Goal: Information Seeking & Learning: Learn about a topic

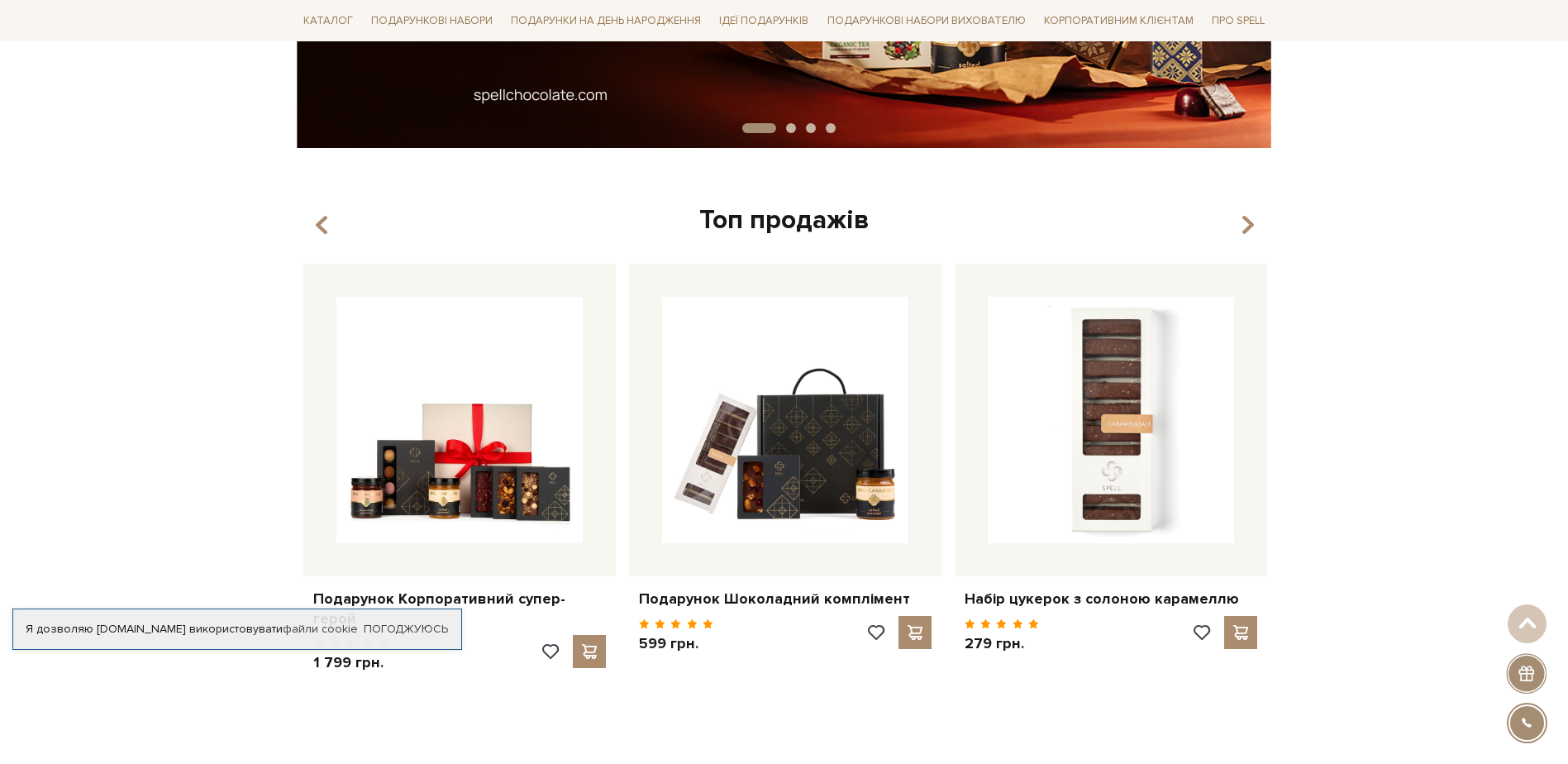
scroll to position [497, 0]
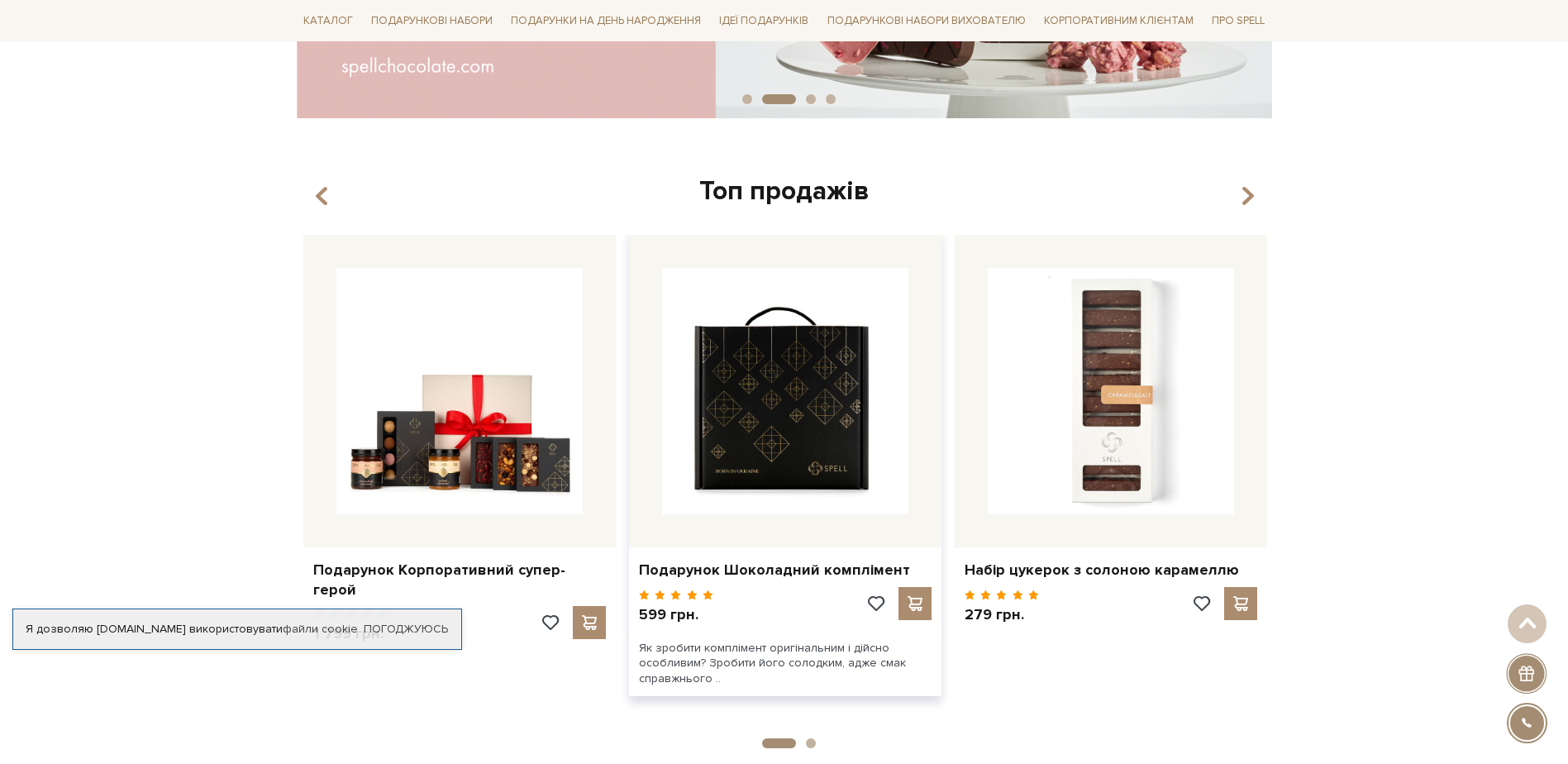
click at [815, 440] on img at bounding box center [785, 392] width 246 height 247
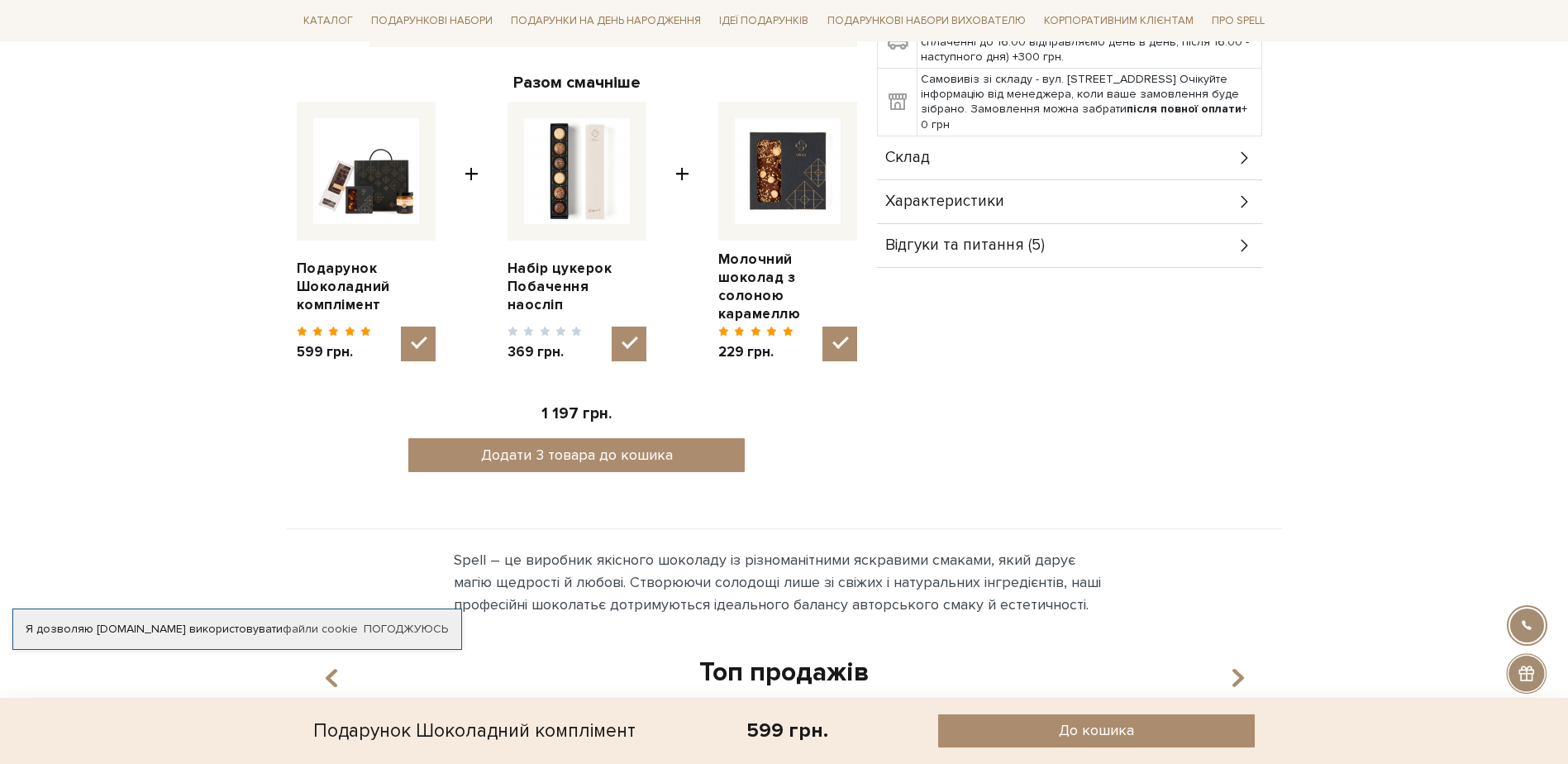
scroll to position [662, 0]
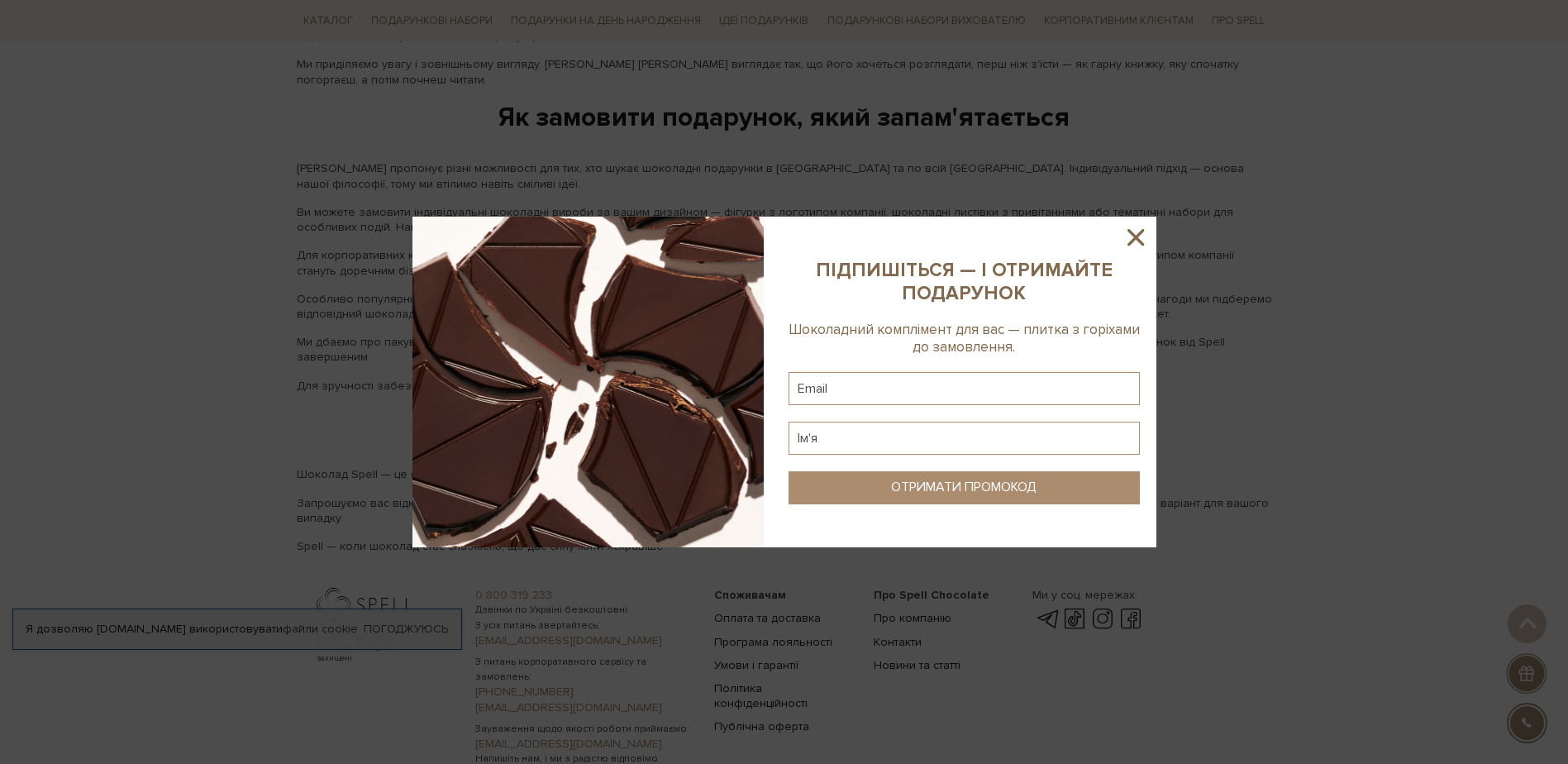
scroll to position [2564, 0]
click at [1139, 241] on icon at bounding box center [1135, 237] width 16 height 16
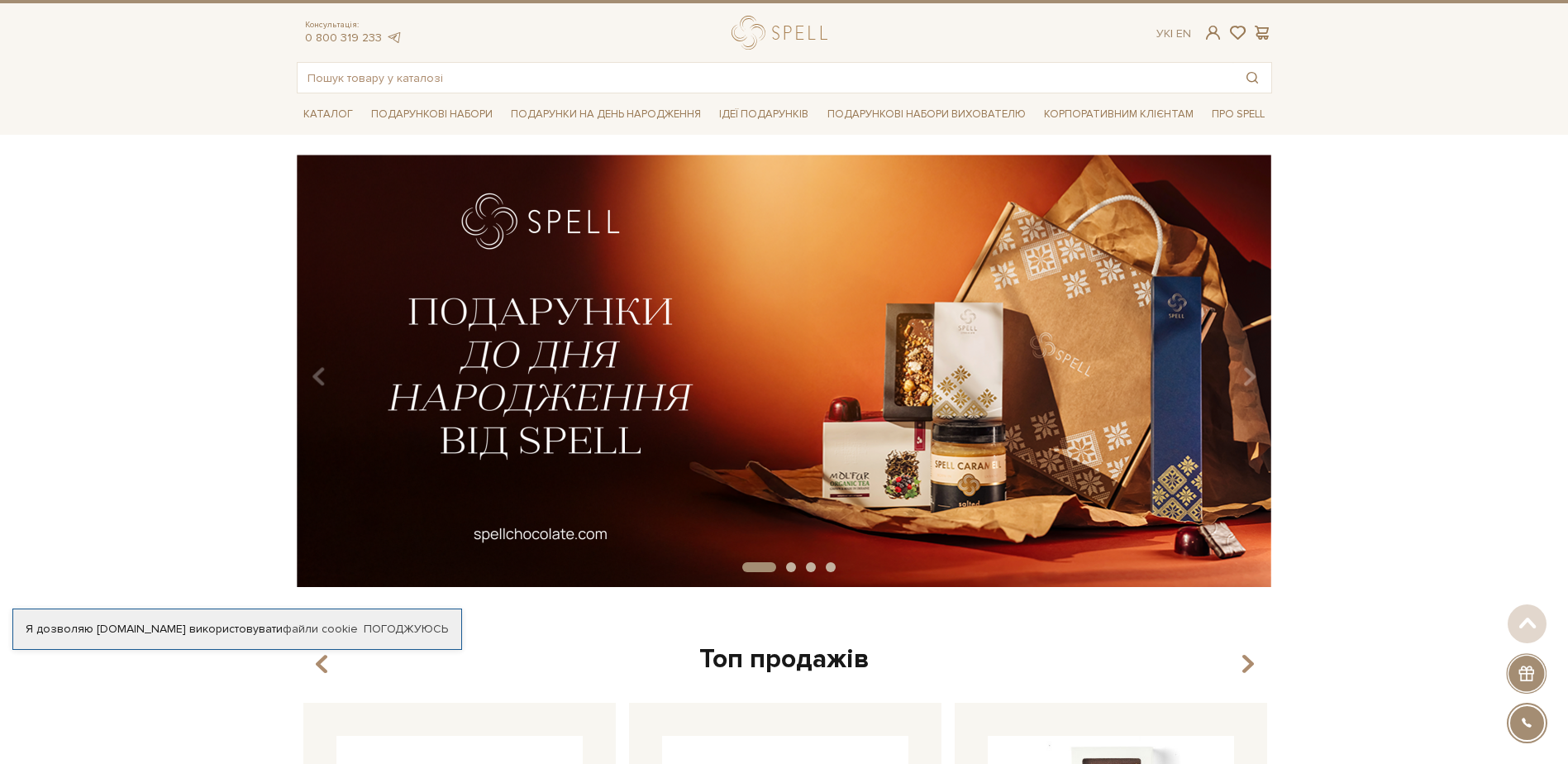
scroll to position [0, 0]
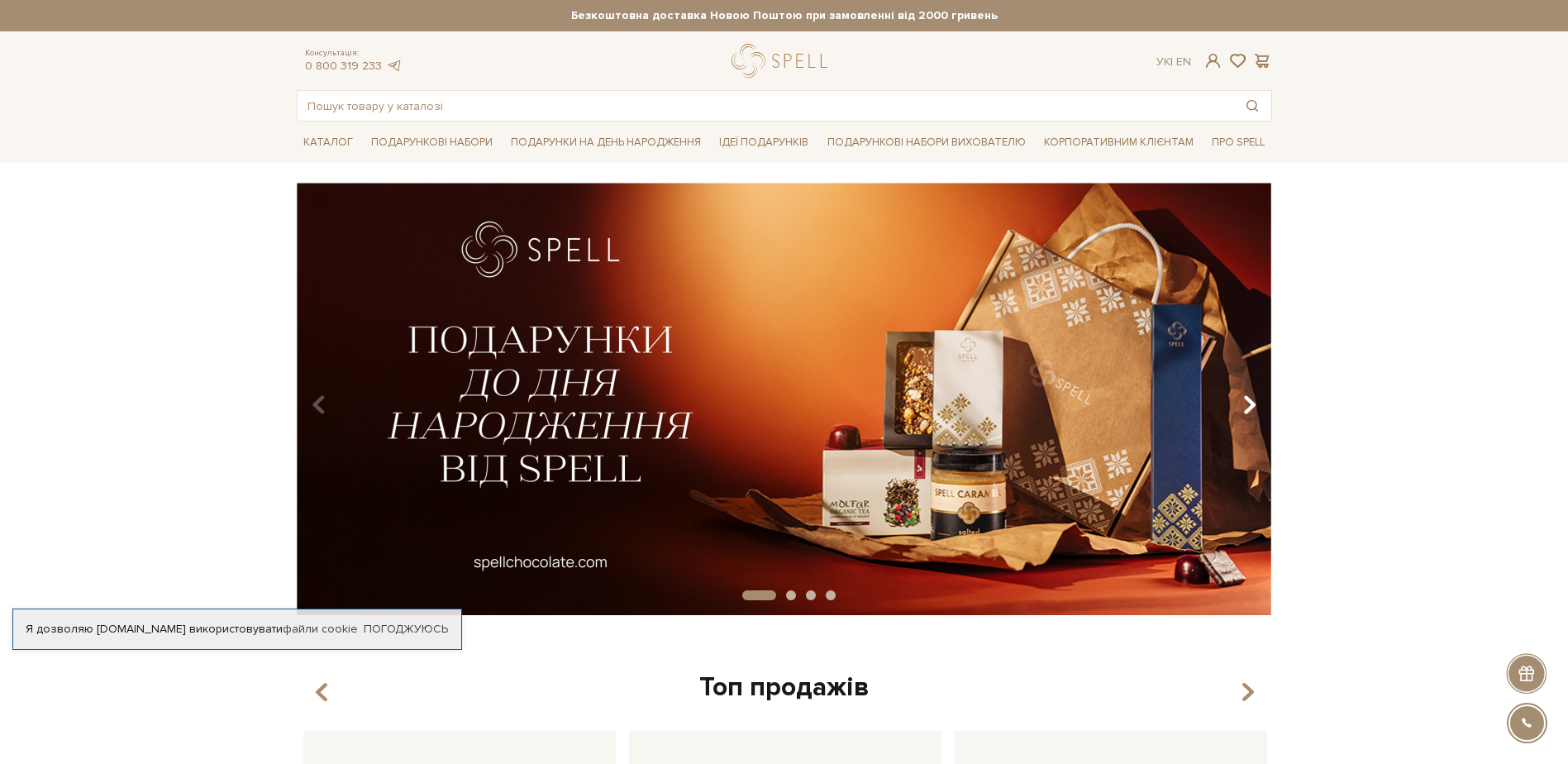
click at [1248, 405] on icon "Carousel Navigation" at bounding box center [1250, 405] width 14 height 28
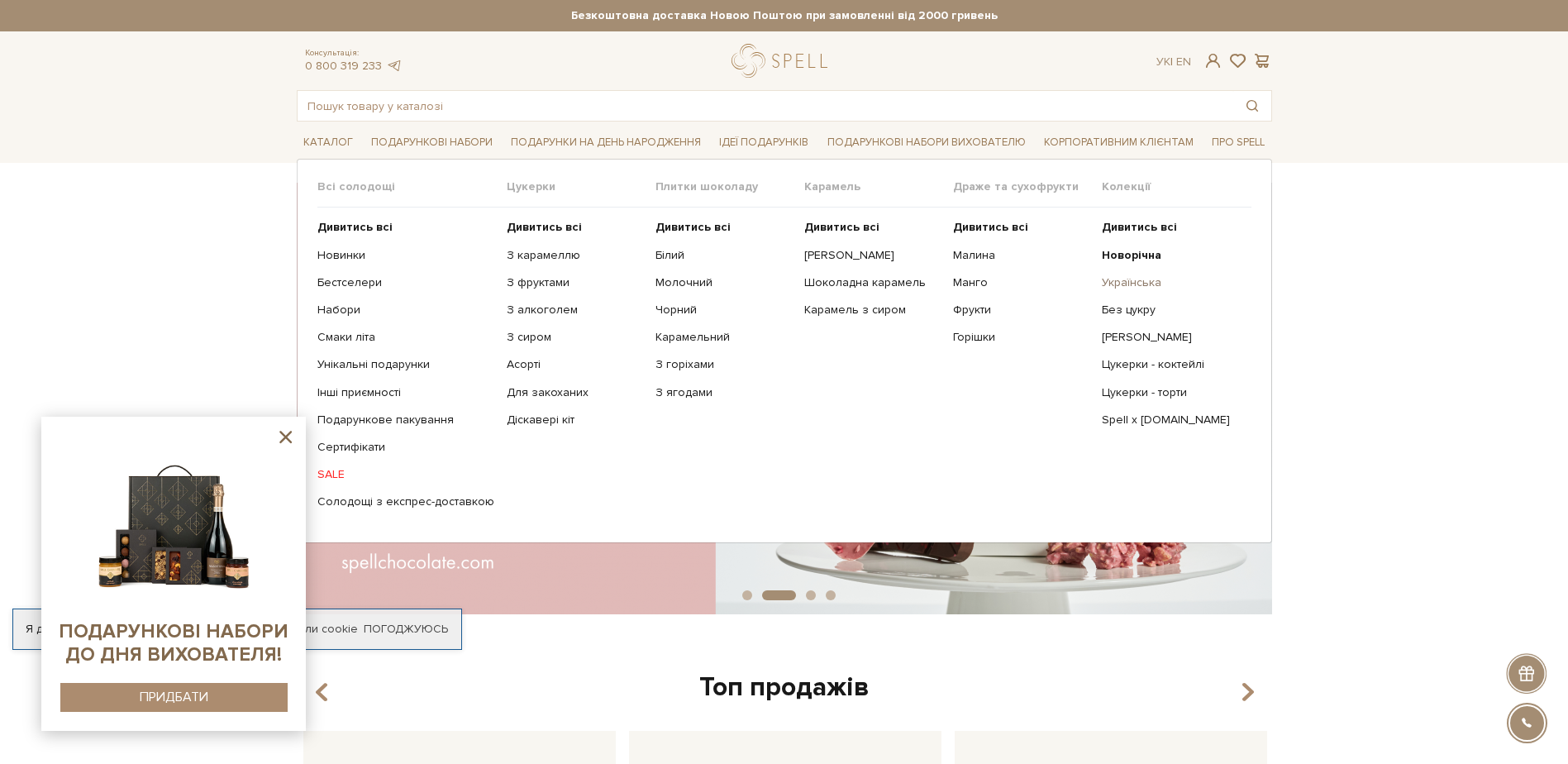
click at [1145, 284] on link "Українська" at bounding box center [1170, 282] width 136 height 15
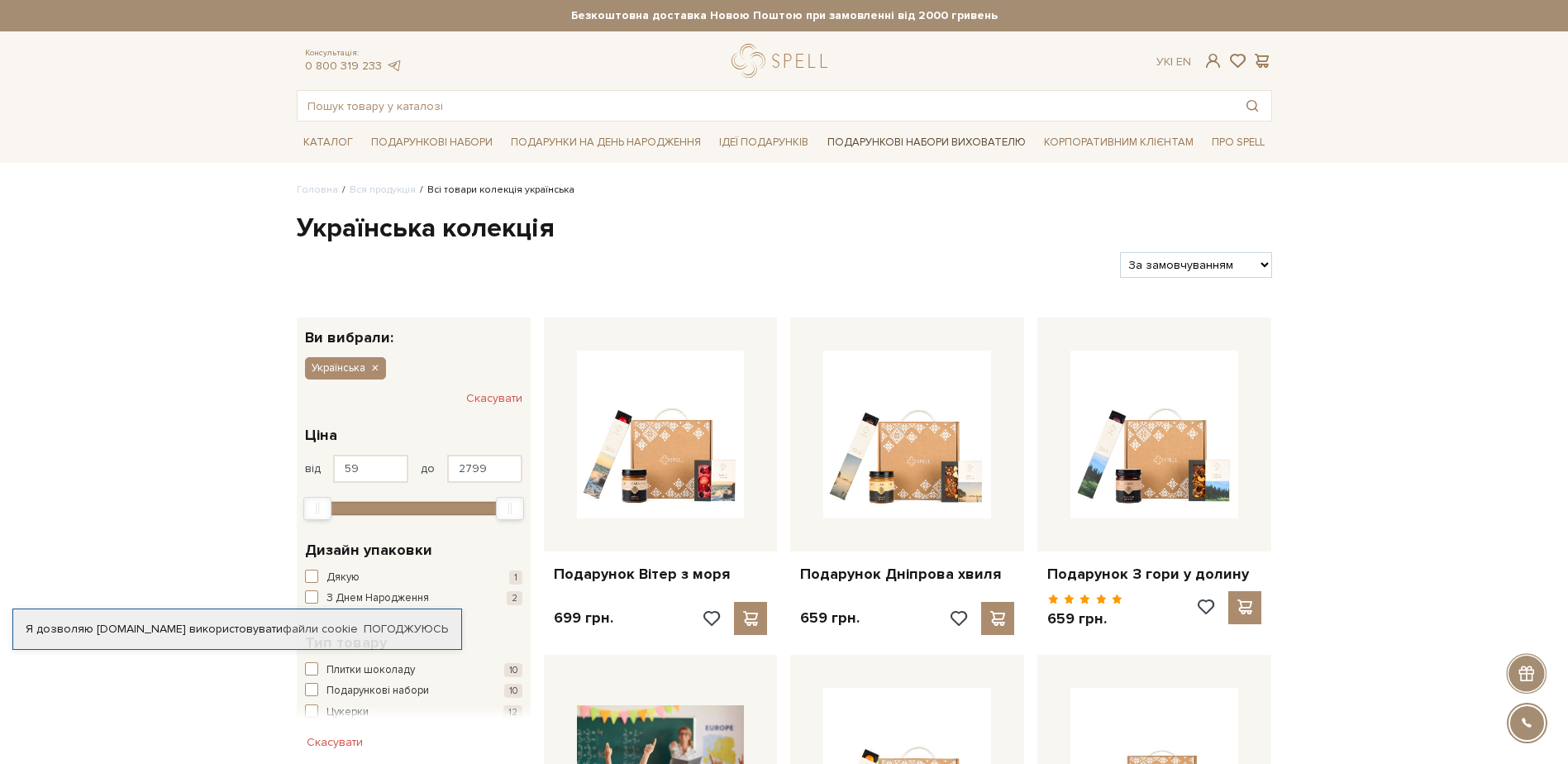
click at [909, 145] on link "Подарункові набори вихователю" at bounding box center [927, 142] width 212 height 28
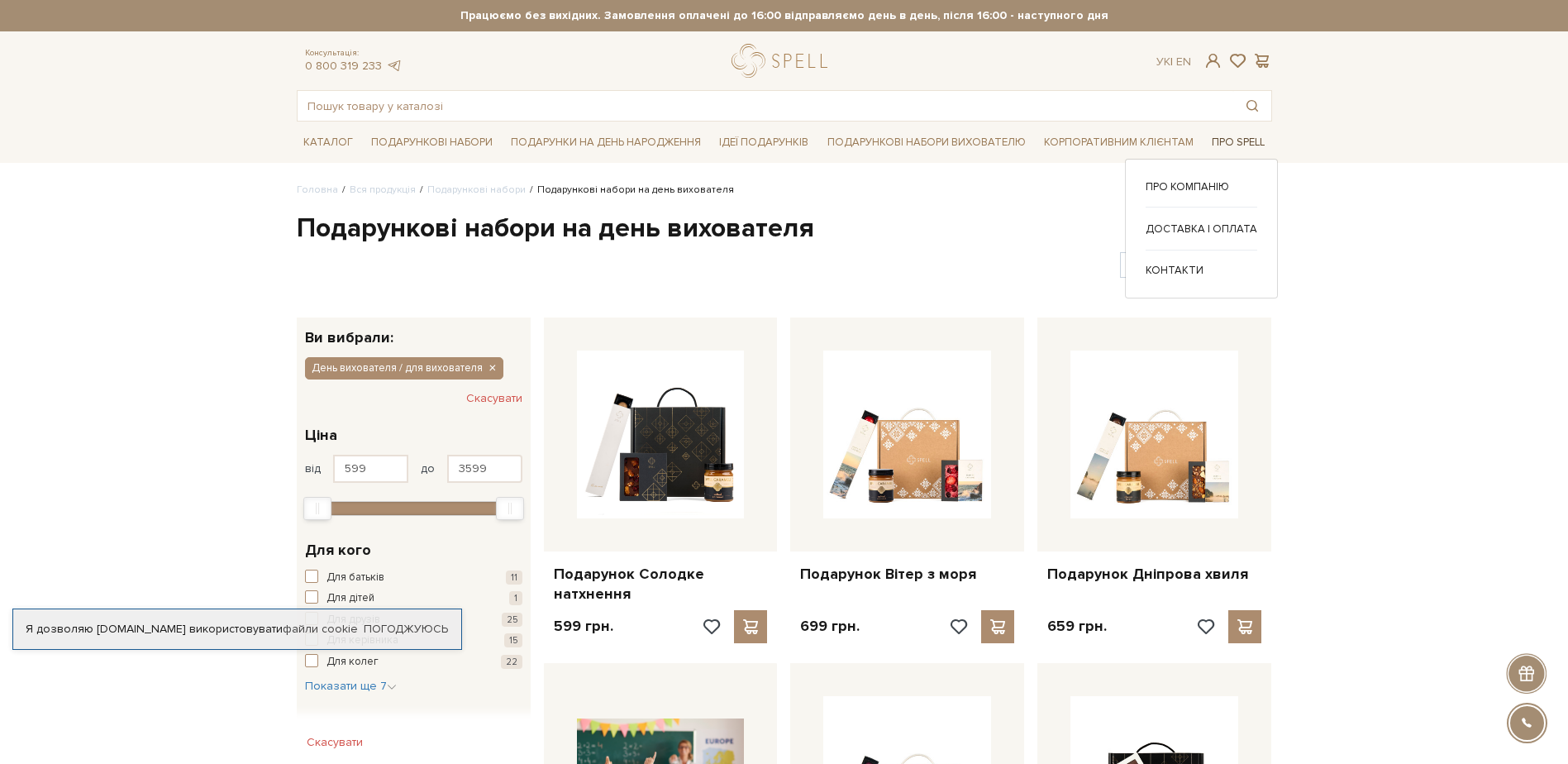
click at [1240, 142] on link "Про Spell" at bounding box center [1238, 143] width 66 height 26
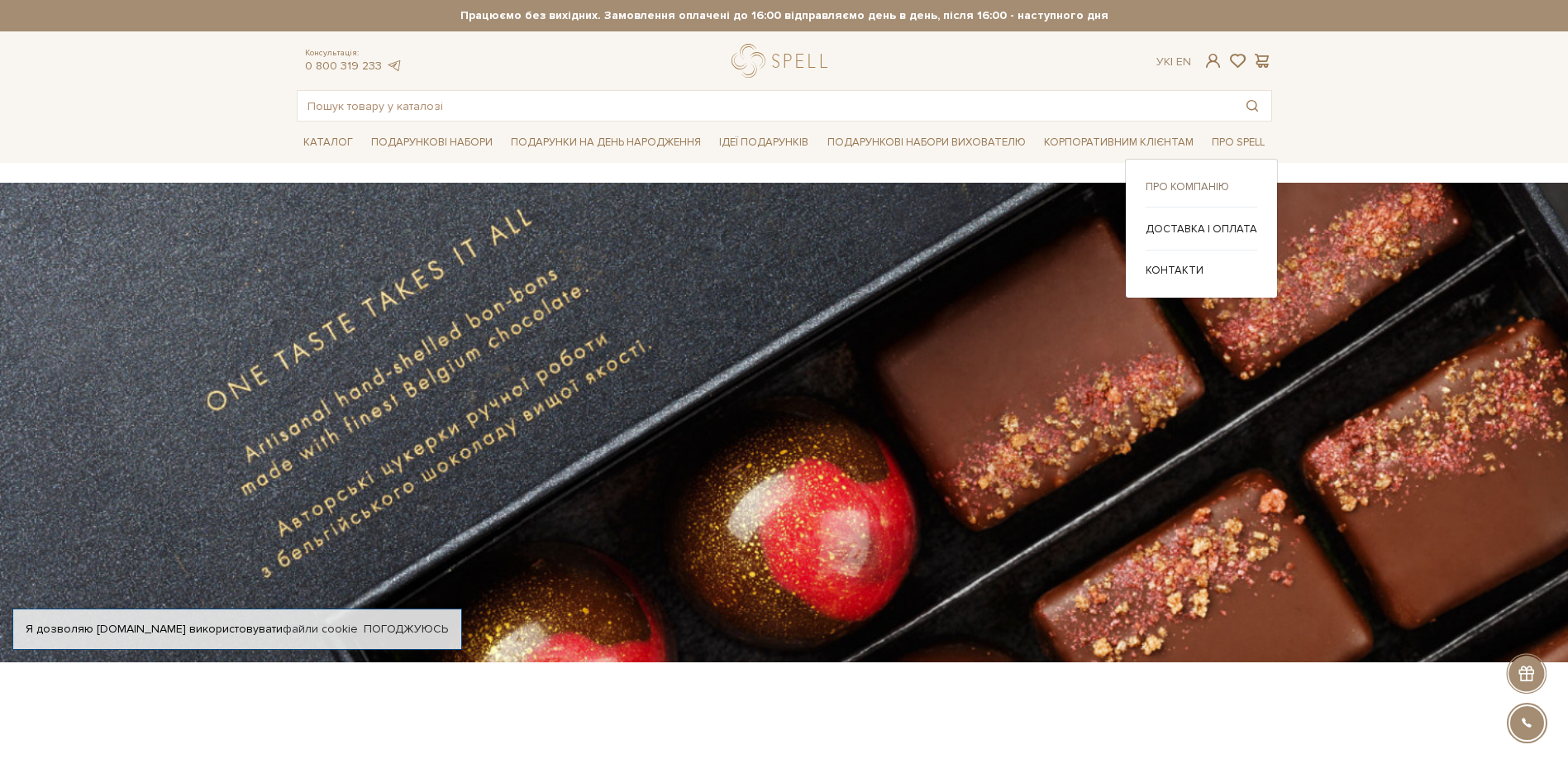
click at [1210, 182] on link "Про компанію" at bounding box center [1201, 187] width 112 height 15
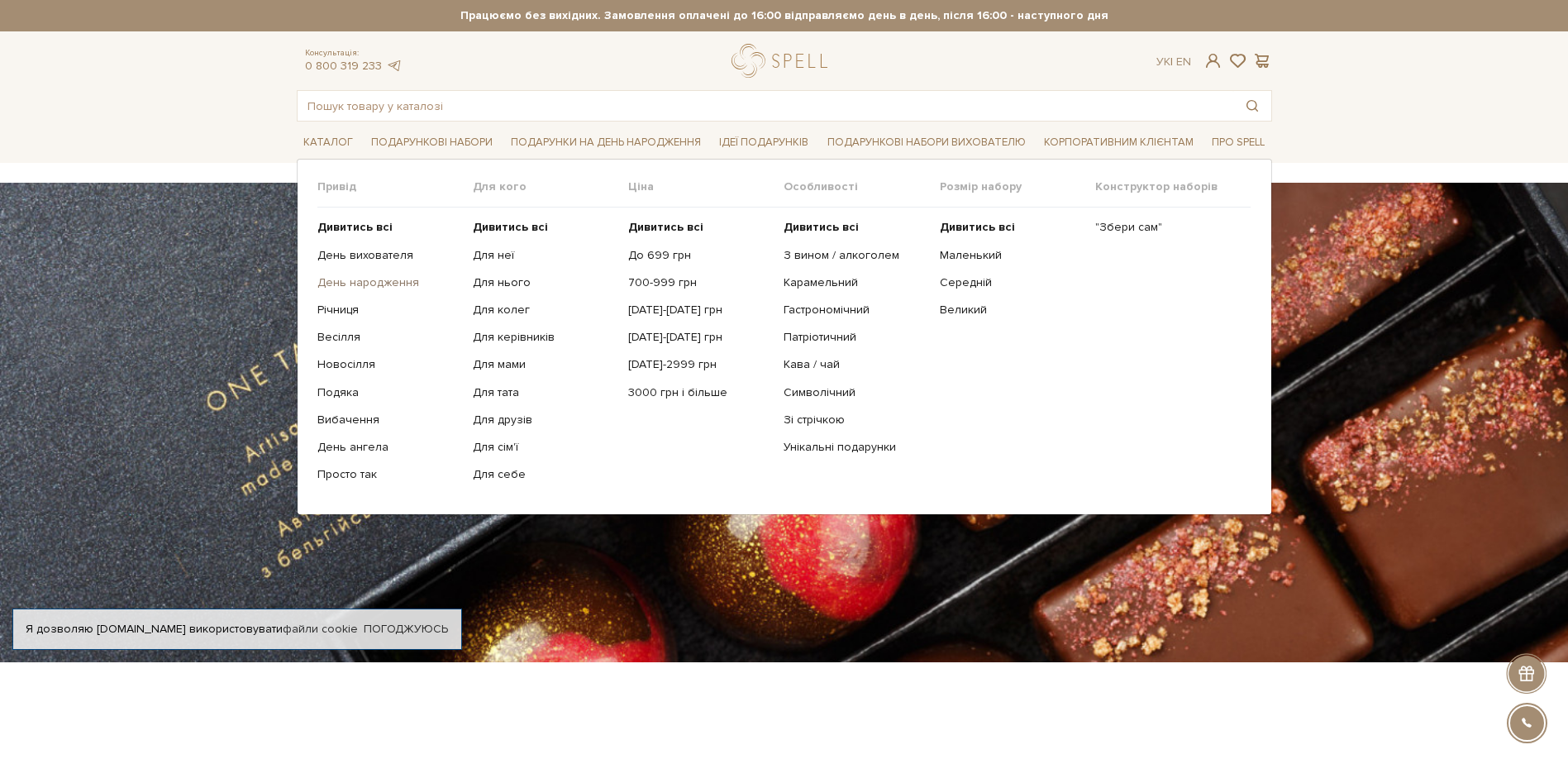
click at [364, 288] on link "День народження" at bounding box center [389, 282] width 143 height 15
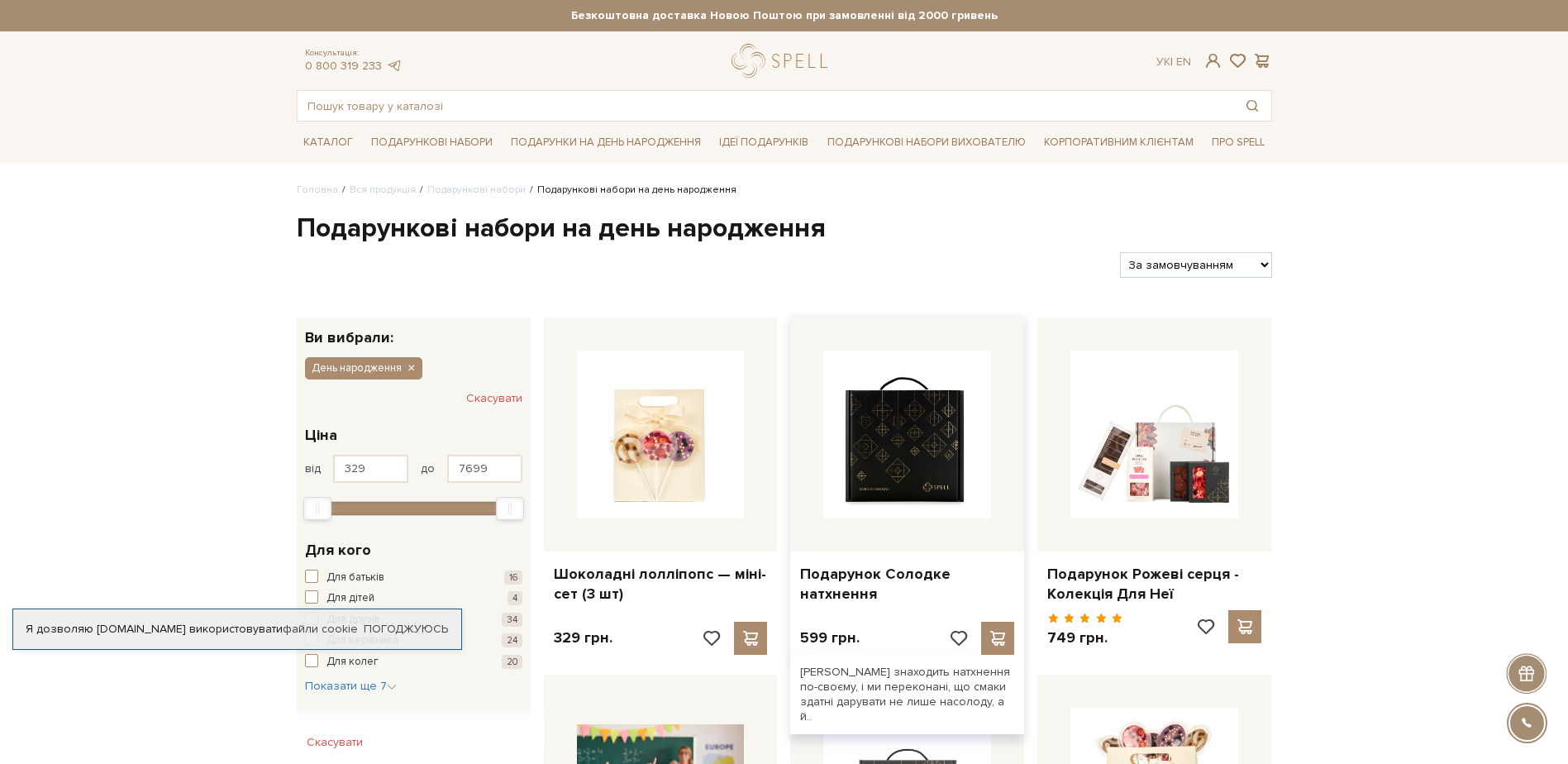
click at [917, 458] on img at bounding box center [907, 434] width 167 height 168
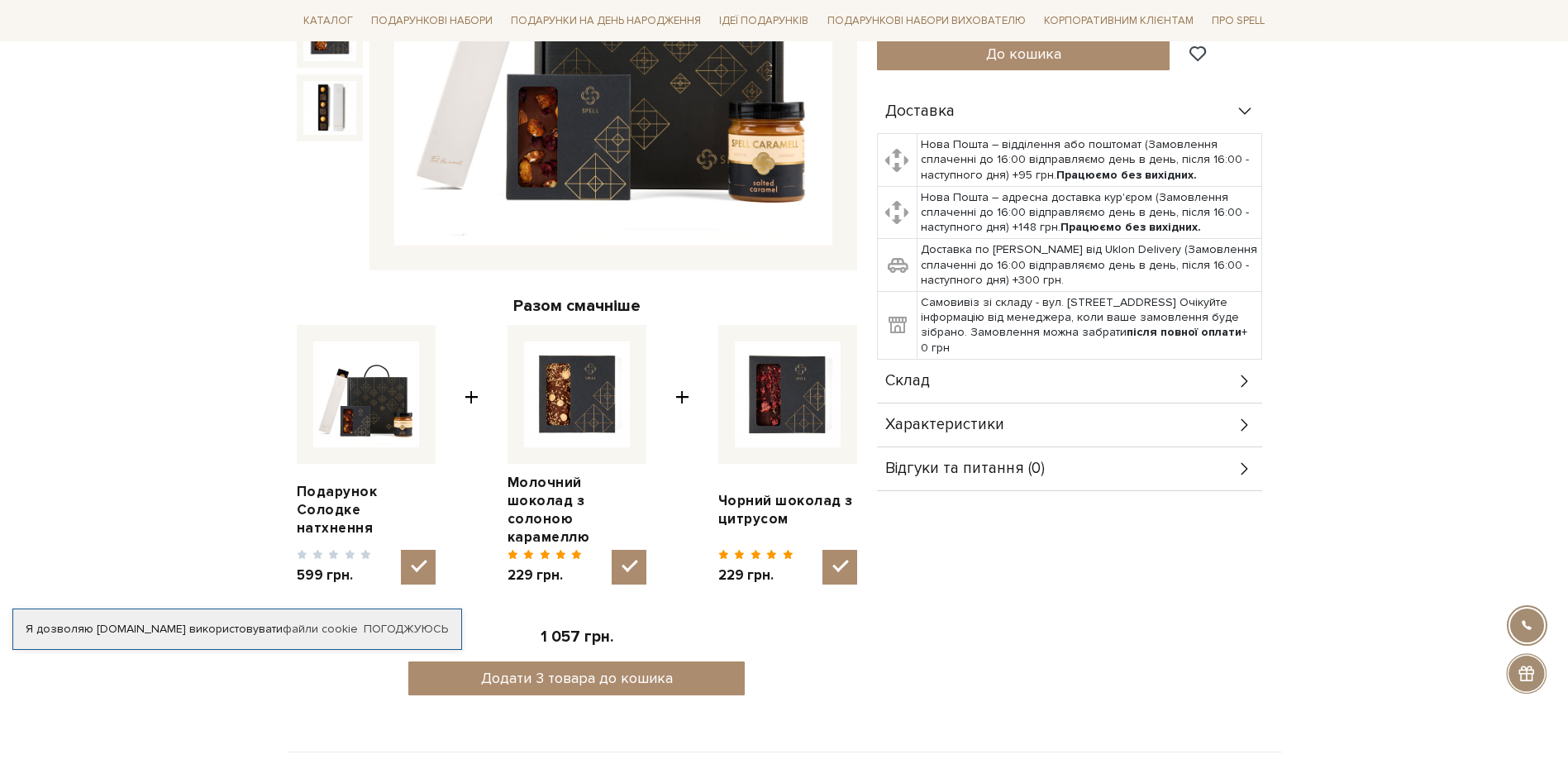
scroll to position [497, 0]
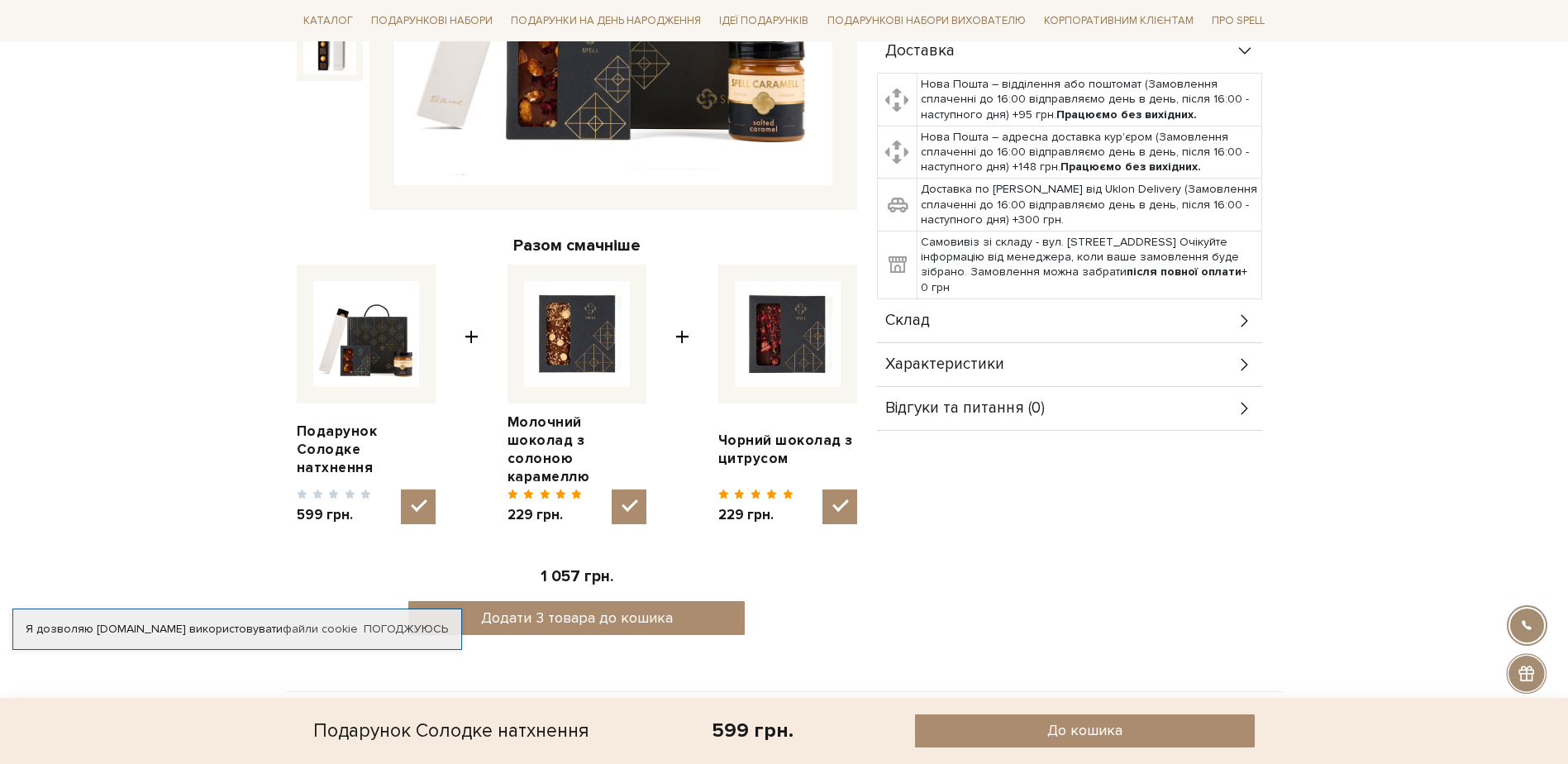
click at [1243, 312] on icon at bounding box center [1244, 320] width 18 height 18
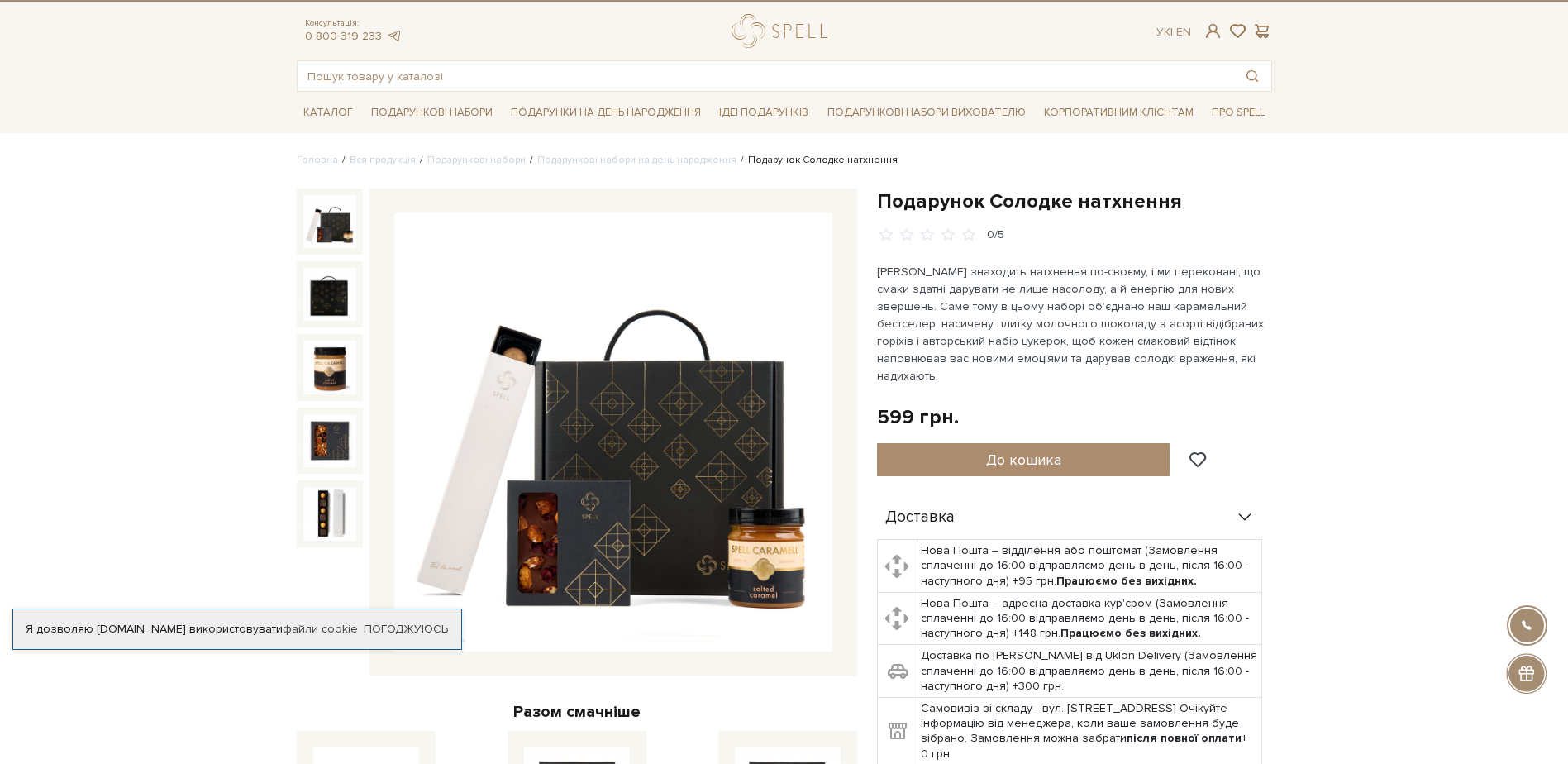
scroll to position [0, 0]
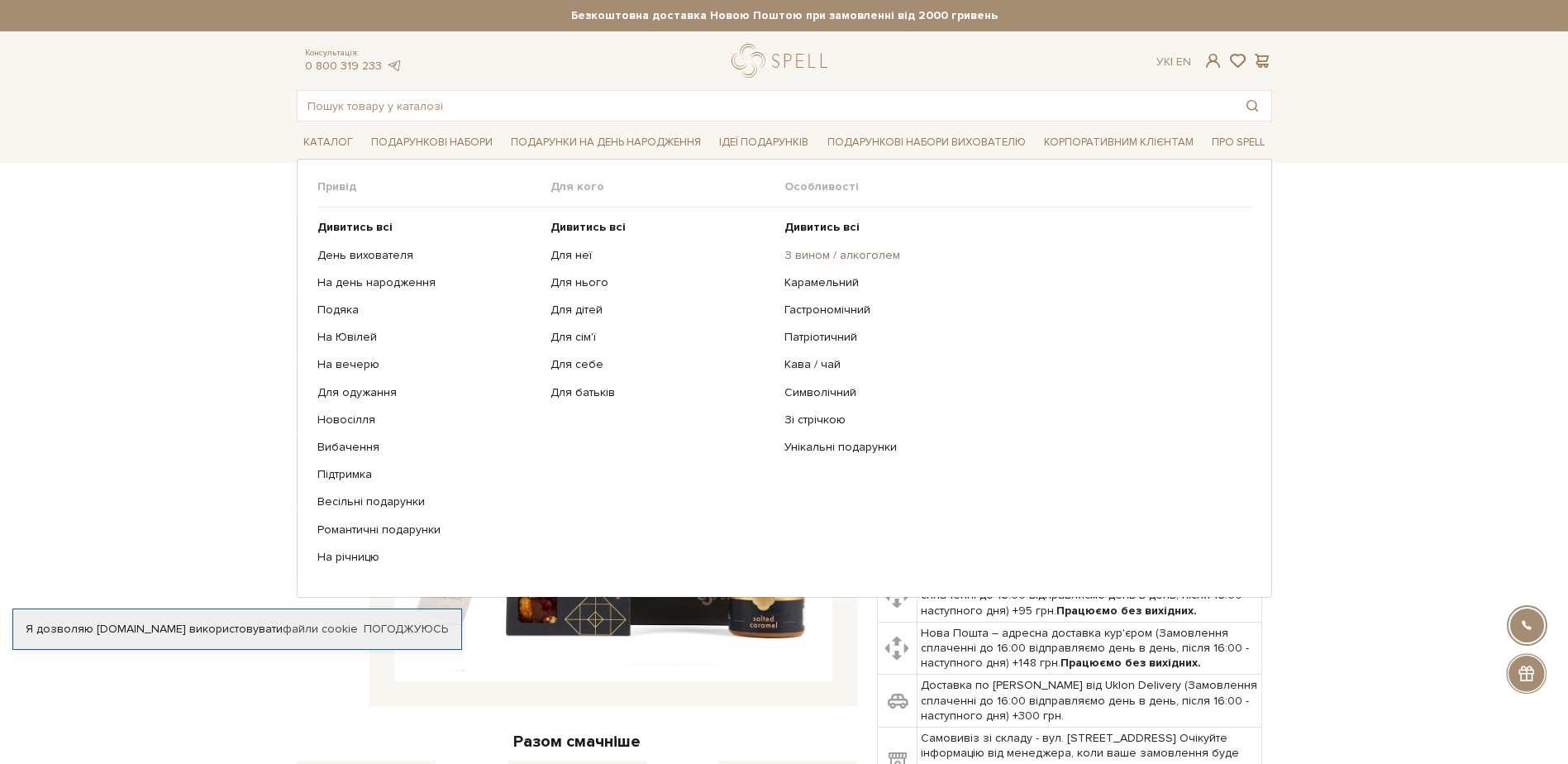
click at [816, 254] on link "З вином / алкоголем" at bounding box center [1012, 255] width 455 height 15
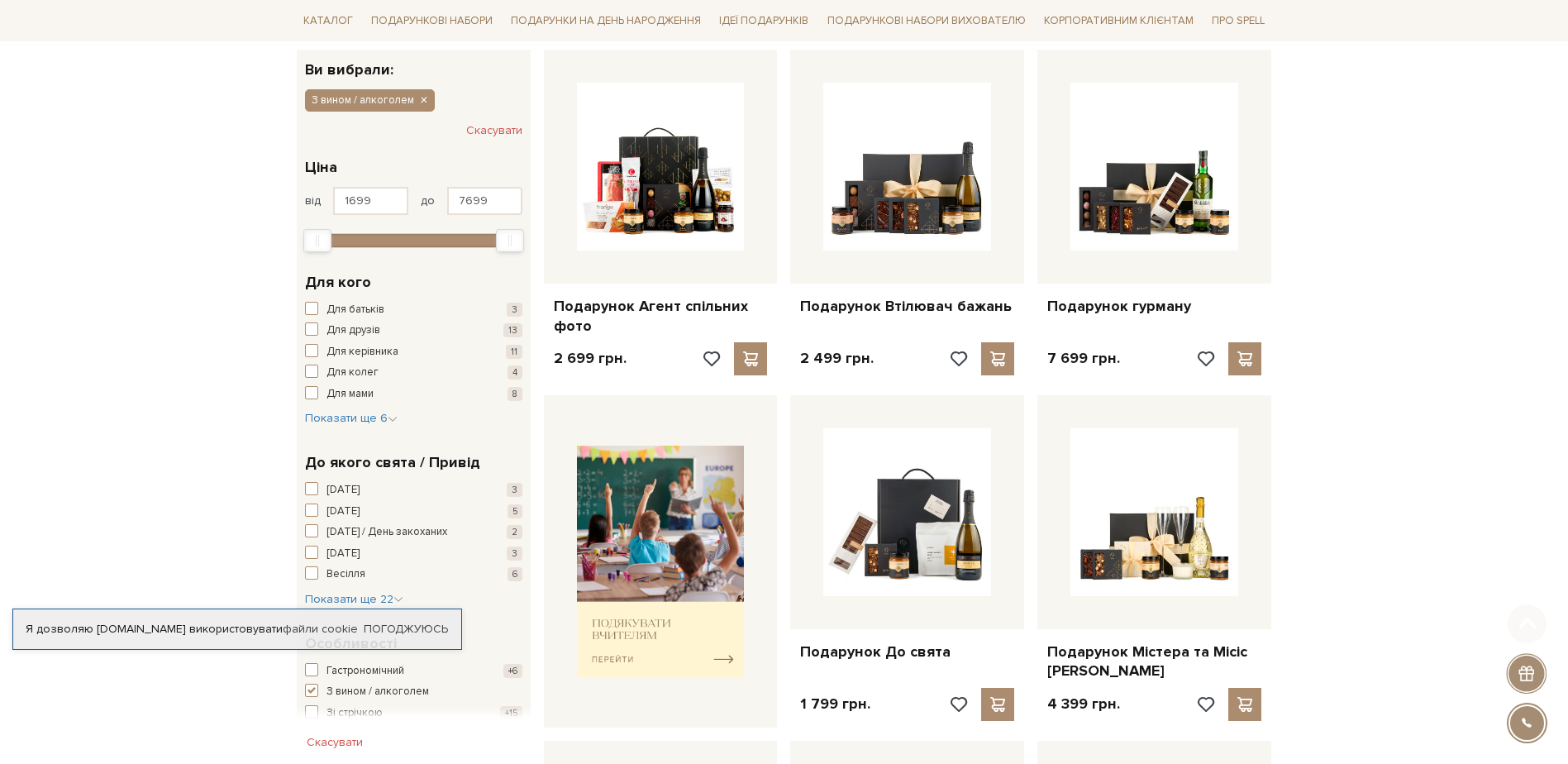
scroll to position [331, 0]
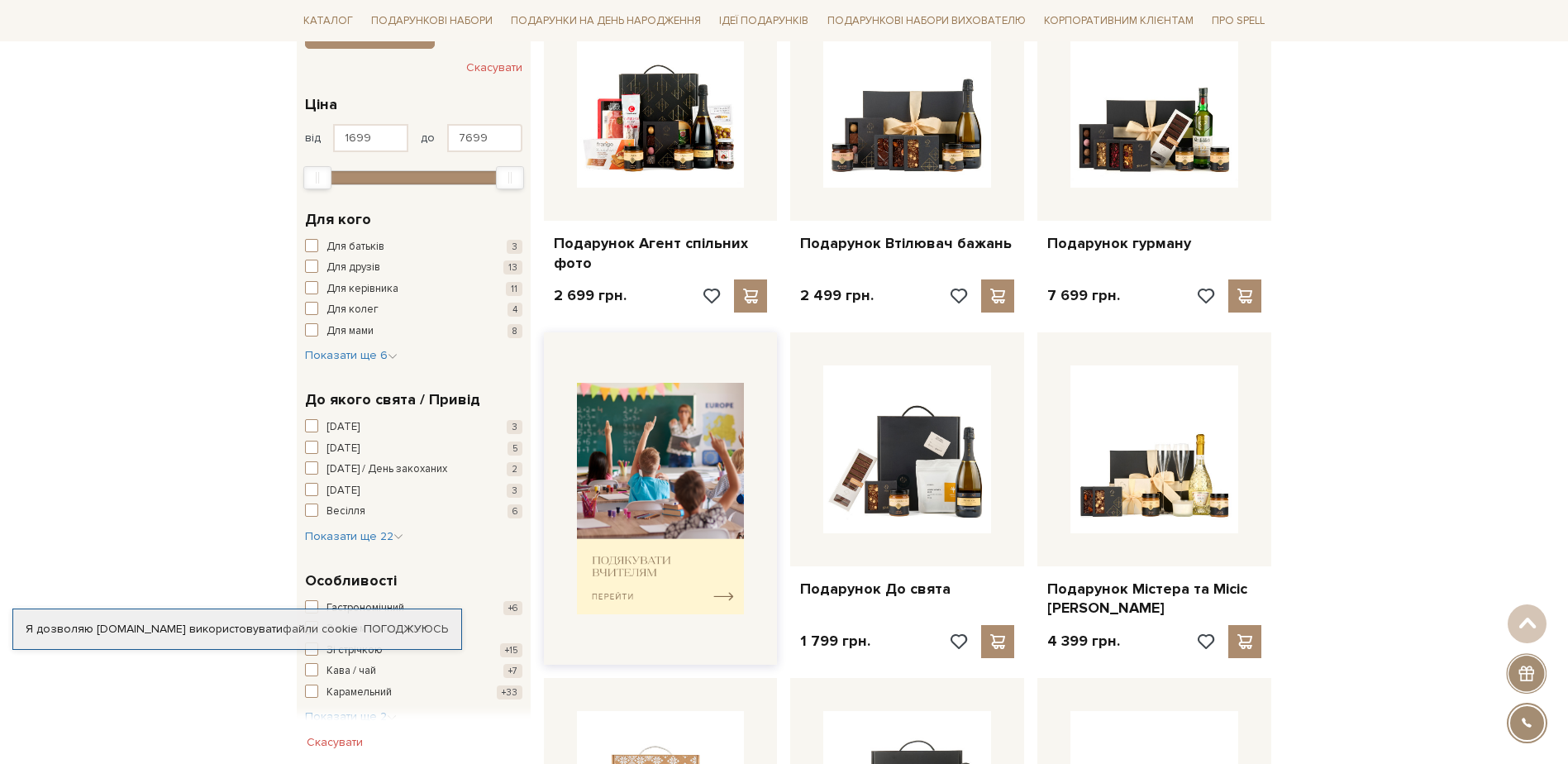
click at [681, 586] on img at bounding box center [660, 499] width 167 height 233
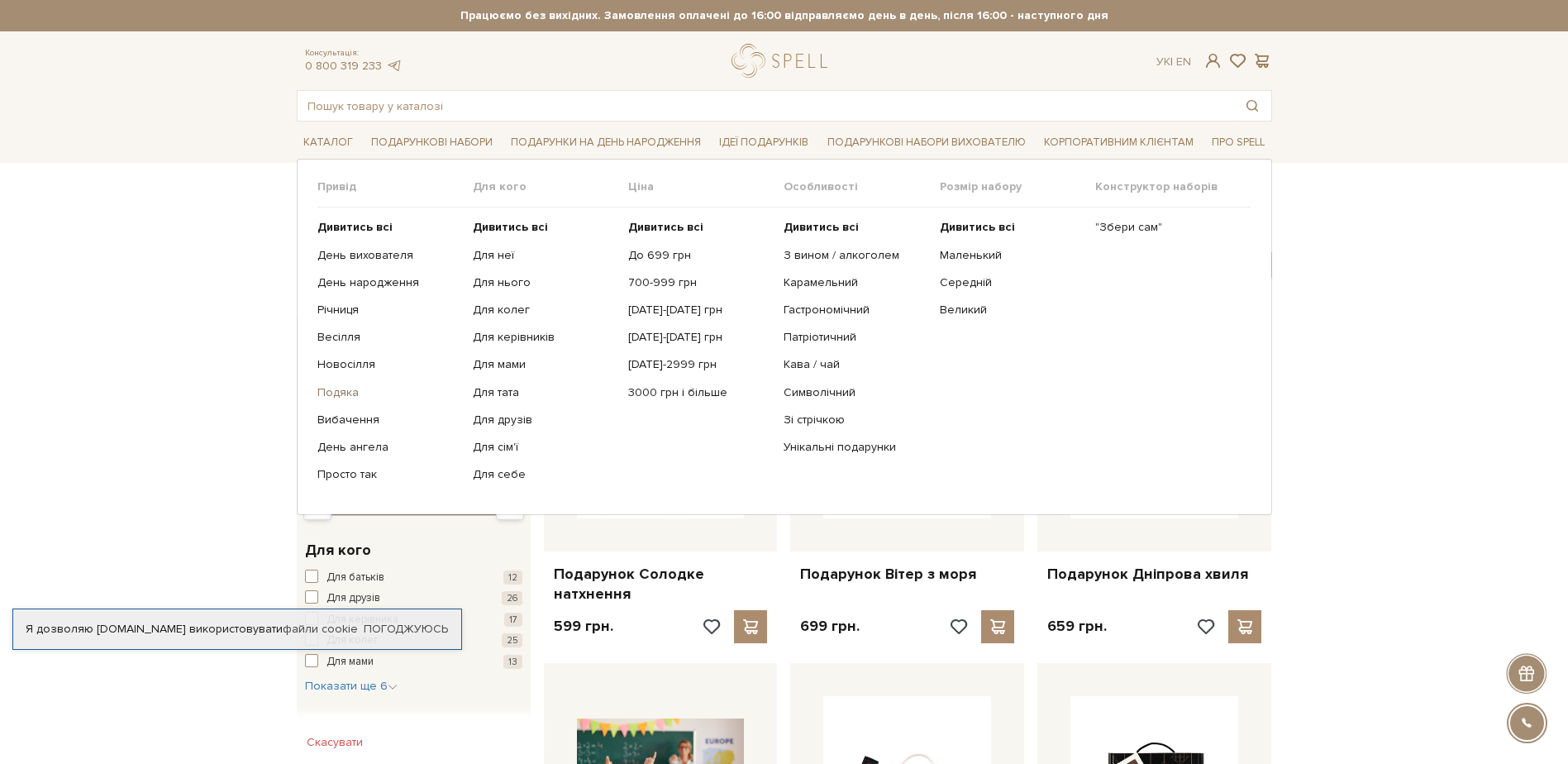
click at [344, 388] on link "Подяка" at bounding box center [389, 392] width 143 height 15
click at [529, 331] on link "Для керівників" at bounding box center [544, 337] width 143 height 15
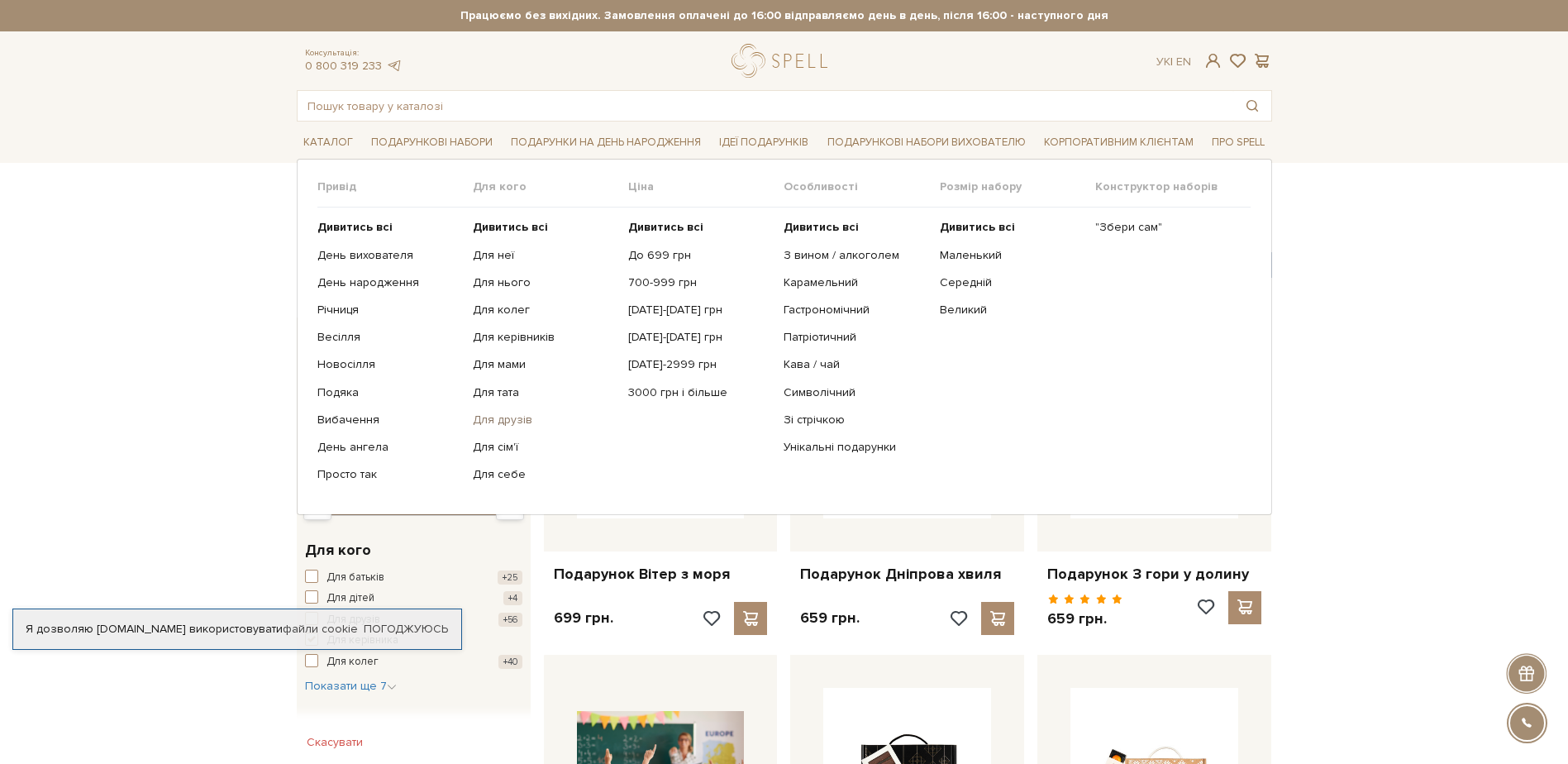
click at [495, 416] on link "Для друзів" at bounding box center [544, 419] width 143 height 15
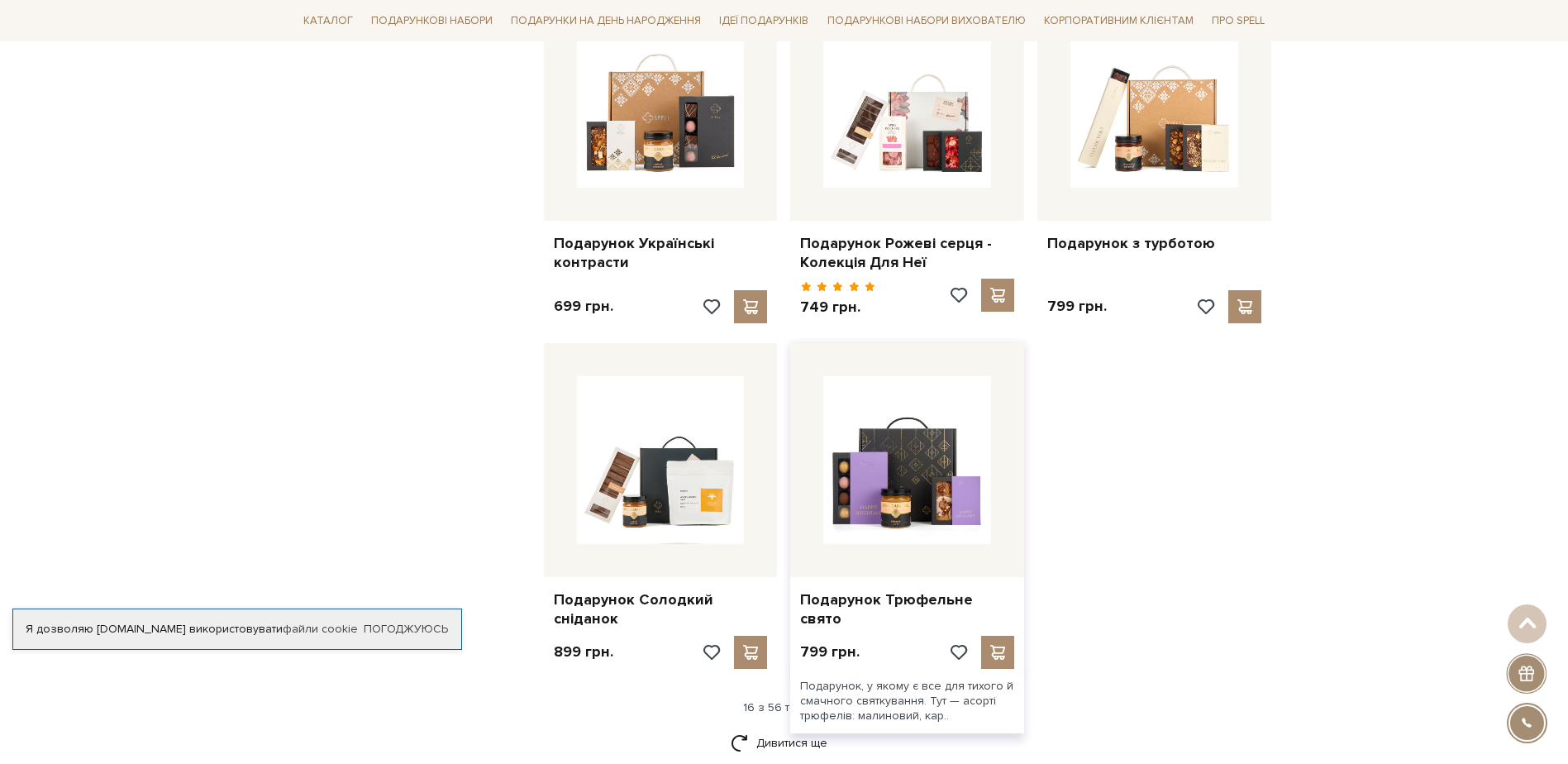
scroll to position [1737, 0]
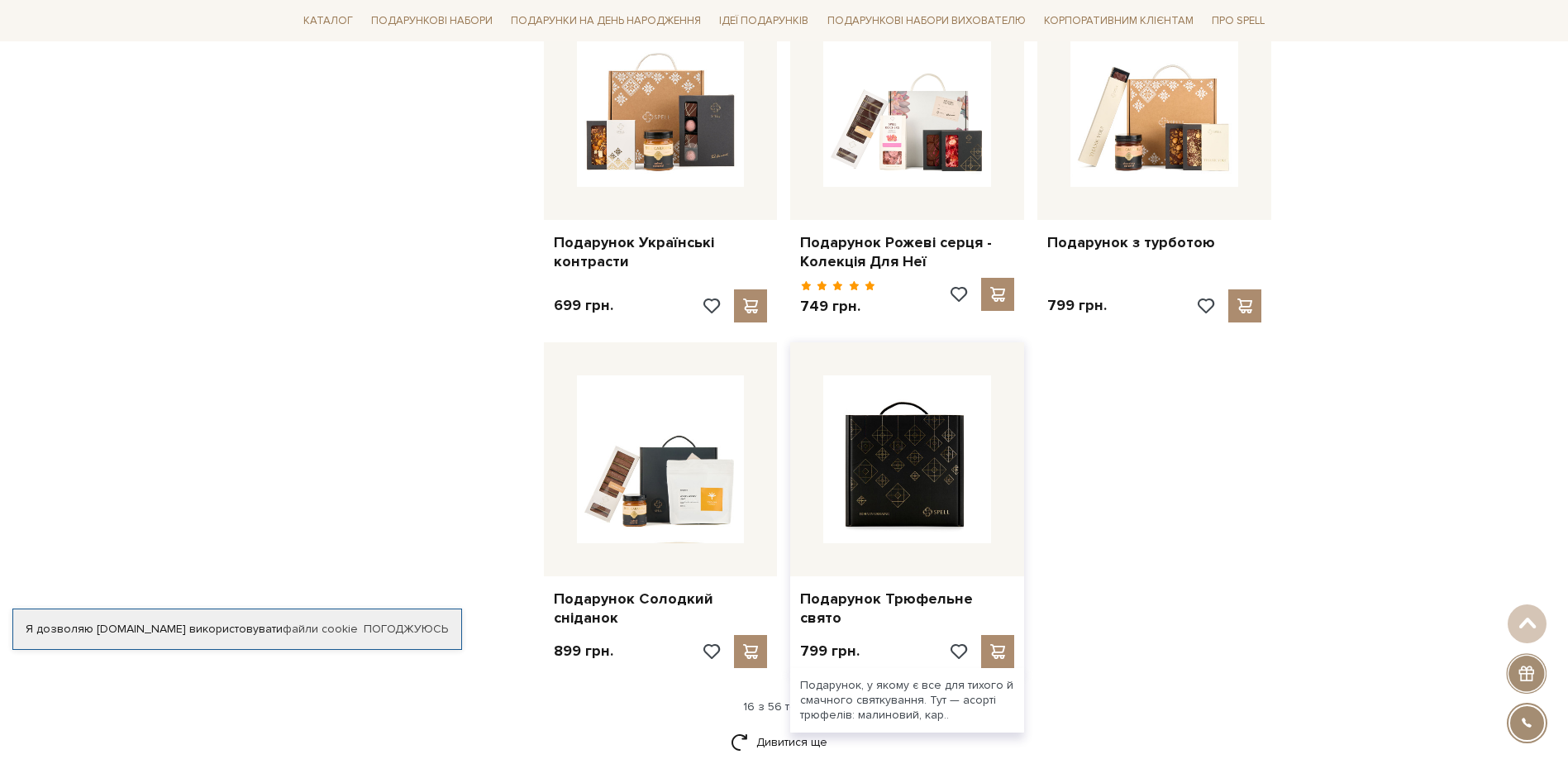
click at [882, 478] on img at bounding box center [907, 458] width 167 height 168
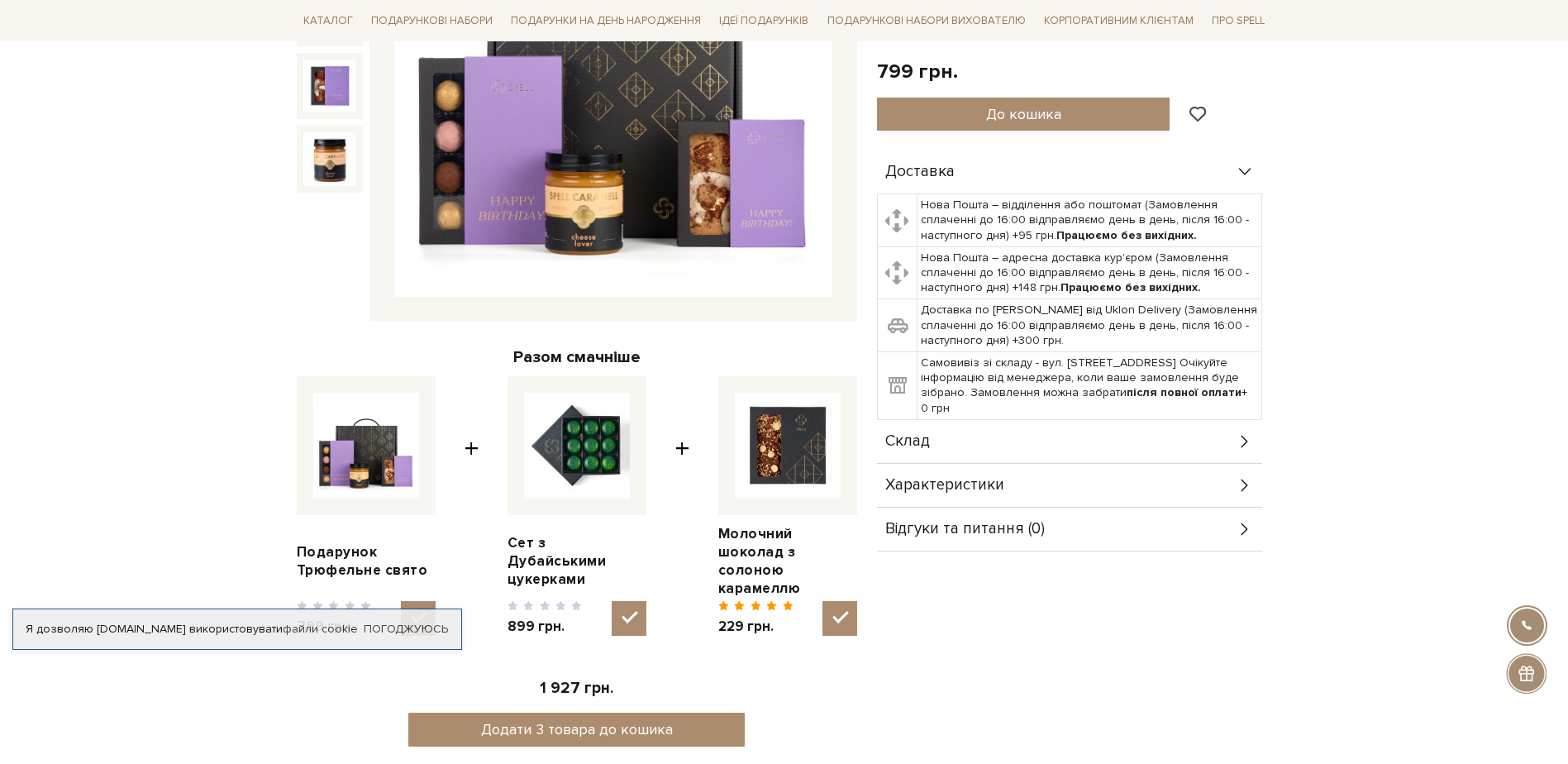
scroll to position [413, 0]
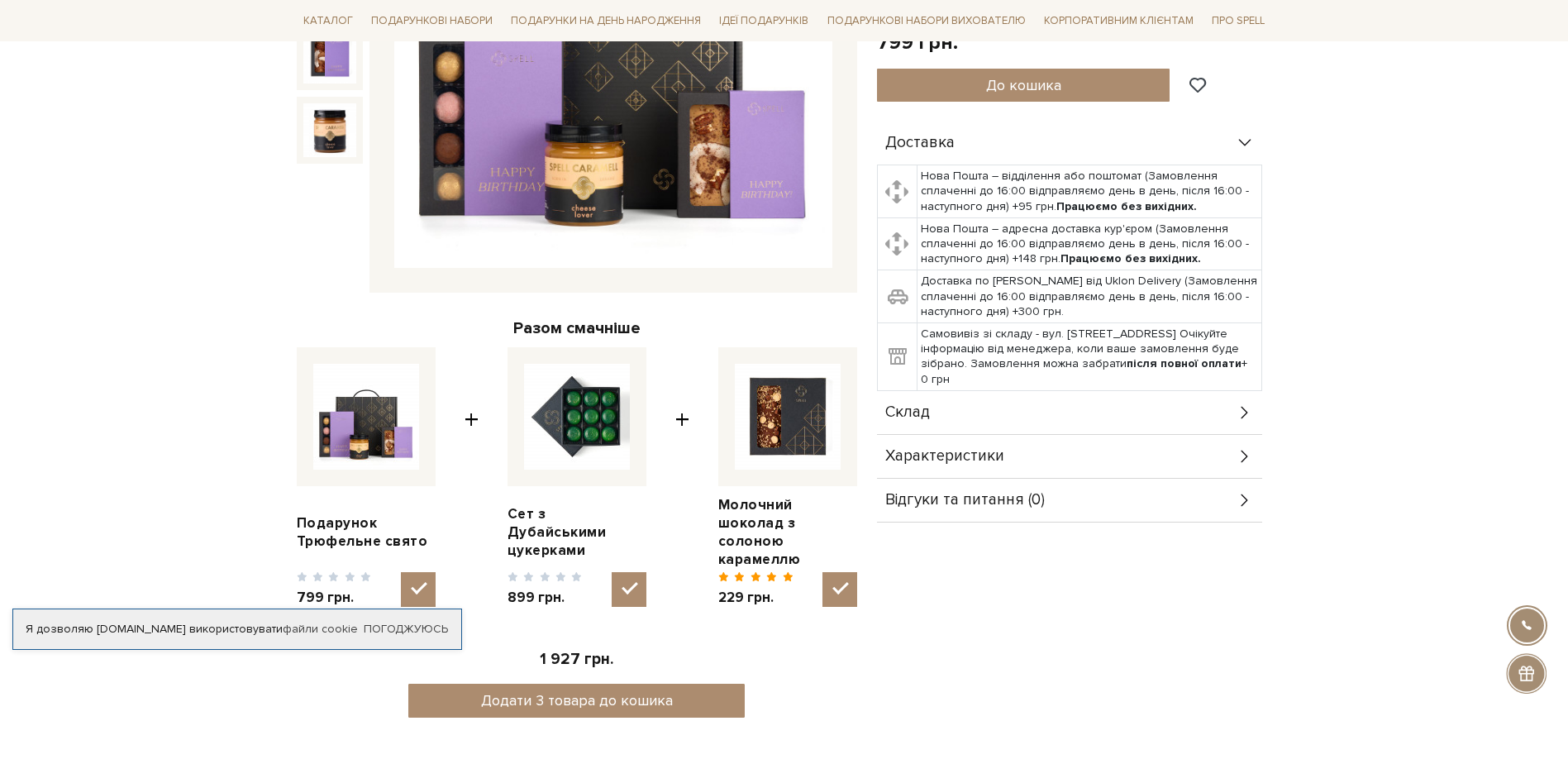
click at [1243, 411] on icon at bounding box center [1244, 412] width 18 height 18
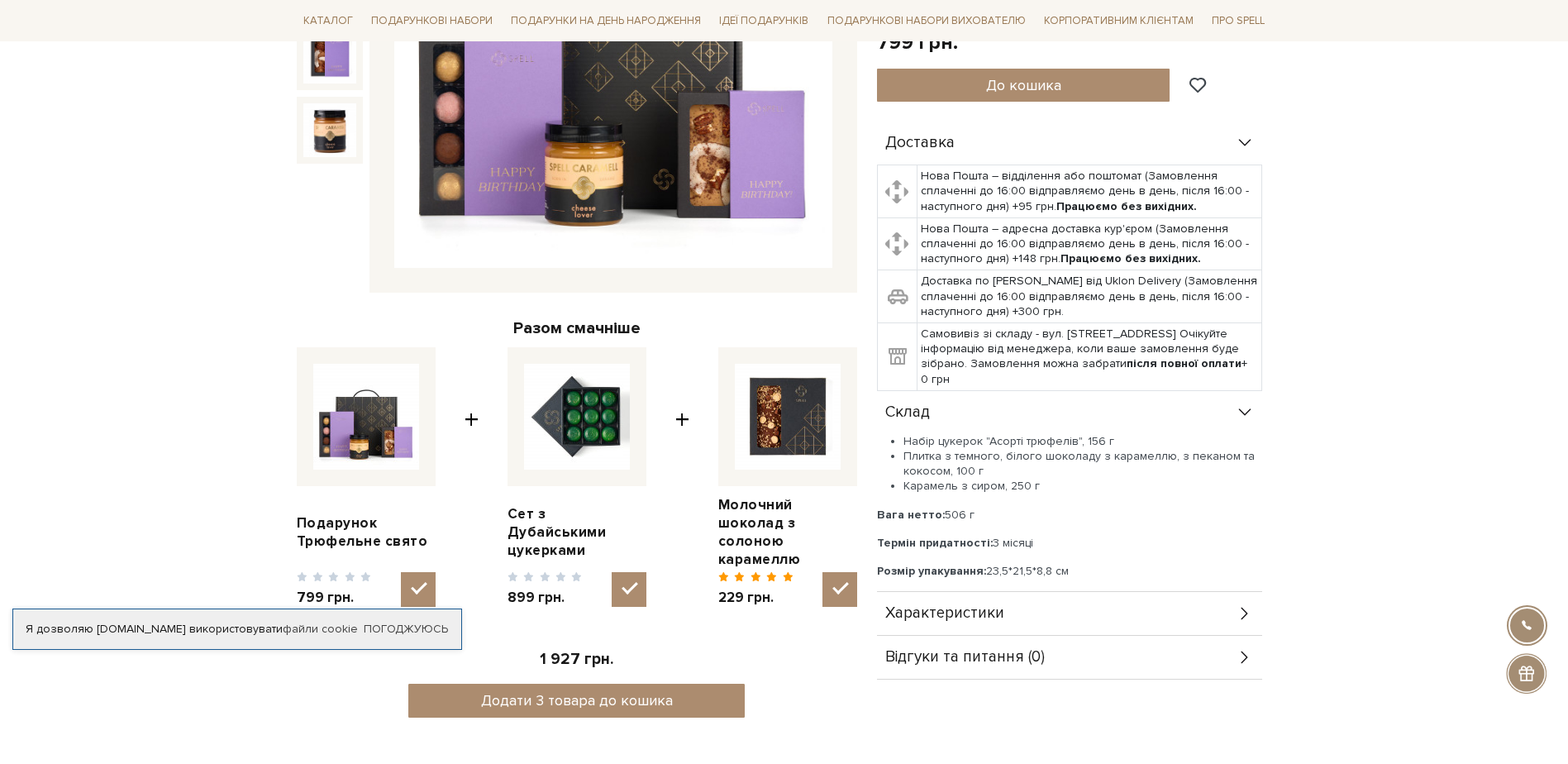
click at [1244, 616] on icon at bounding box center [1244, 613] width 18 height 18
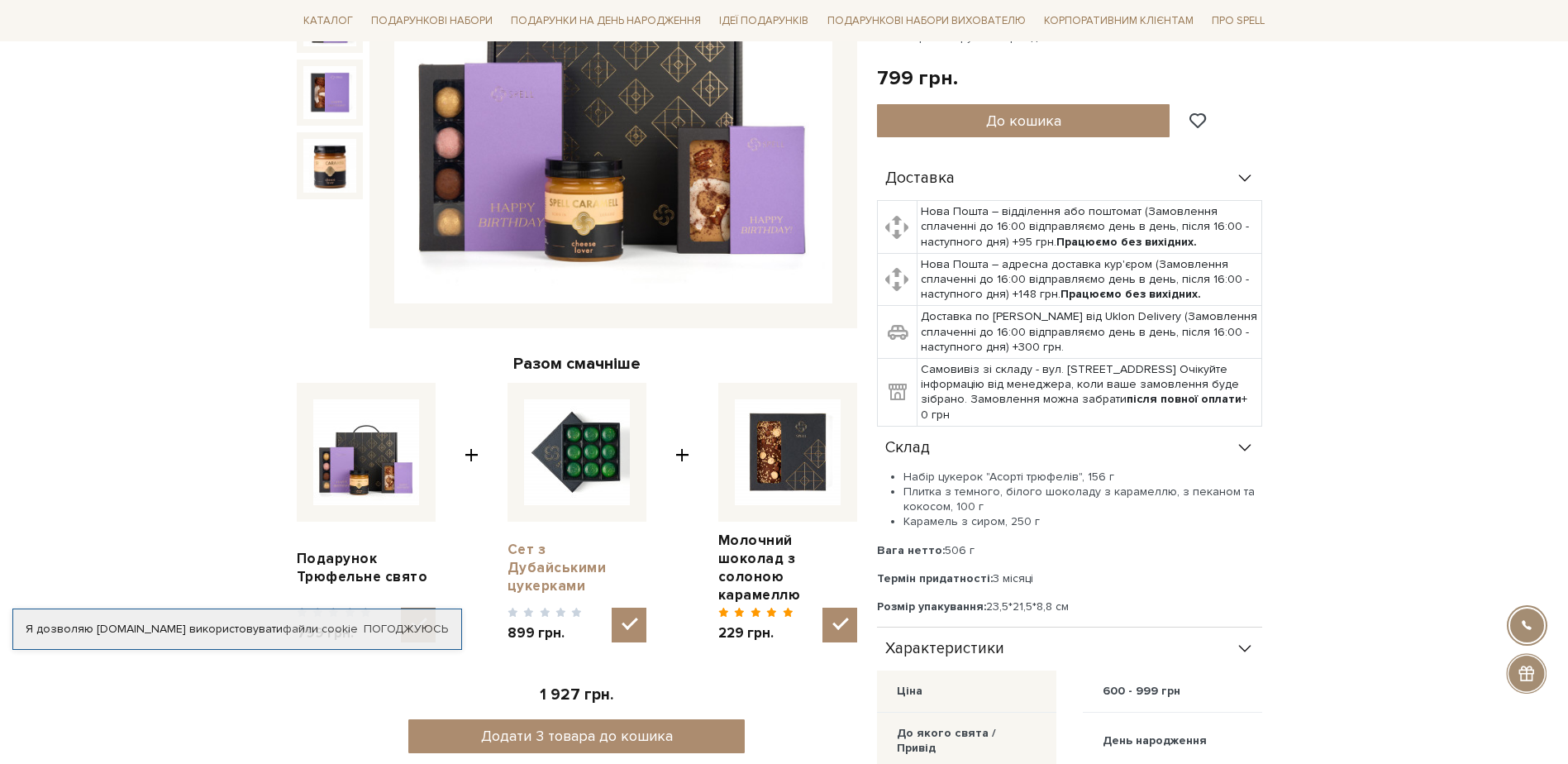
scroll to position [0, 0]
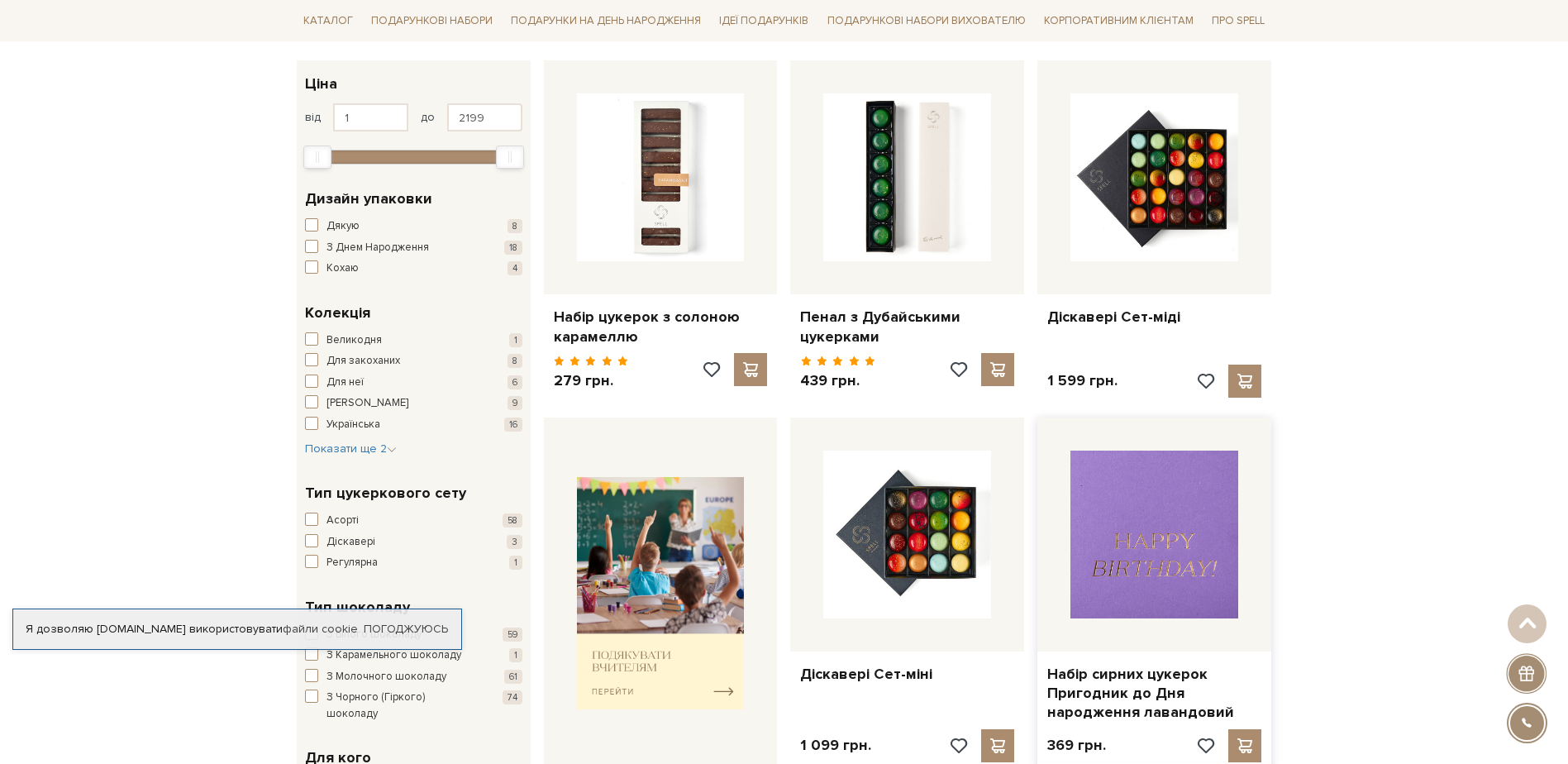
scroll to position [248, 0]
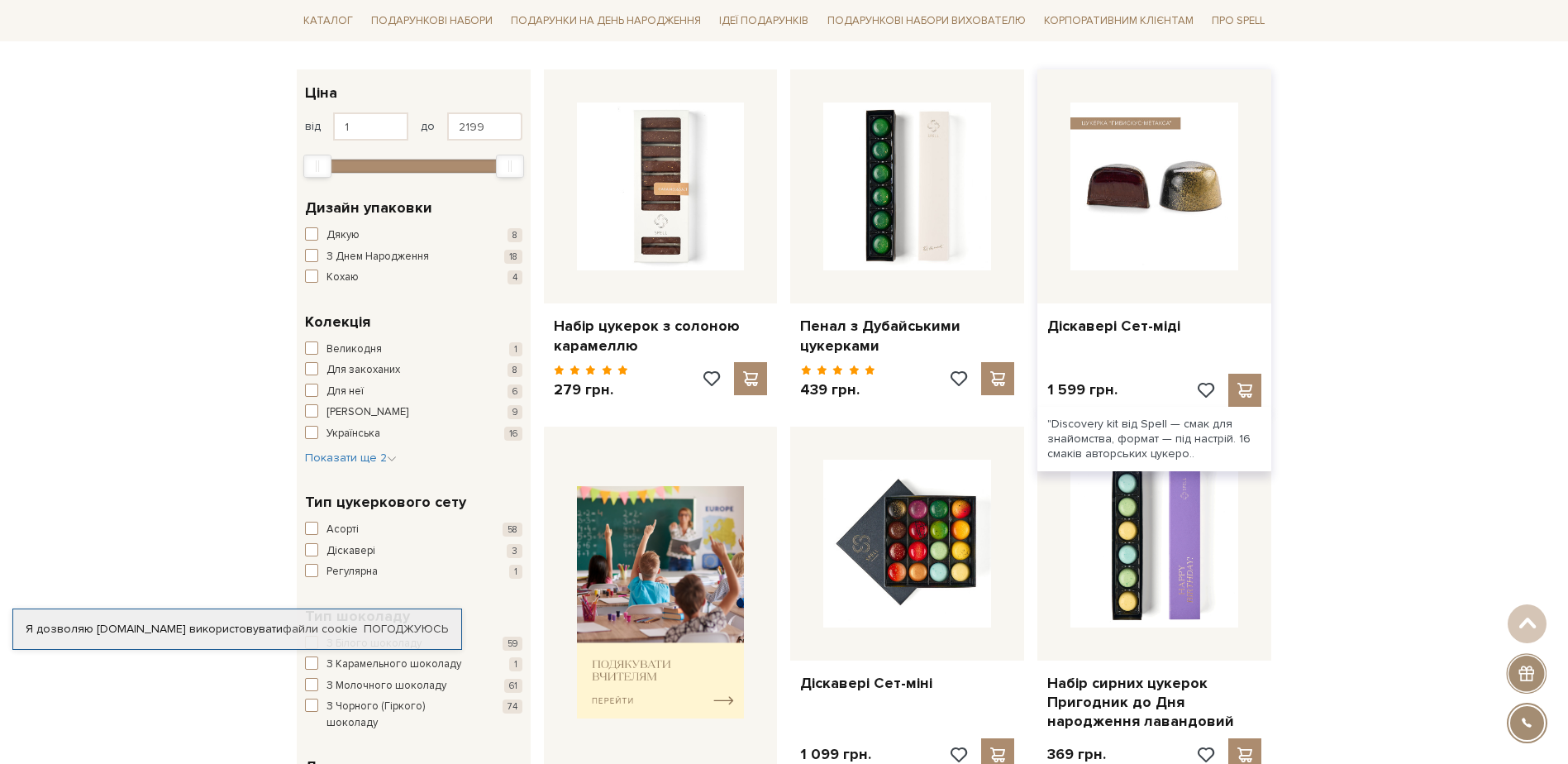
click at [1141, 198] on img at bounding box center [1154, 186] width 167 height 168
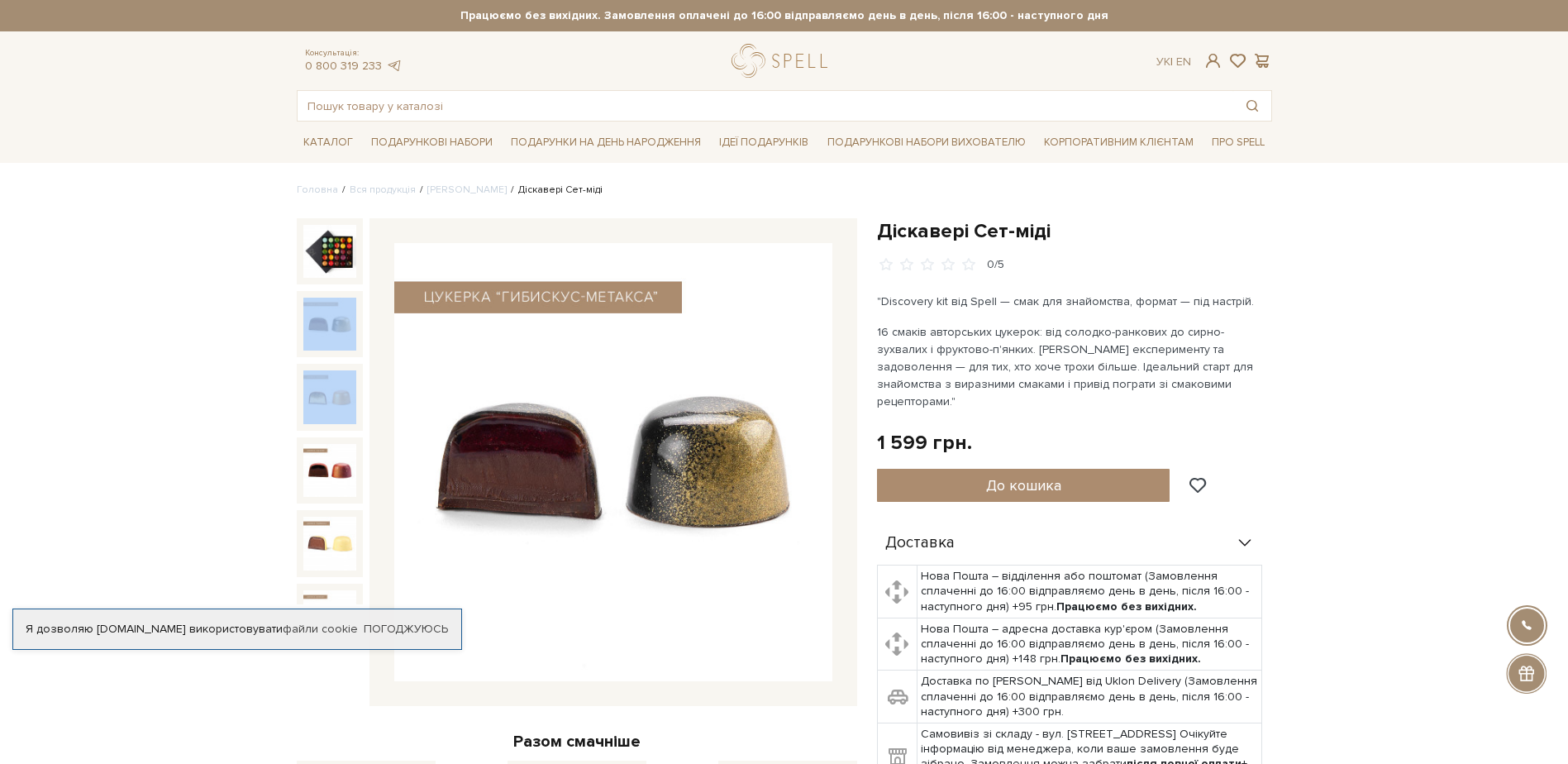
drag, startPoint x: 358, startPoint y: 335, endPoint x: 358, endPoint y: 405, distance: 70.0
click at [358, 405] on div at bounding box center [330, 411] width 66 height 386
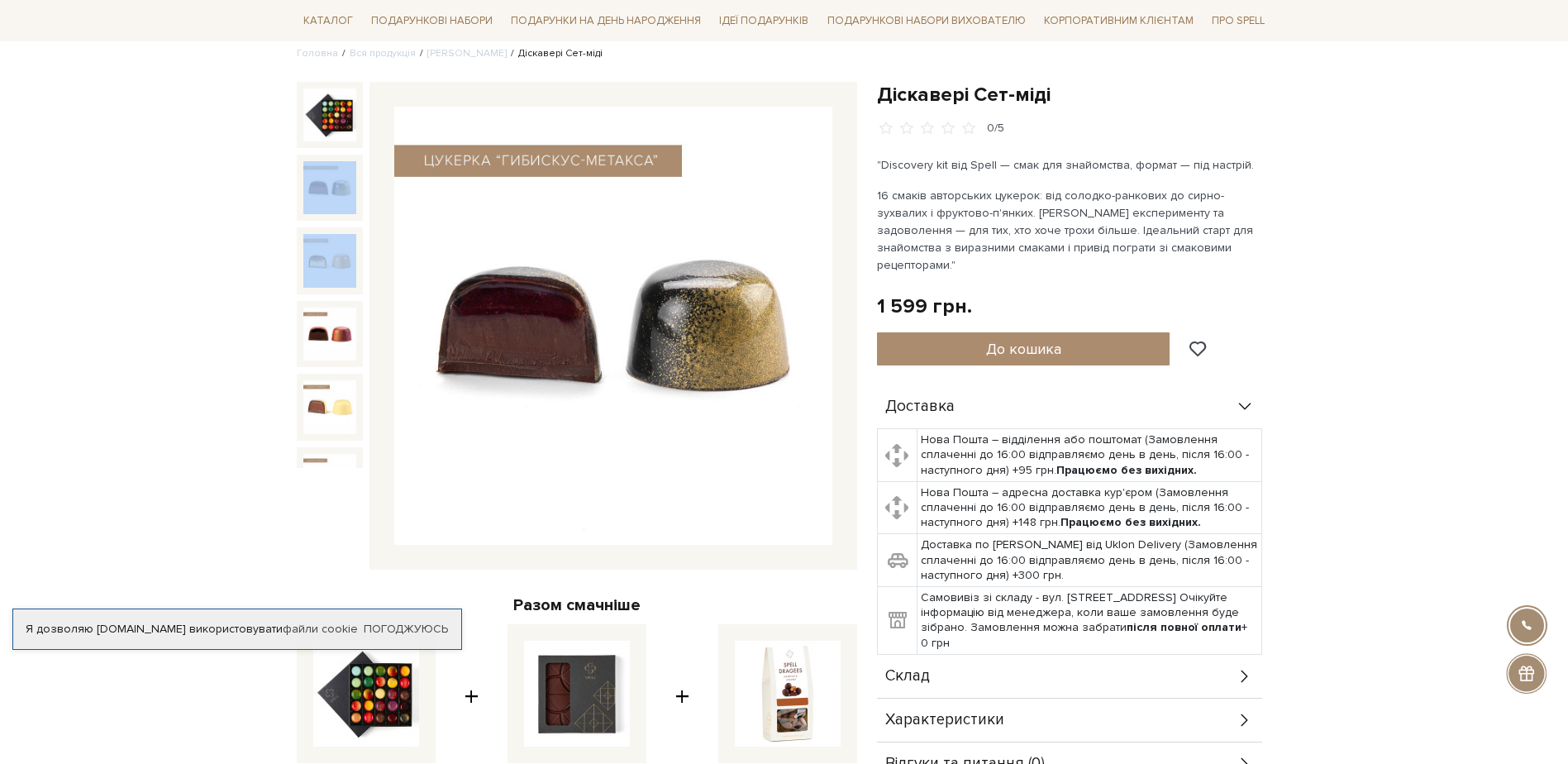
scroll to position [166, 0]
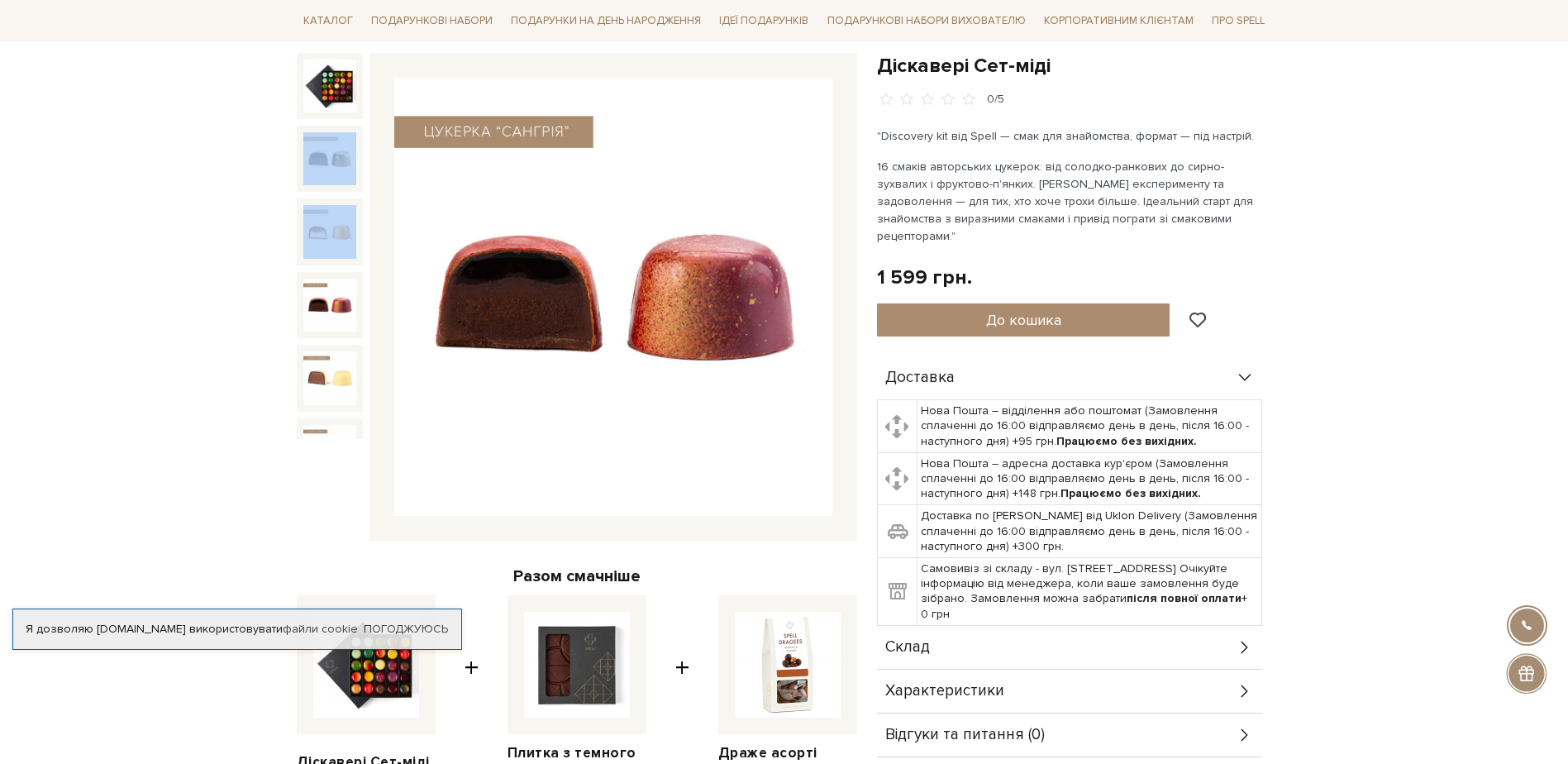
click at [331, 290] on img at bounding box center [330, 305] width 53 height 53
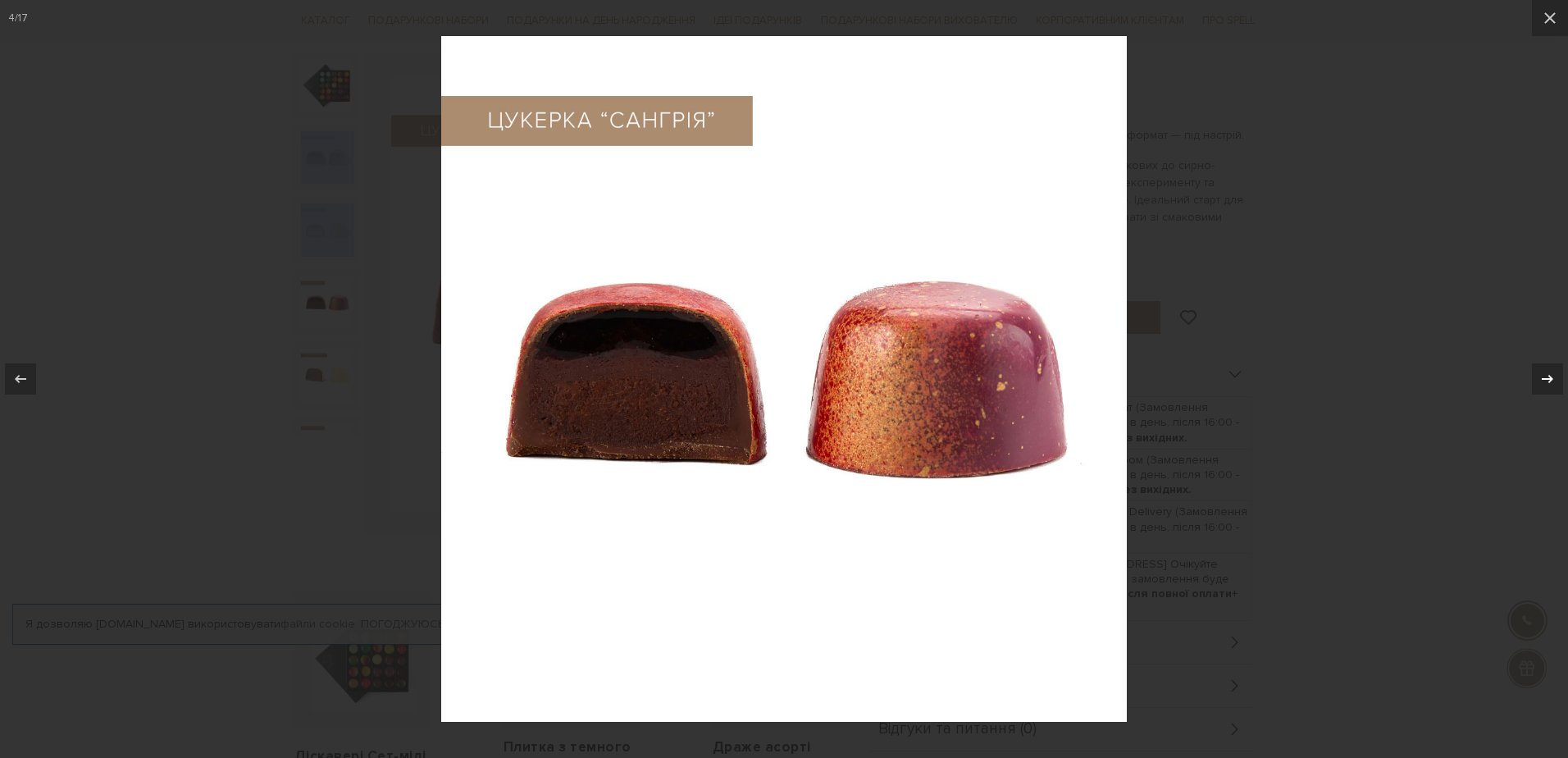
click at [1552, 378] on icon at bounding box center [1547, 379] width 11 height 9
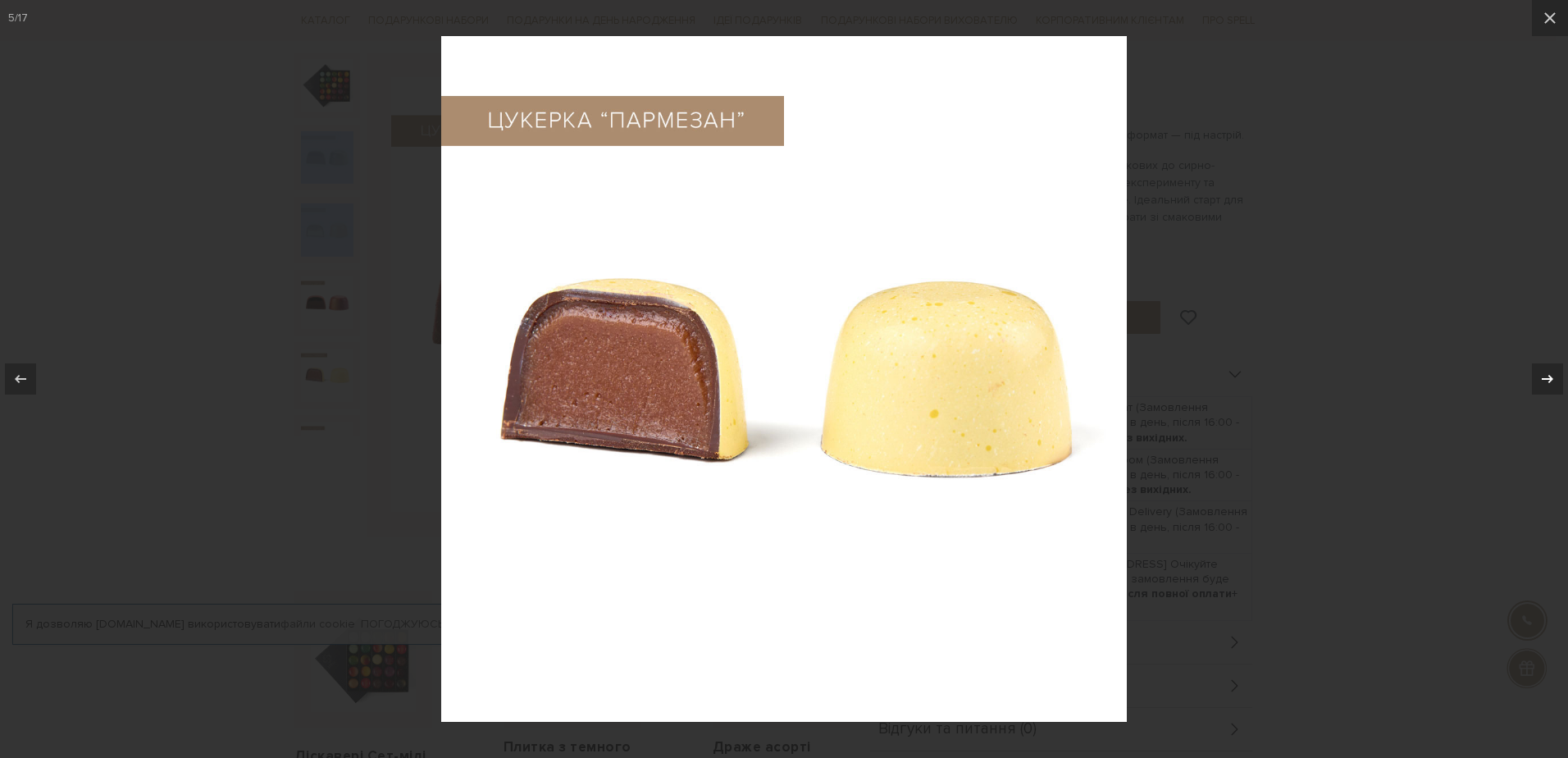
click at [1552, 378] on icon at bounding box center [1547, 379] width 11 height 9
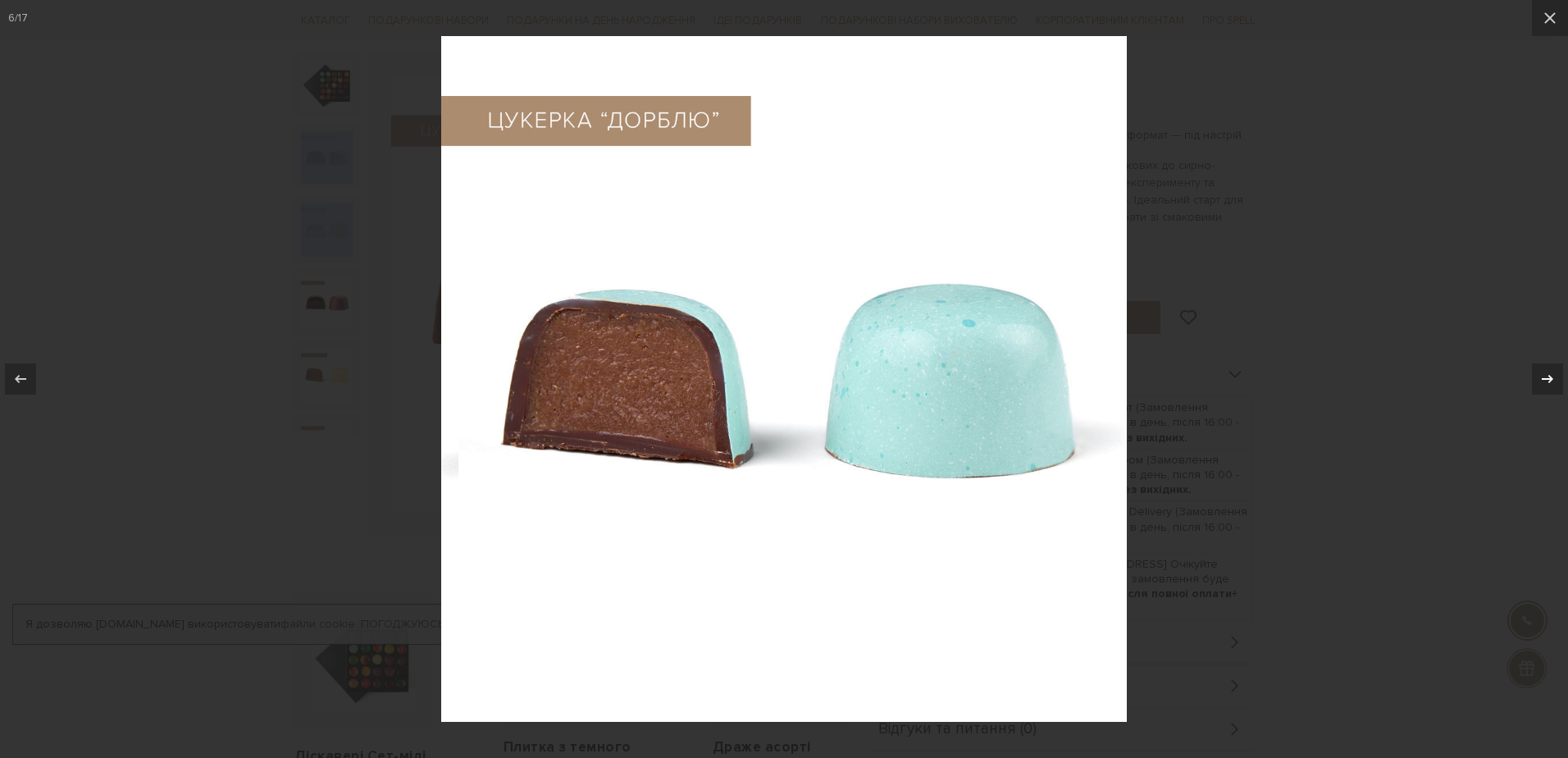
click at [1552, 378] on div "6 / 17" at bounding box center [784, 379] width 1568 height 758
click at [1546, 373] on icon at bounding box center [1547, 379] width 20 height 20
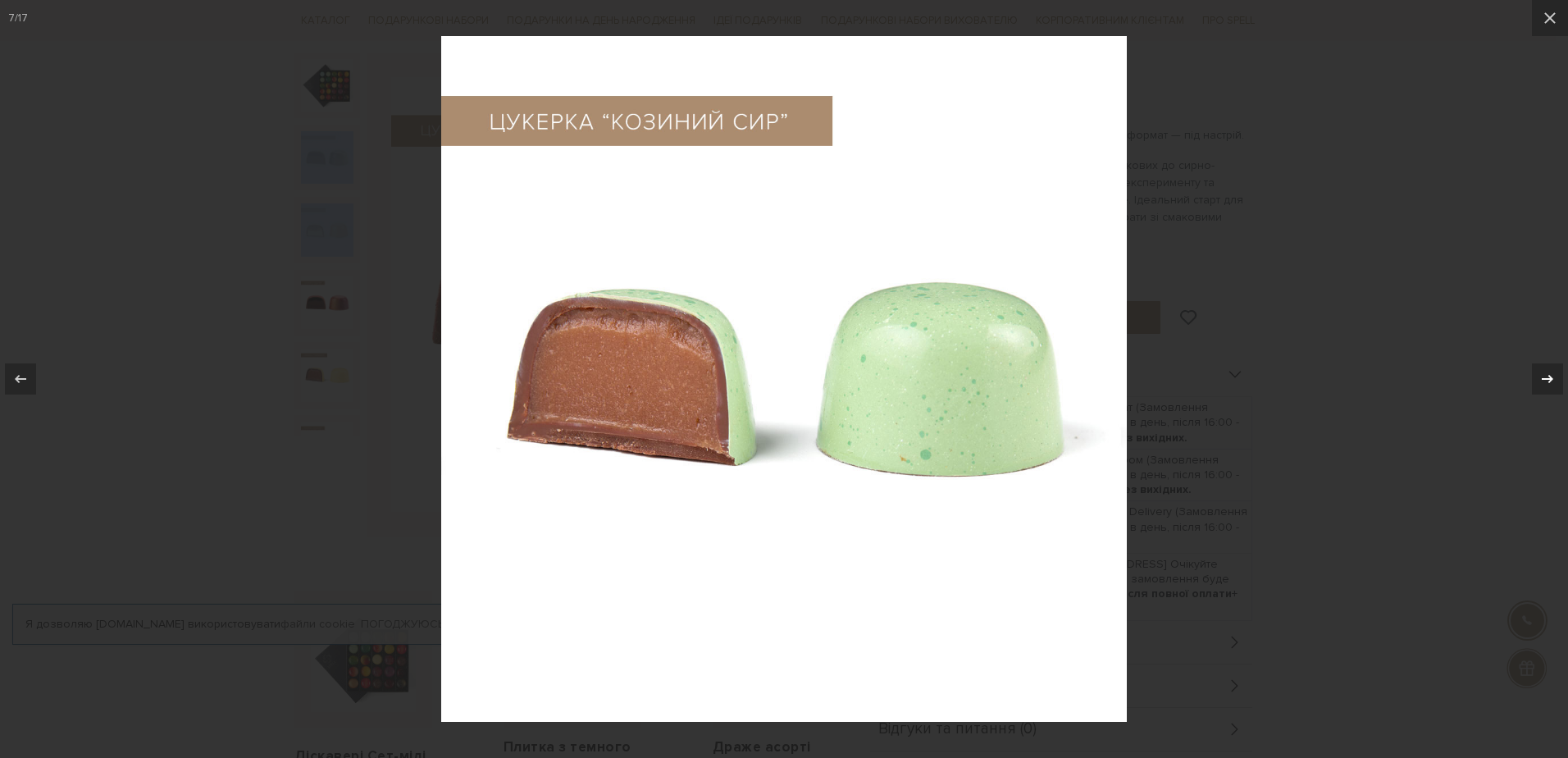
click at [1546, 373] on icon at bounding box center [1547, 379] width 20 height 20
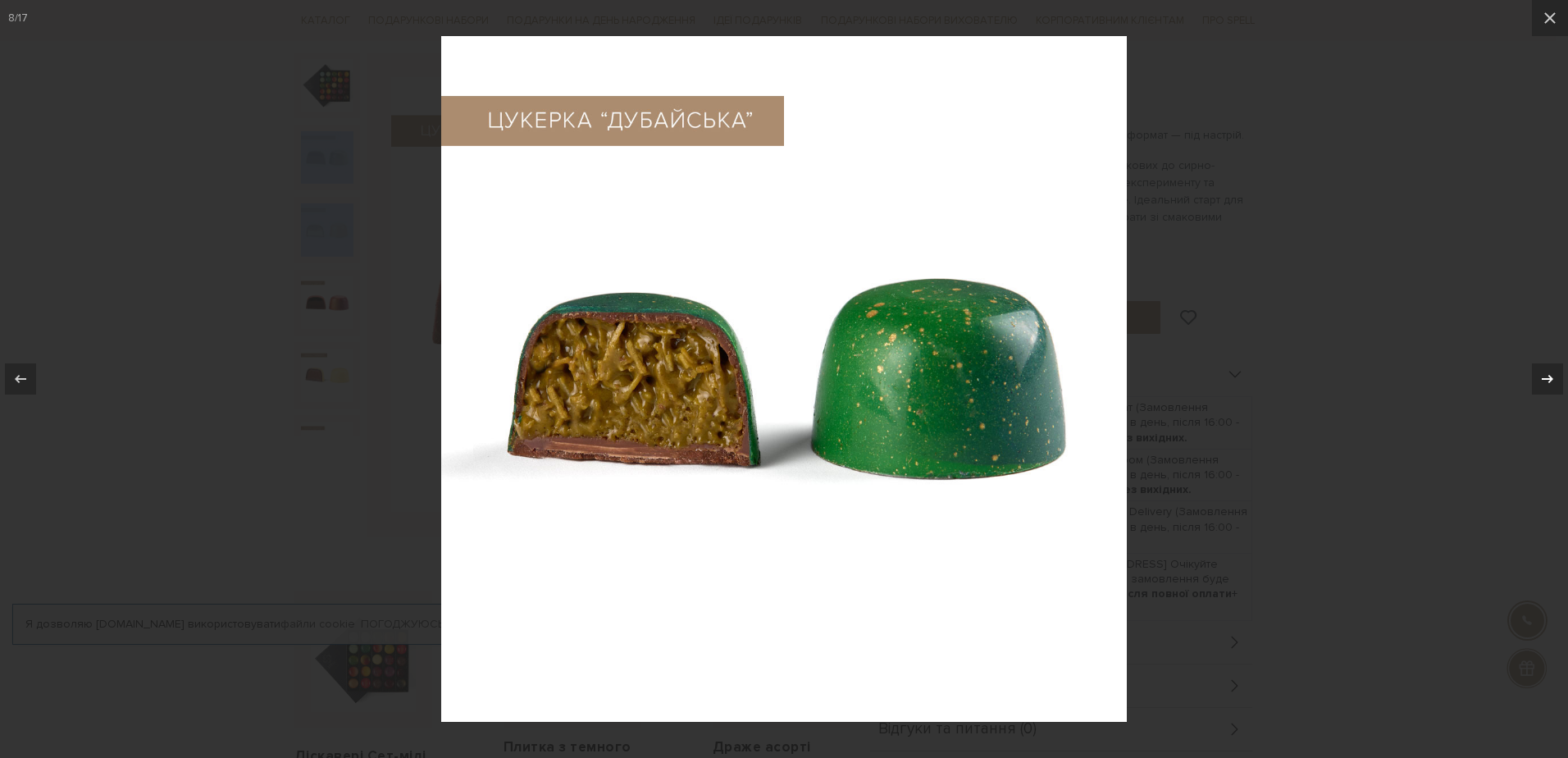
click at [1546, 373] on icon at bounding box center [1547, 379] width 20 height 20
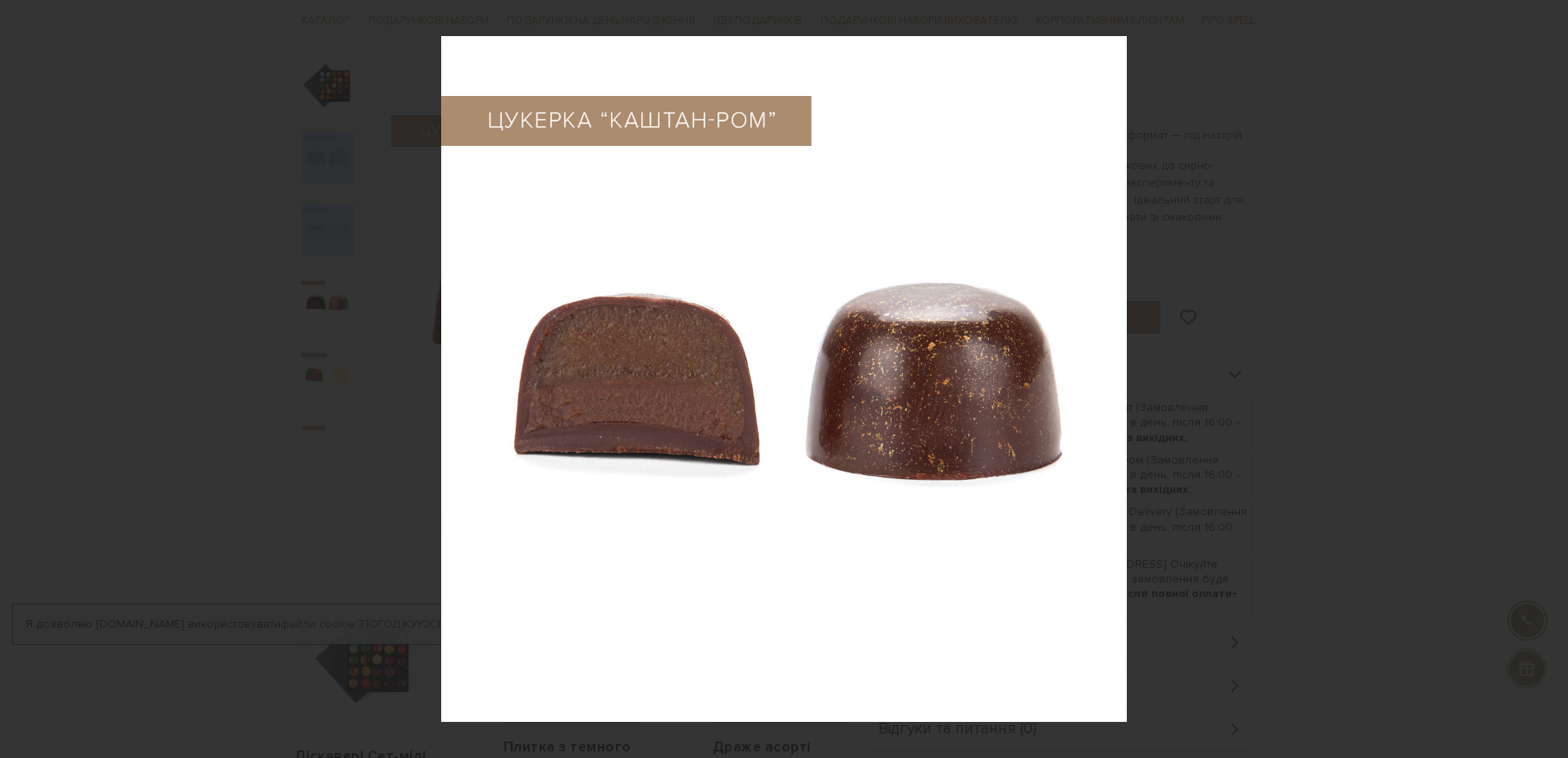
click at [1546, 373] on icon at bounding box center [1547, 379] width 20 height 20
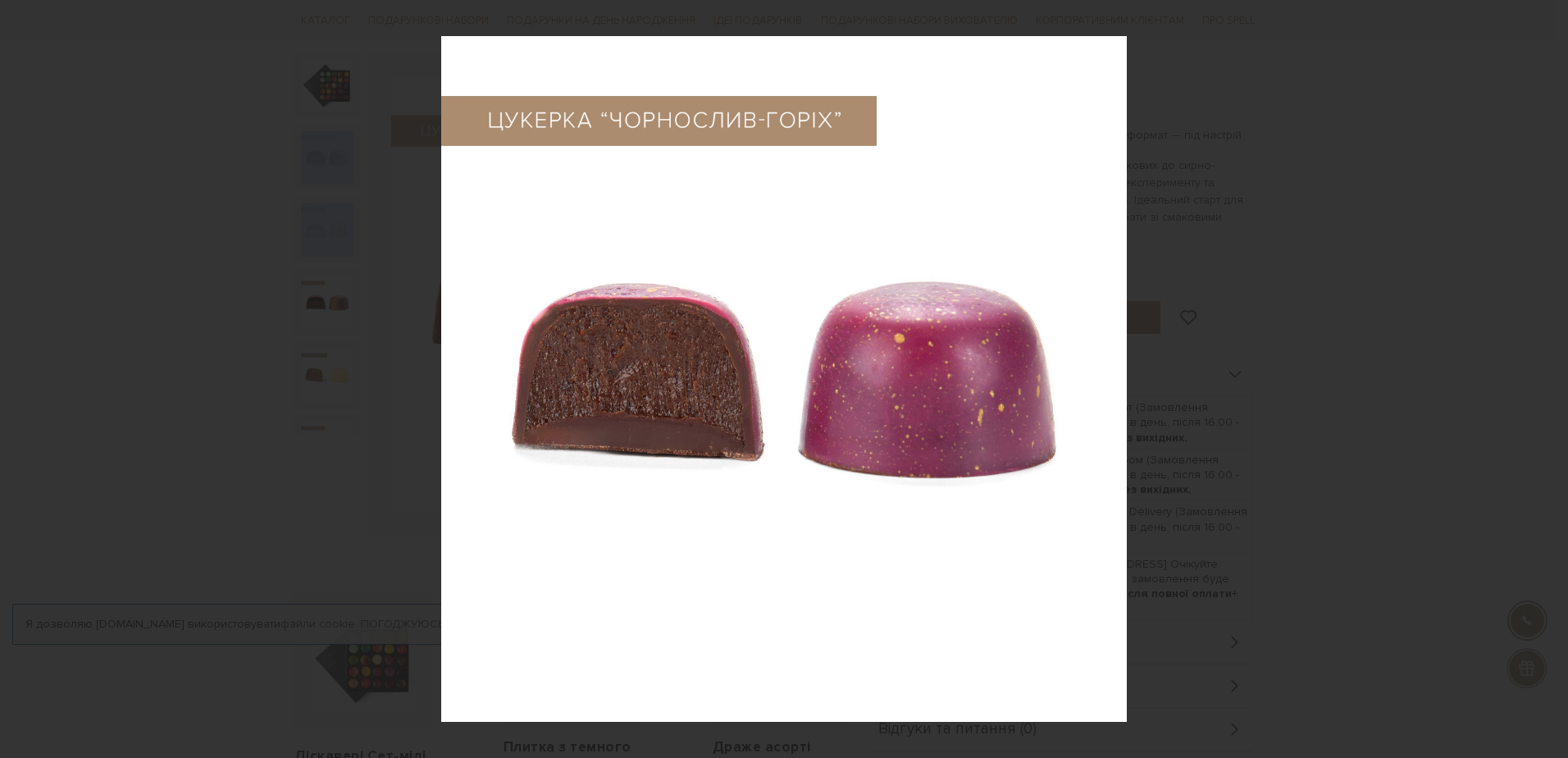
click at [1546, 373] on div "10 / 17" at bounding box center [784, 379] width 1568 height 758
click at [1541, 374] on icon at bounding box center [1547, 379] width 20 height 20
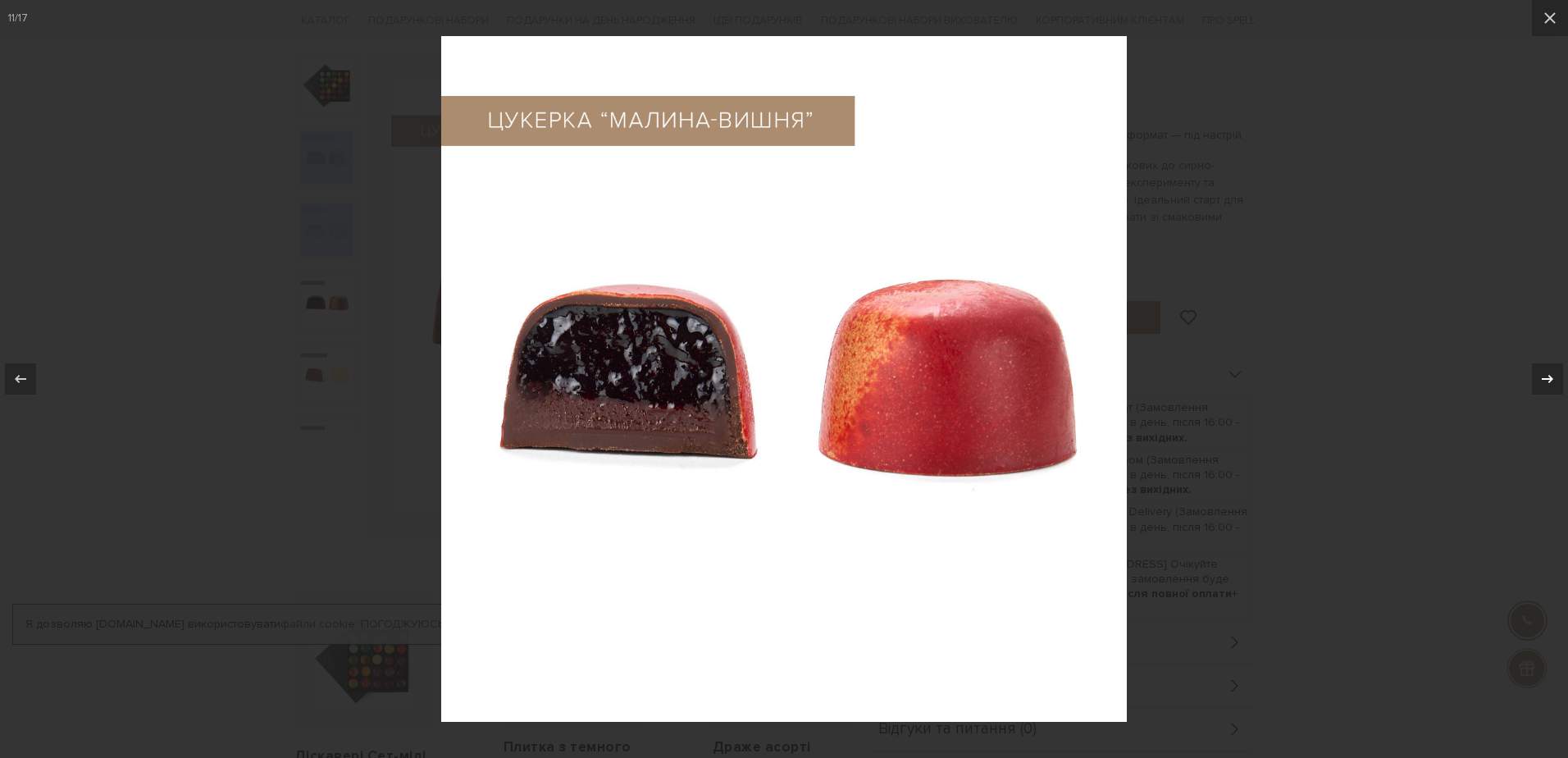
click at [1541, 374] on icon at bounding box center [1547, 379] width 20 height 20
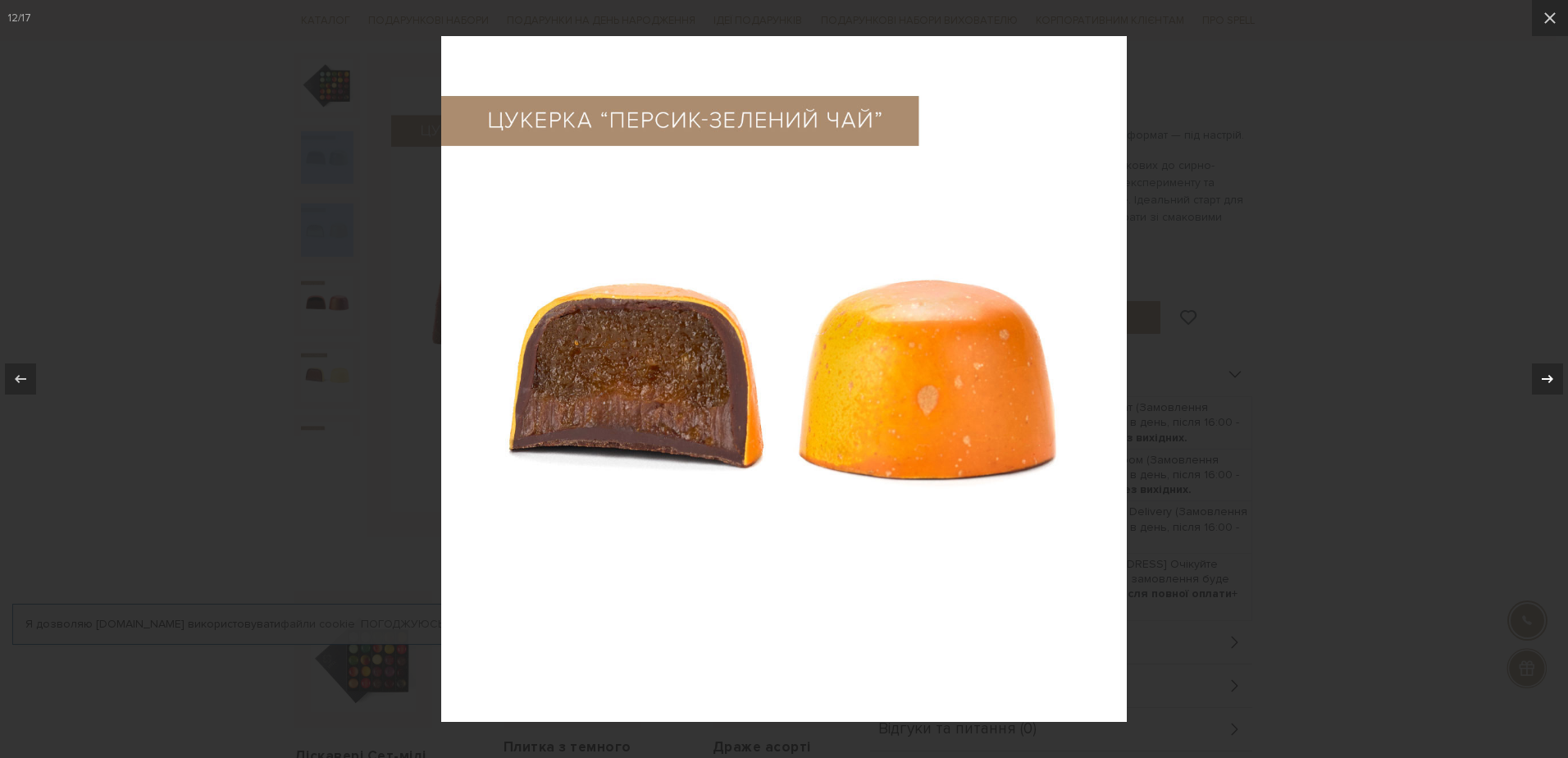
click at [1541, 374] on icon at bounding box center [1547, 379] width 20 height 20
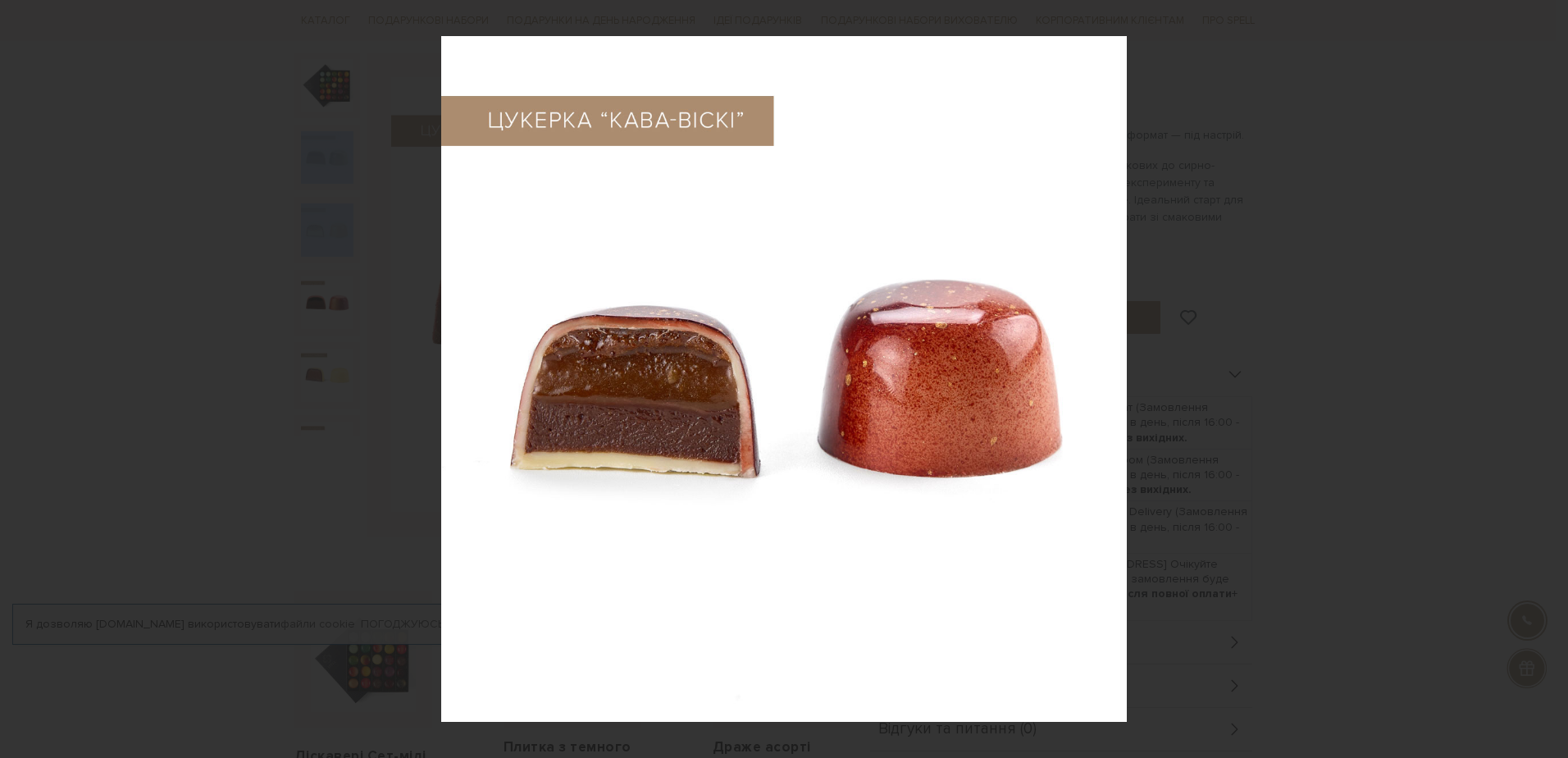
click at [1541, 374] on div "13 / 17" at bounding box center [784, 379] width 1568 height 758
click at [1548, 373] on icon at bounding box center [1547, 379] width 20 height 20
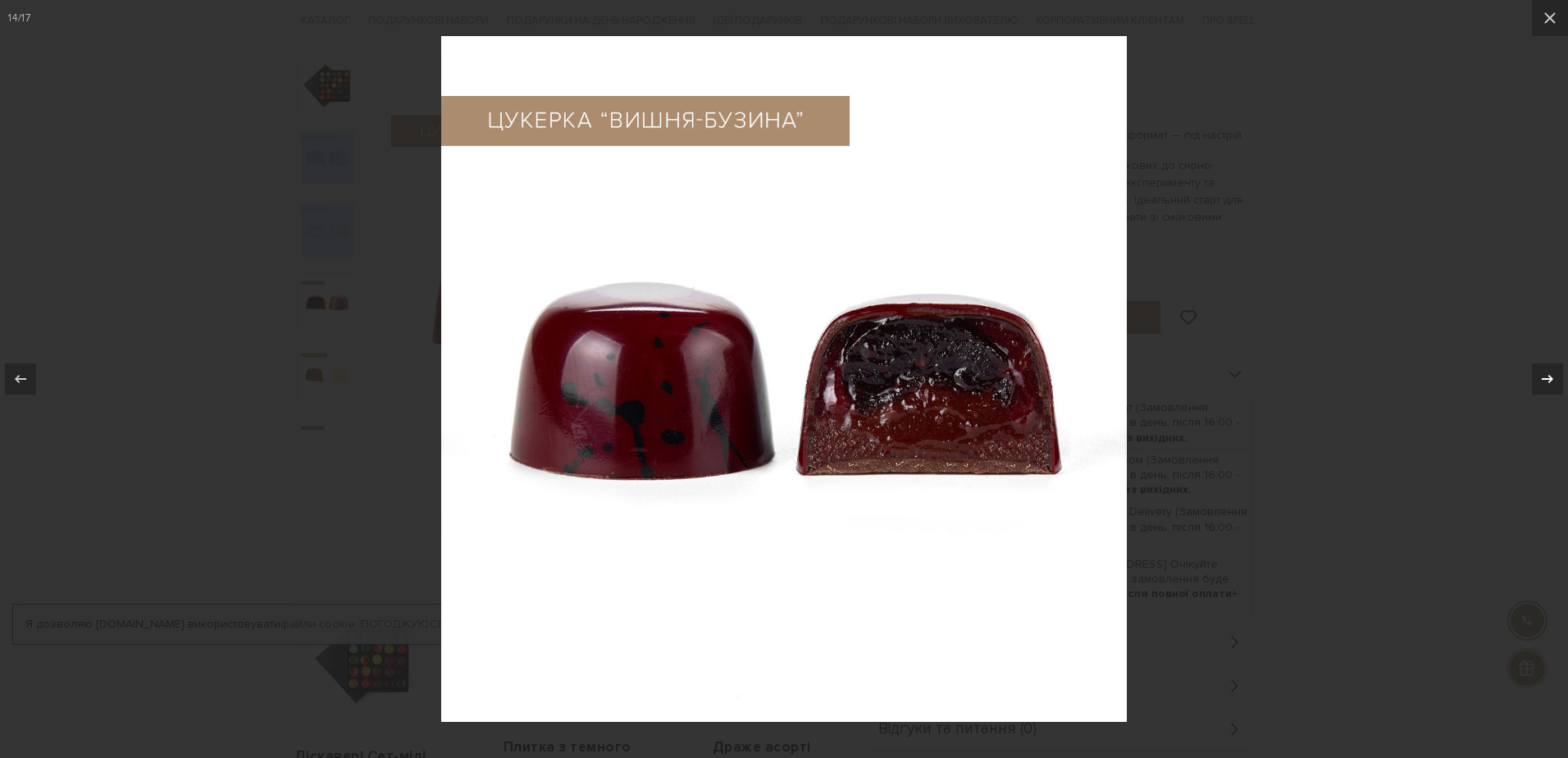
click at [1548, 373] on icon at bounding box center [1547, 379] width 20 height 20
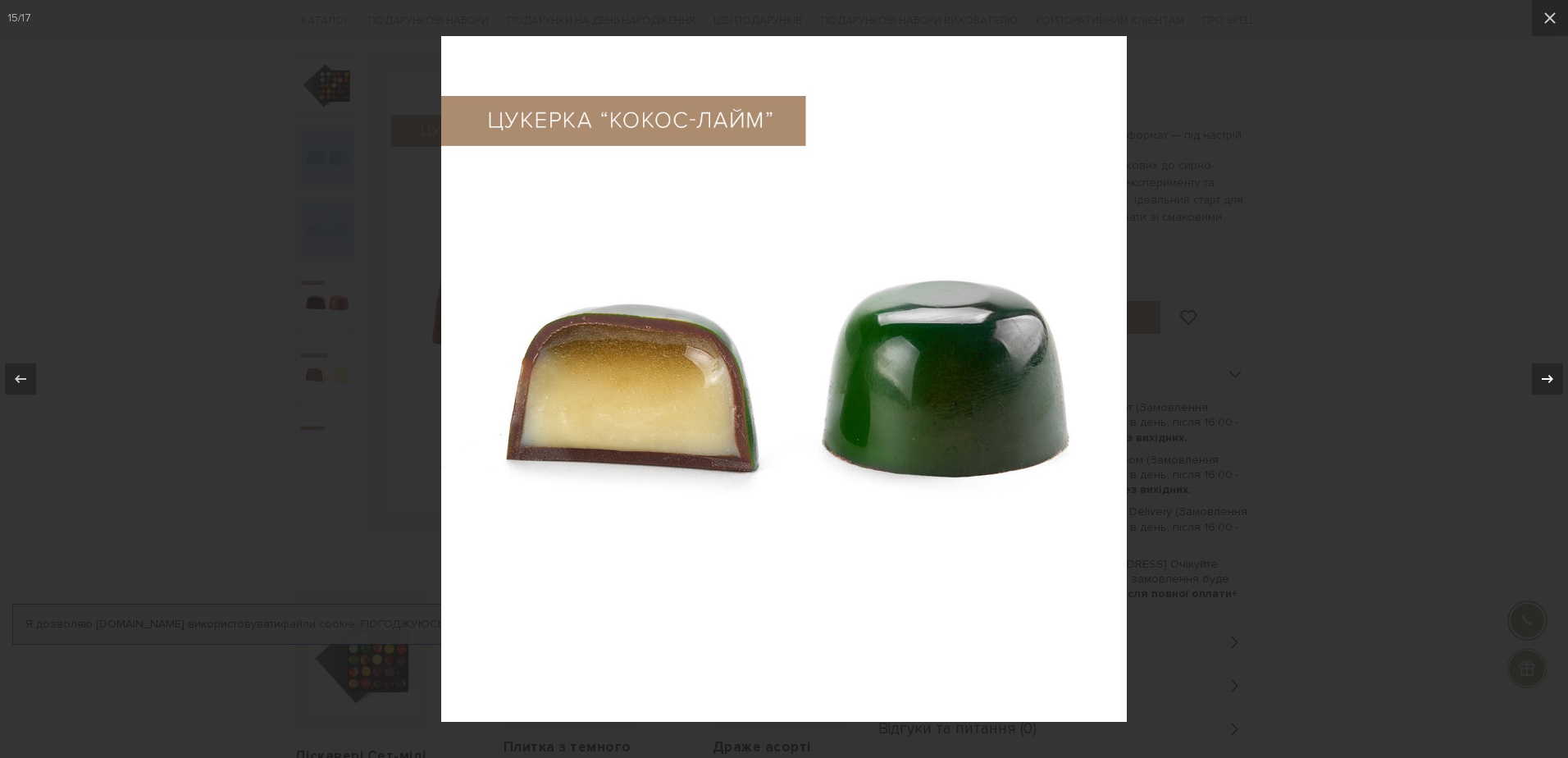
click at [1548, 373] on icon at bounding box center [1547, 379] width 20 height 20
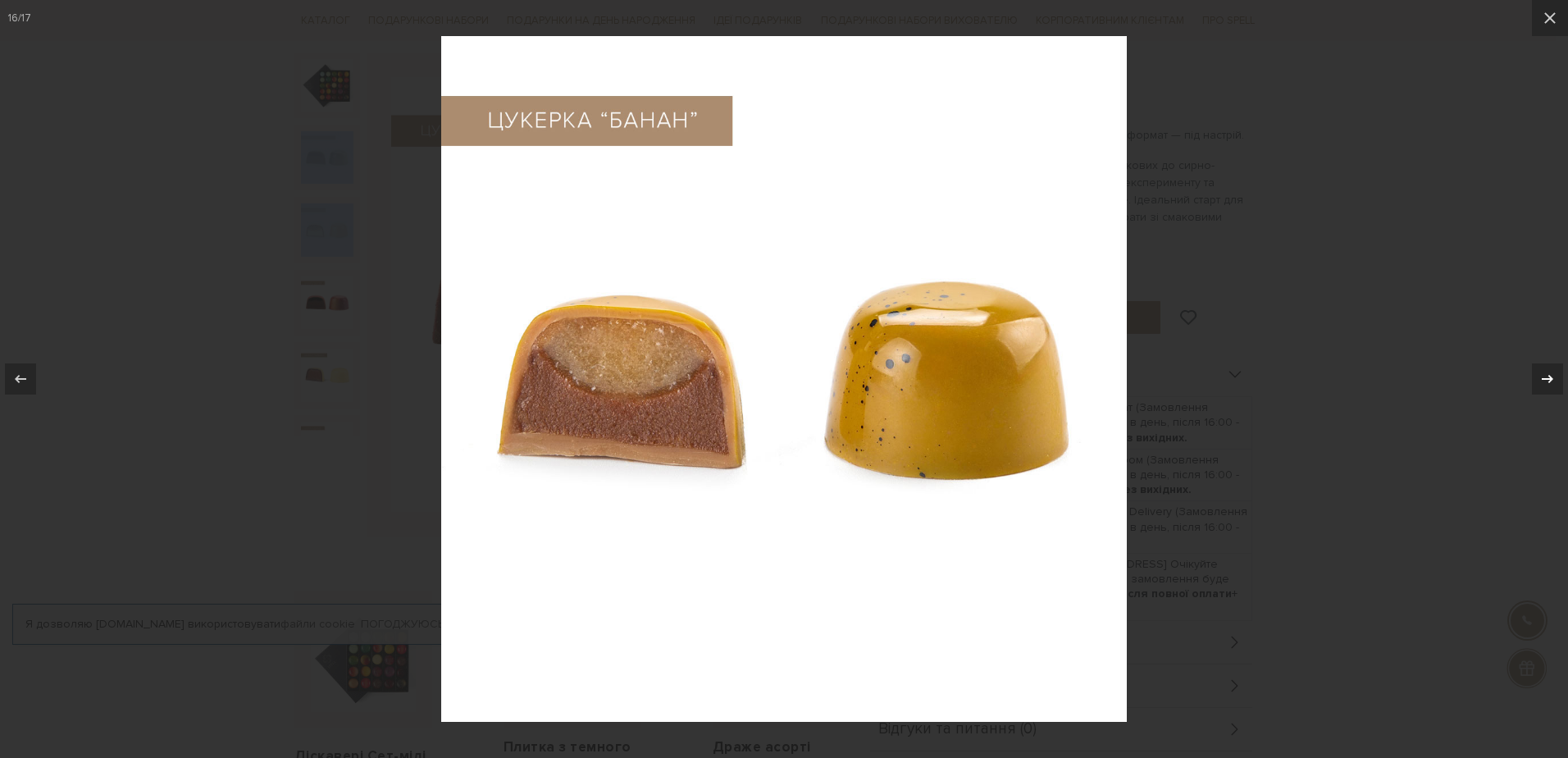
click at [1548, 373] on icon at bounding box center [1547, 379] width 20 height 20
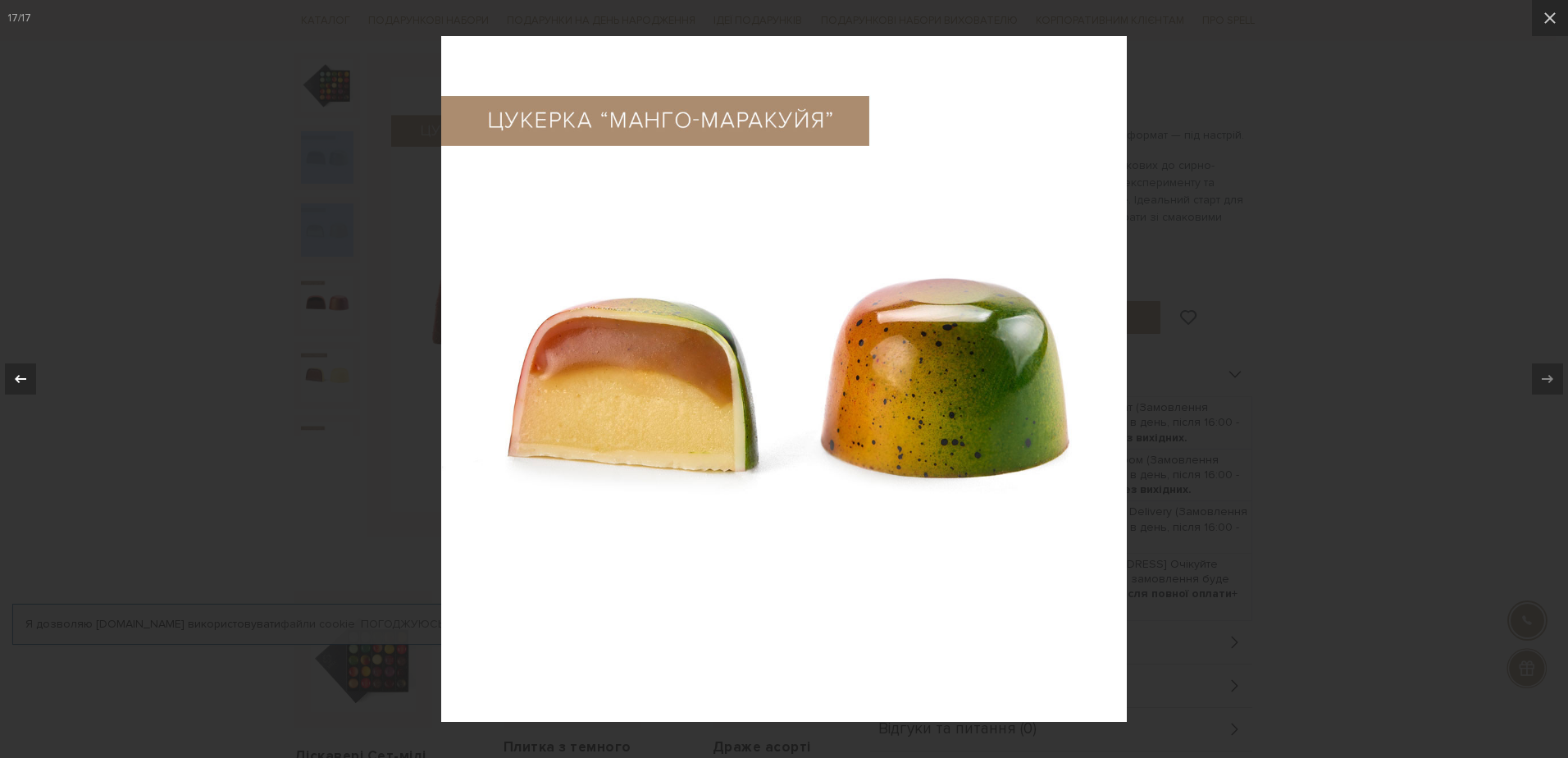
click at [14, 379] on icon at bounding box center [20, 379] width 20 height 20
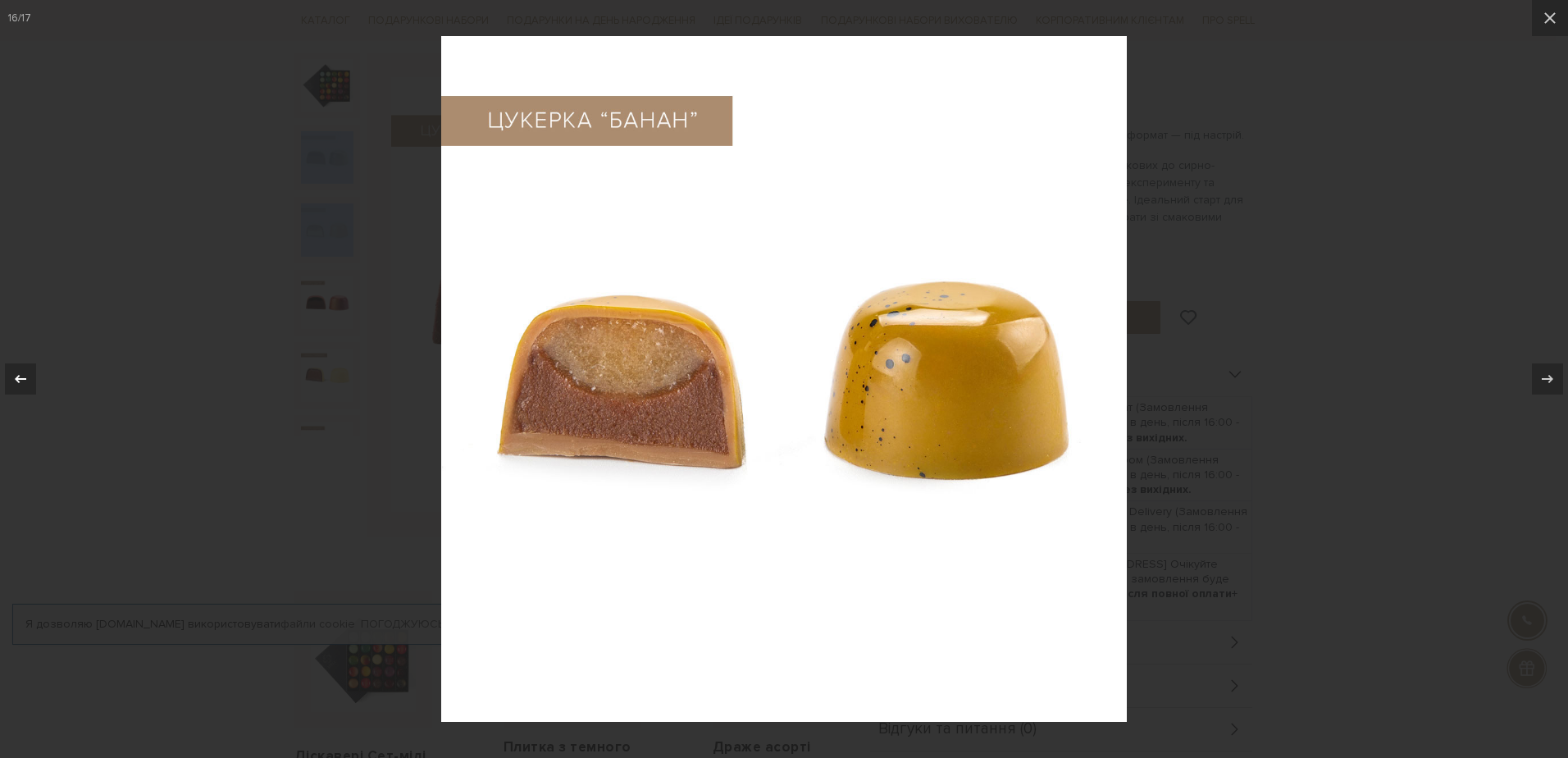
click at [14, 379] on icon at bounding box center [20, 379] width 20 height 20
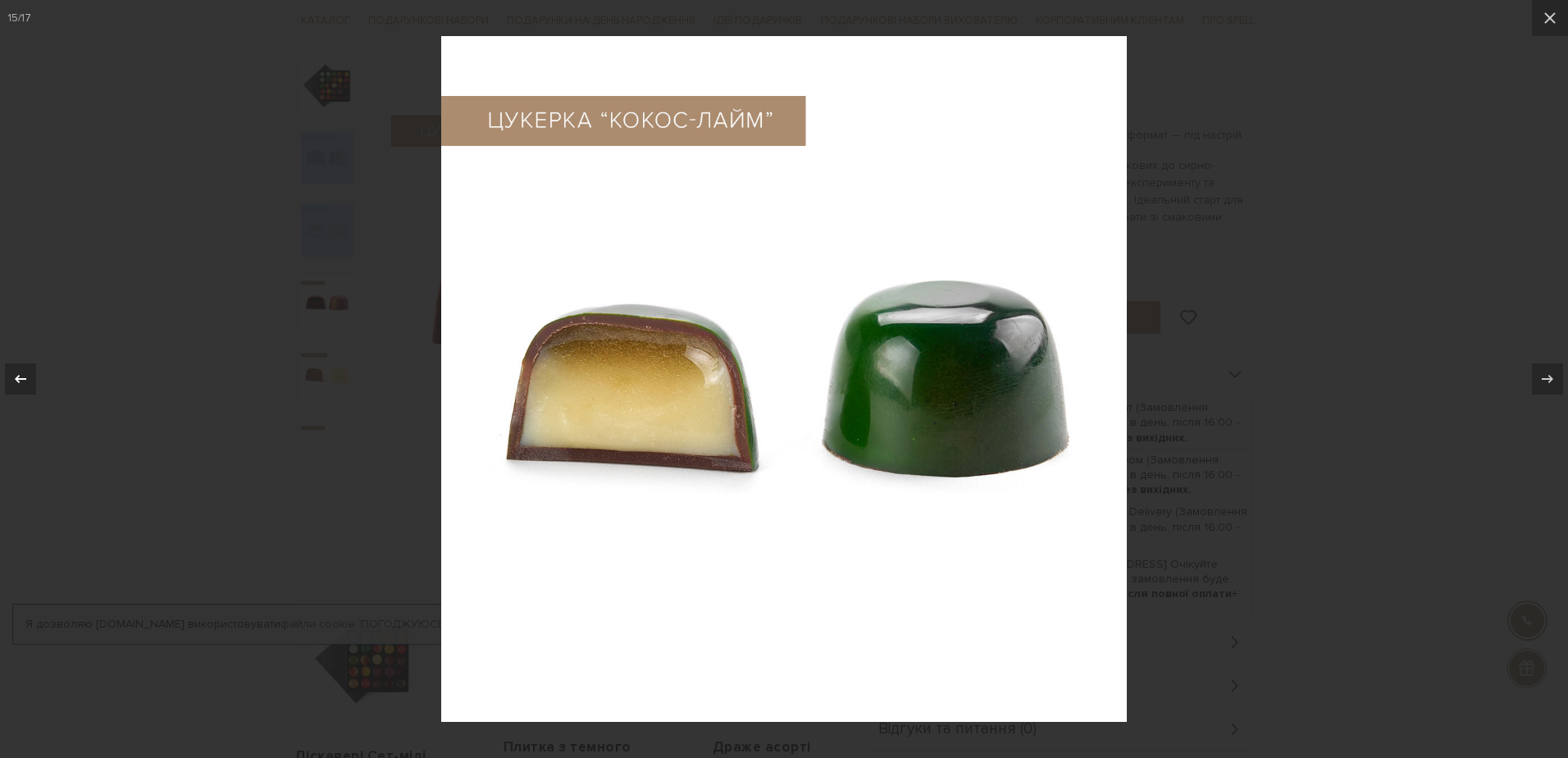
click at [14, 379] on icon at bounding box center [20, 379] width 20 height 20
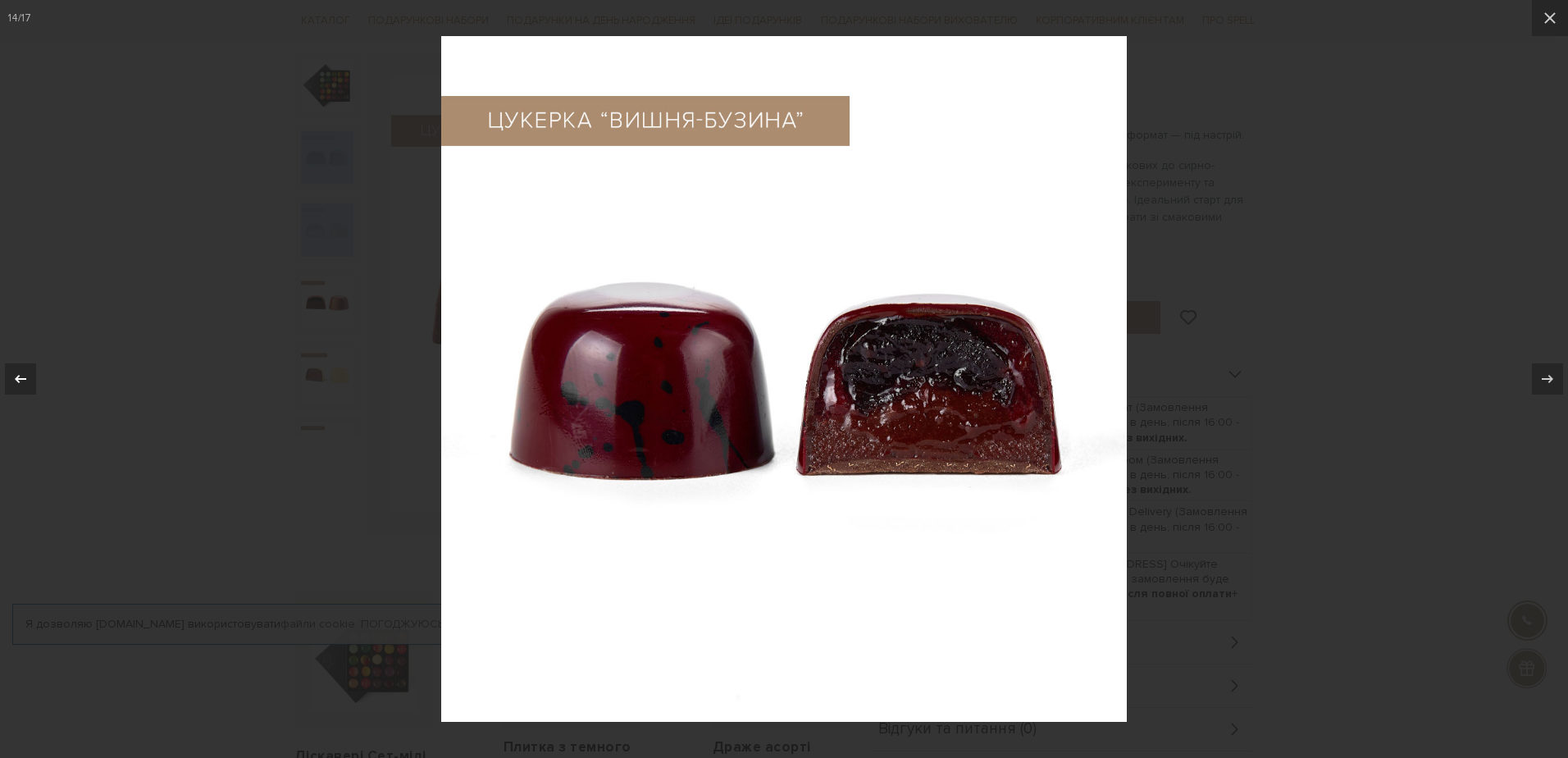
click at [14, 379] on icon at bounding box center [20, 379] width 20 height 20
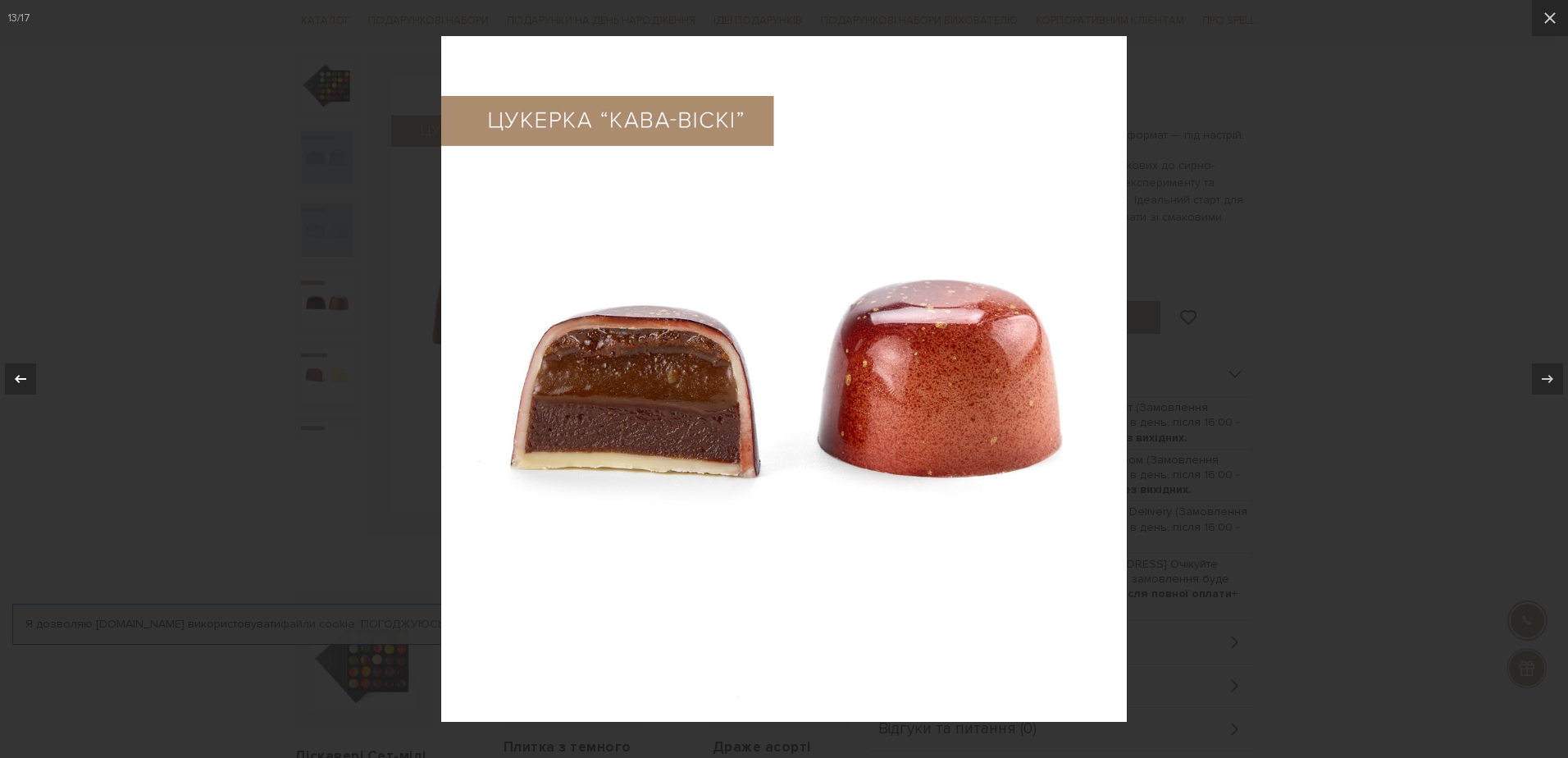
click at [14, 379] on icon at bounding box center [20, 379] width 20 height 20
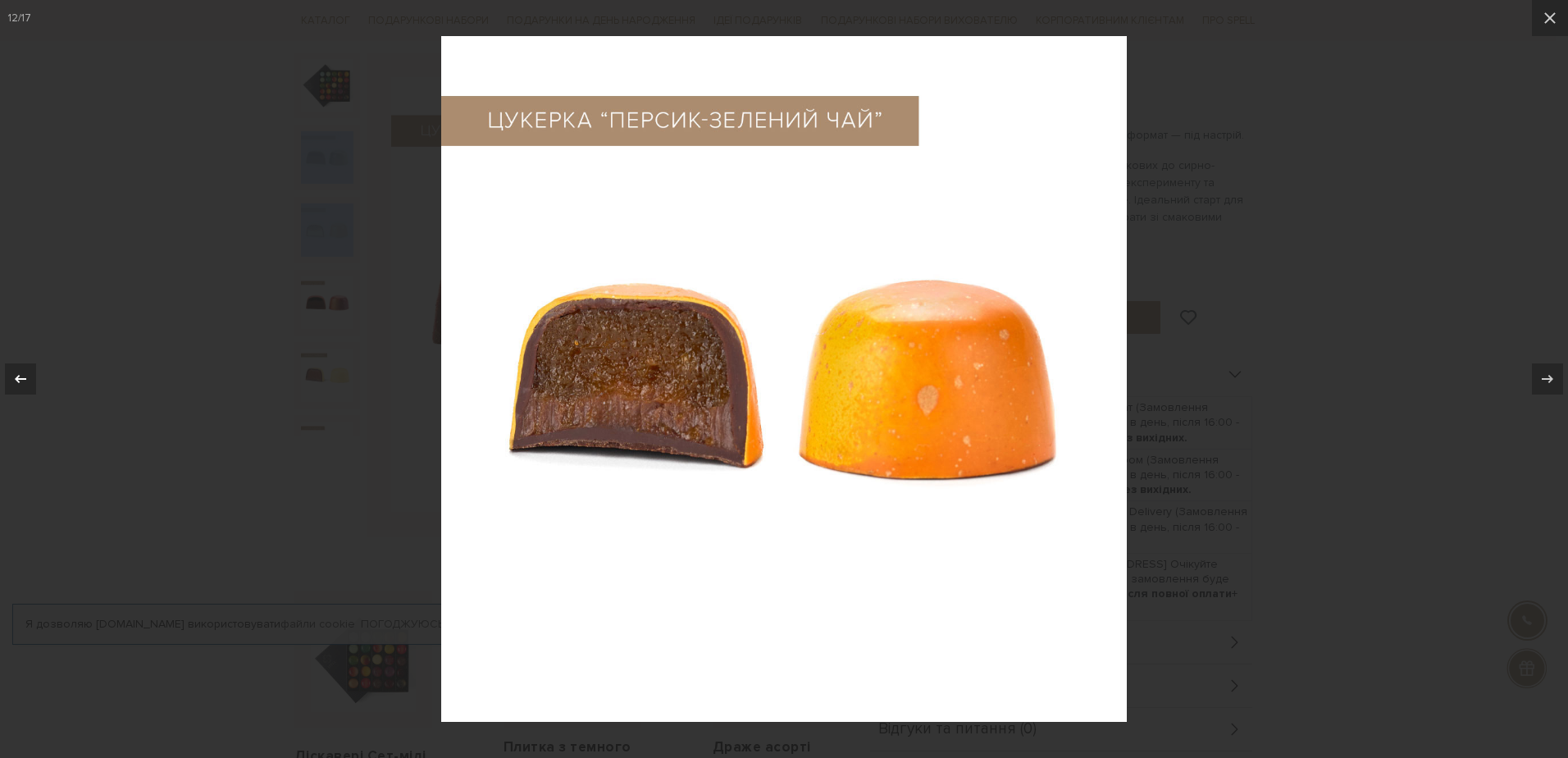
click at [14, 379] on icon at bounding box center [20, 379] width 20 height 20
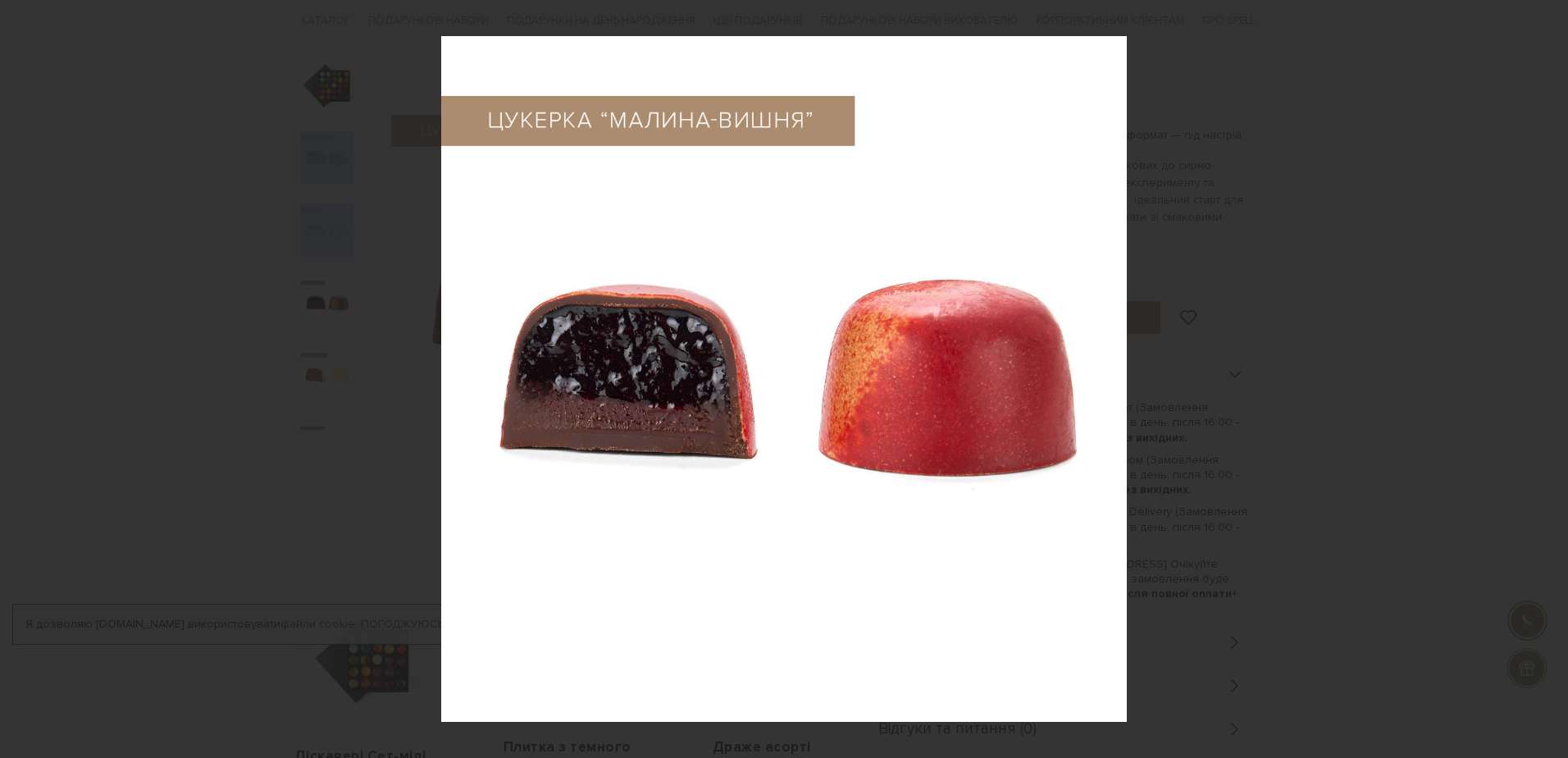
click at [14, 379] on div "11 / 17" at bounding box center [784, 379] width 1568 height 758
click at [22, 376] on icon at bounding box center [20, 379] width 20 height 20
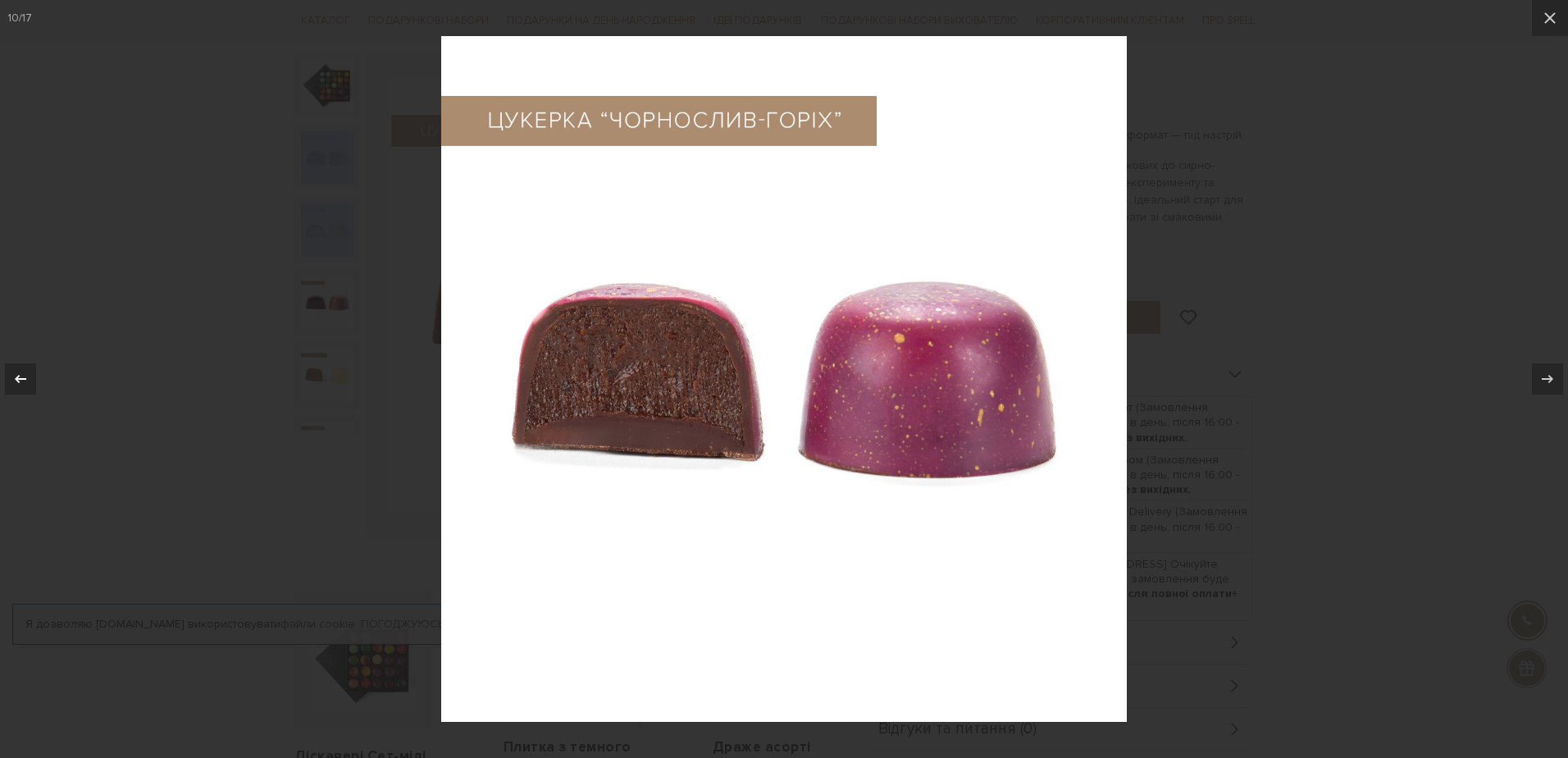
click at [22, 376] on icon at bounding box center [20, 379] width 20 height 20
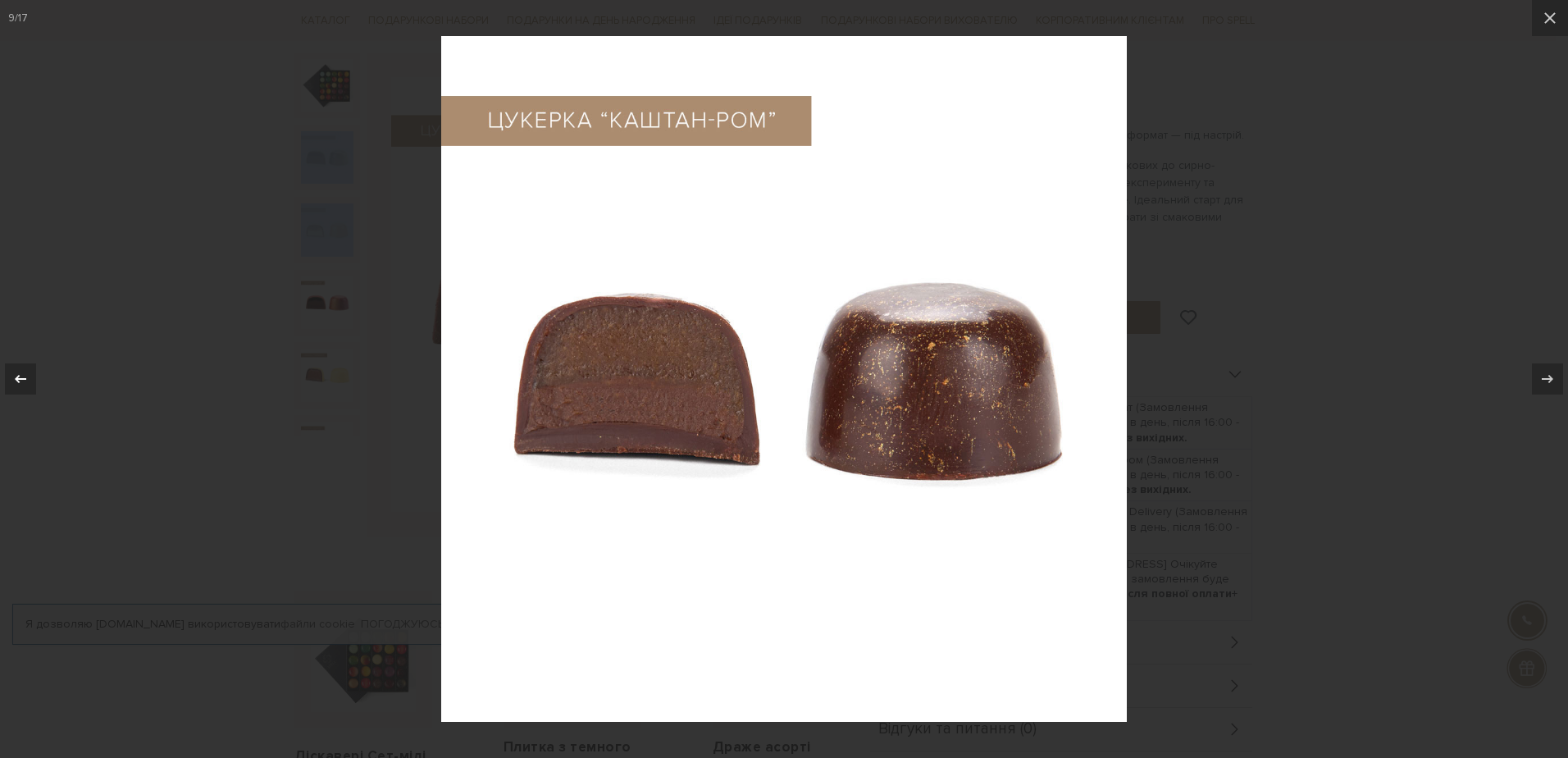
click at [22, 376] on icon at bounding box center [20, 379] width 20 height 20
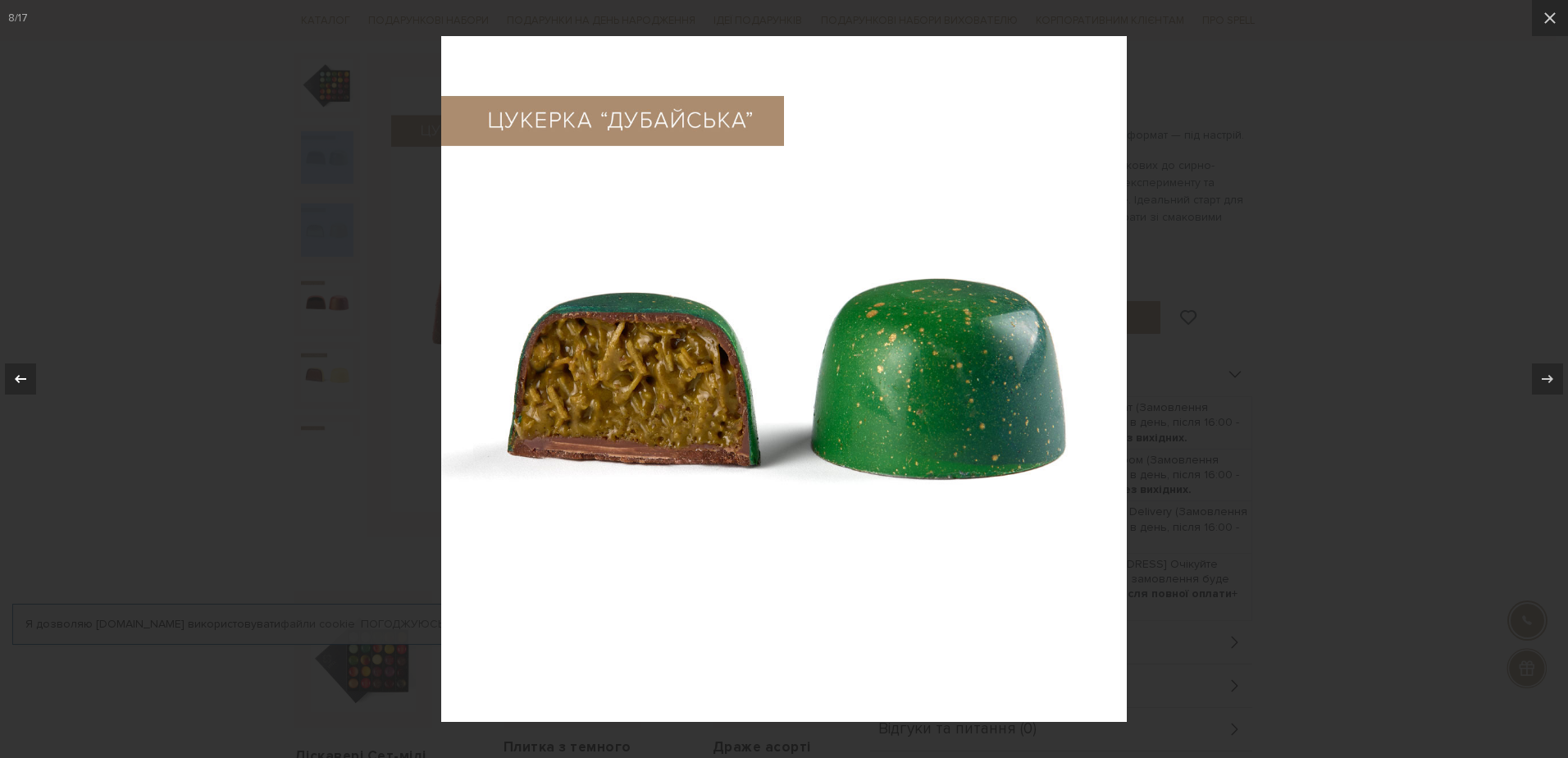
click at [22, 376] on icon at bounding box center [20, 379] width 20 height 20
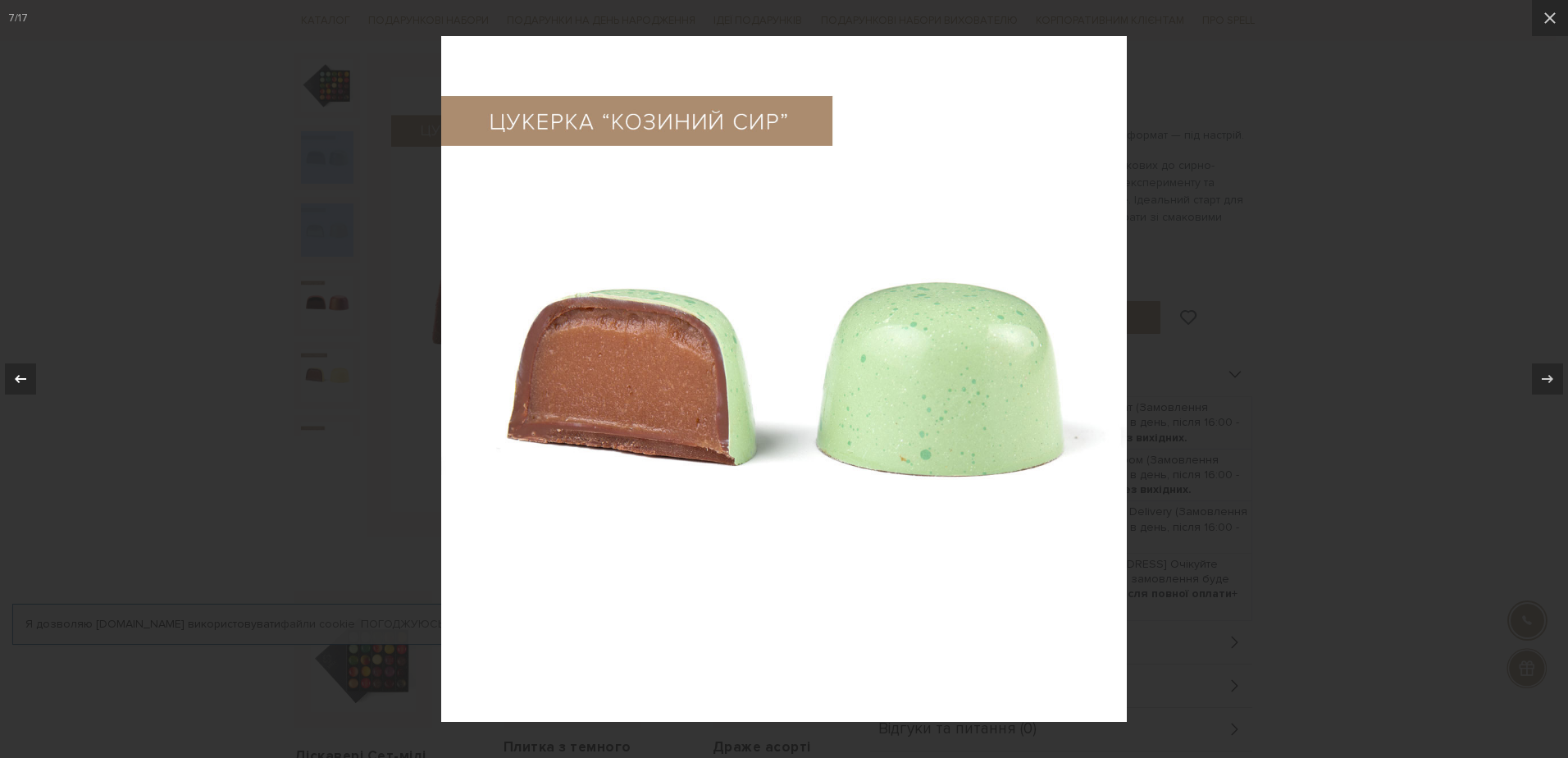
click at [22, 376] on icon at bounding box center [20, 379] width 20 height 20
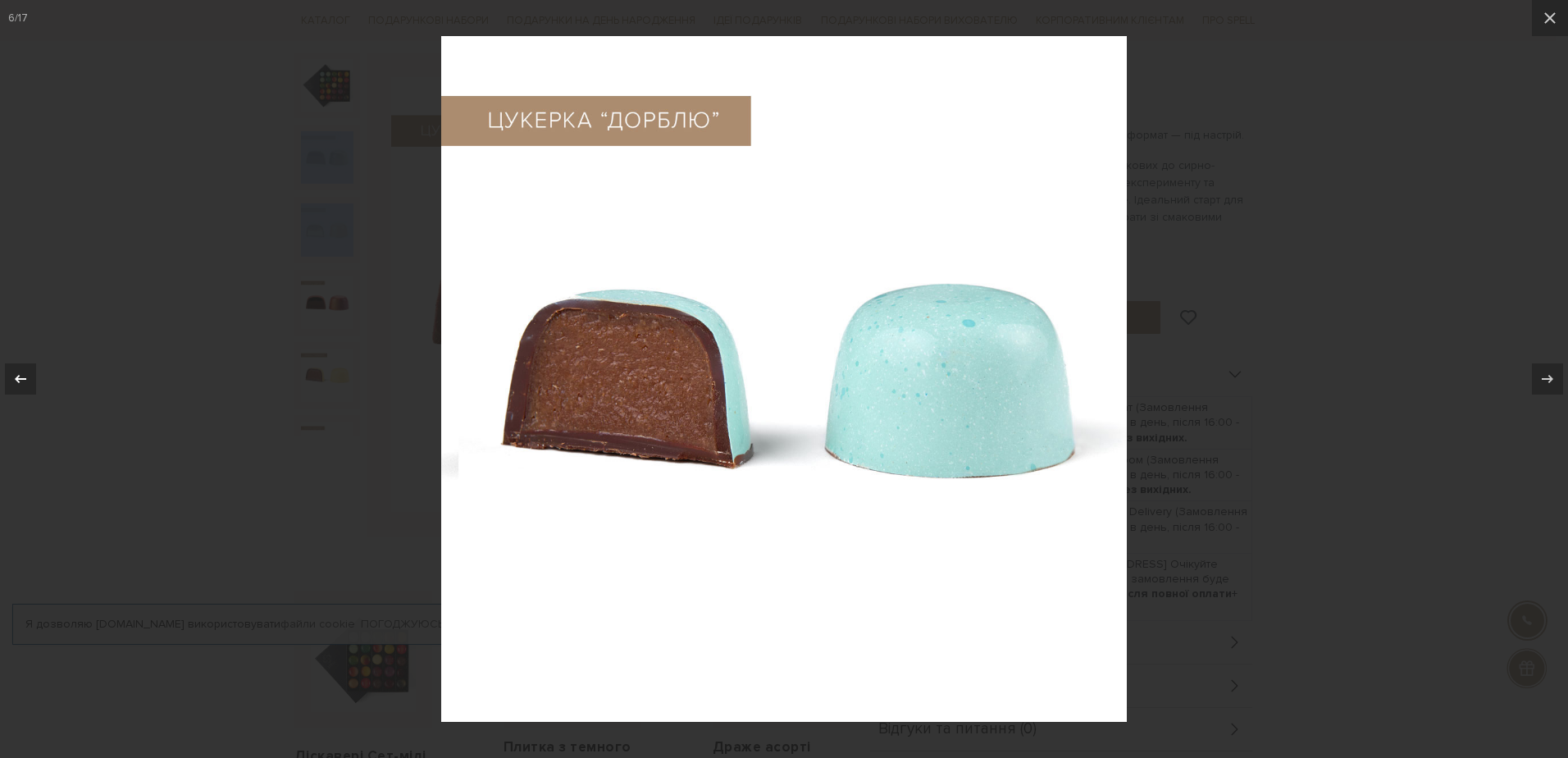
click at [22, 376] on icon at bounding box center [20, 379] width 20 height 20
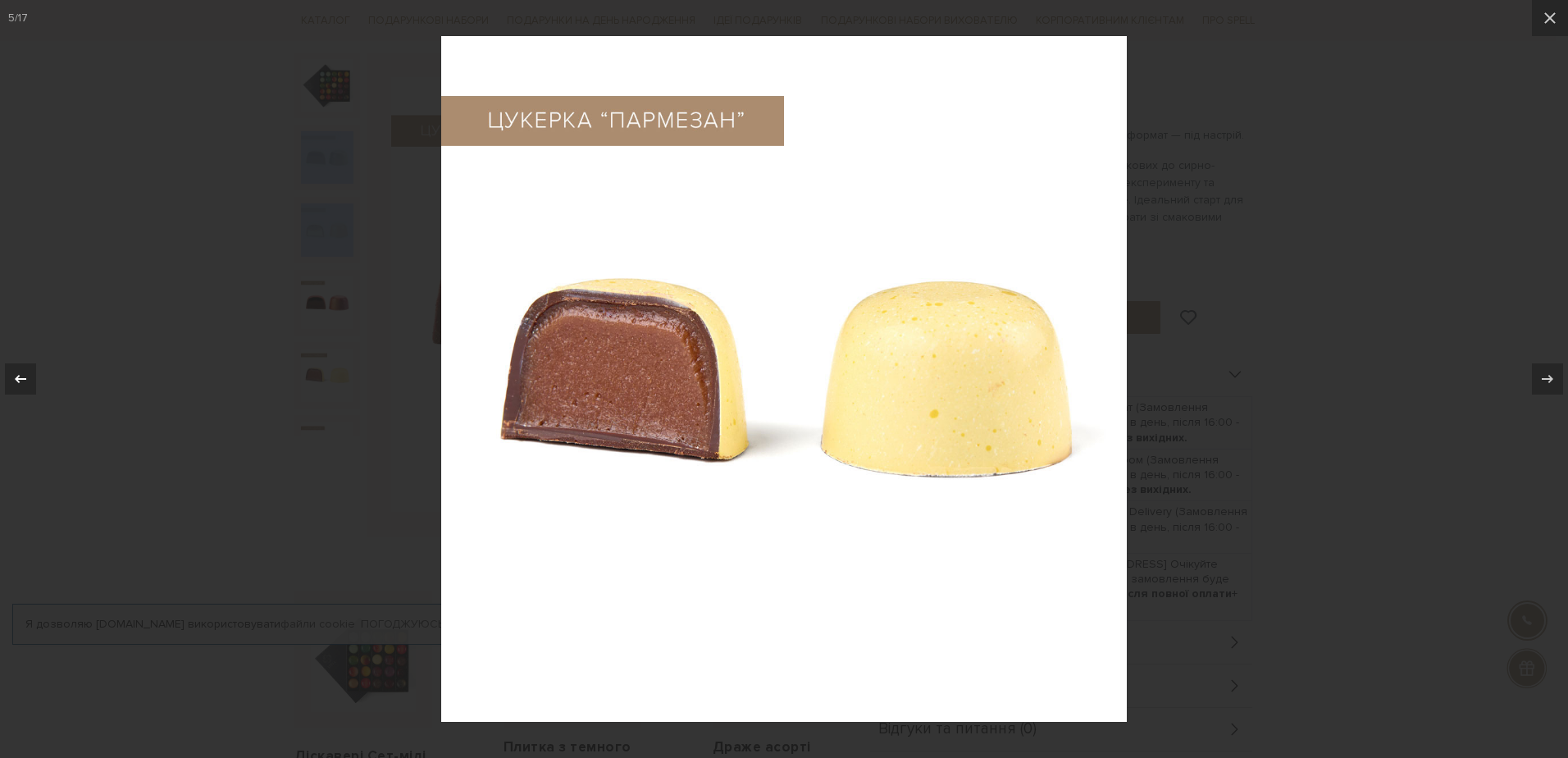
click at [22, 376] on icon at bounding box center [20, 379] width 20 height 20
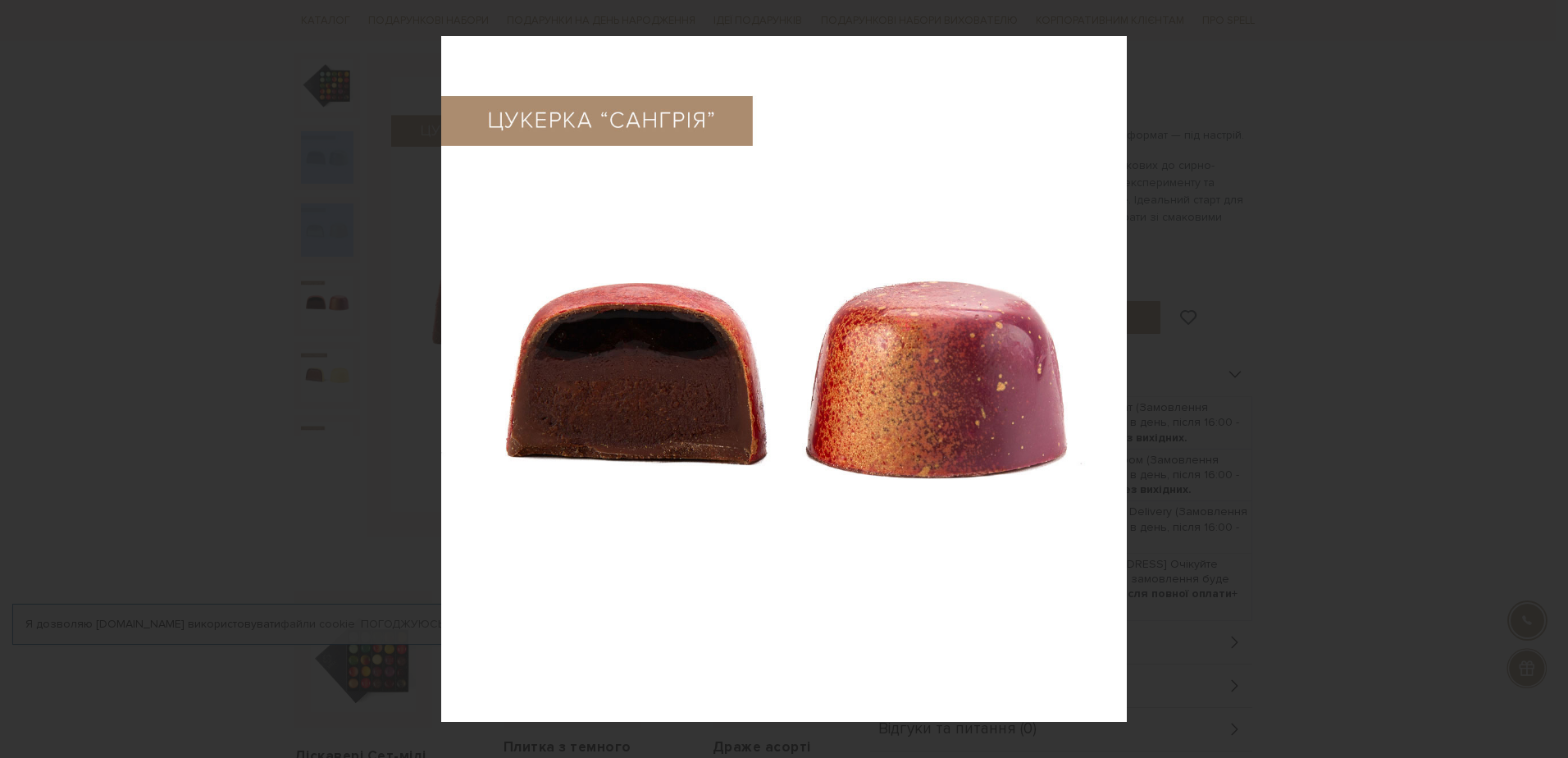
click at [22, 376] on div "4 / 17" at bounding box center [784, 379] width 1568 height 758
click at [20, 376] on icon at bounding box center [20, 379] width 20 height 20
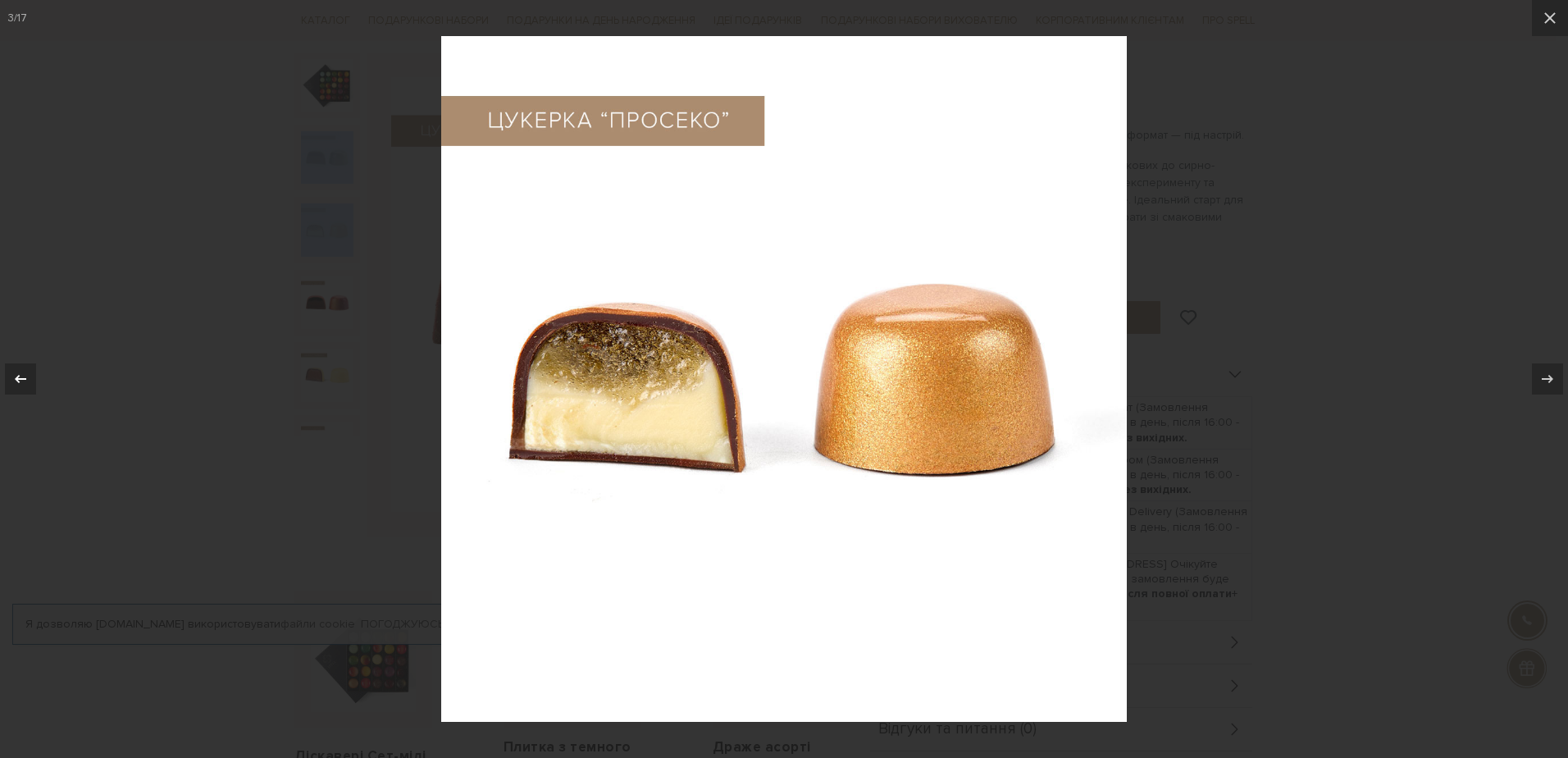
click at [20, 376] on icon at bounding box center [20, 379] width 20 height 20
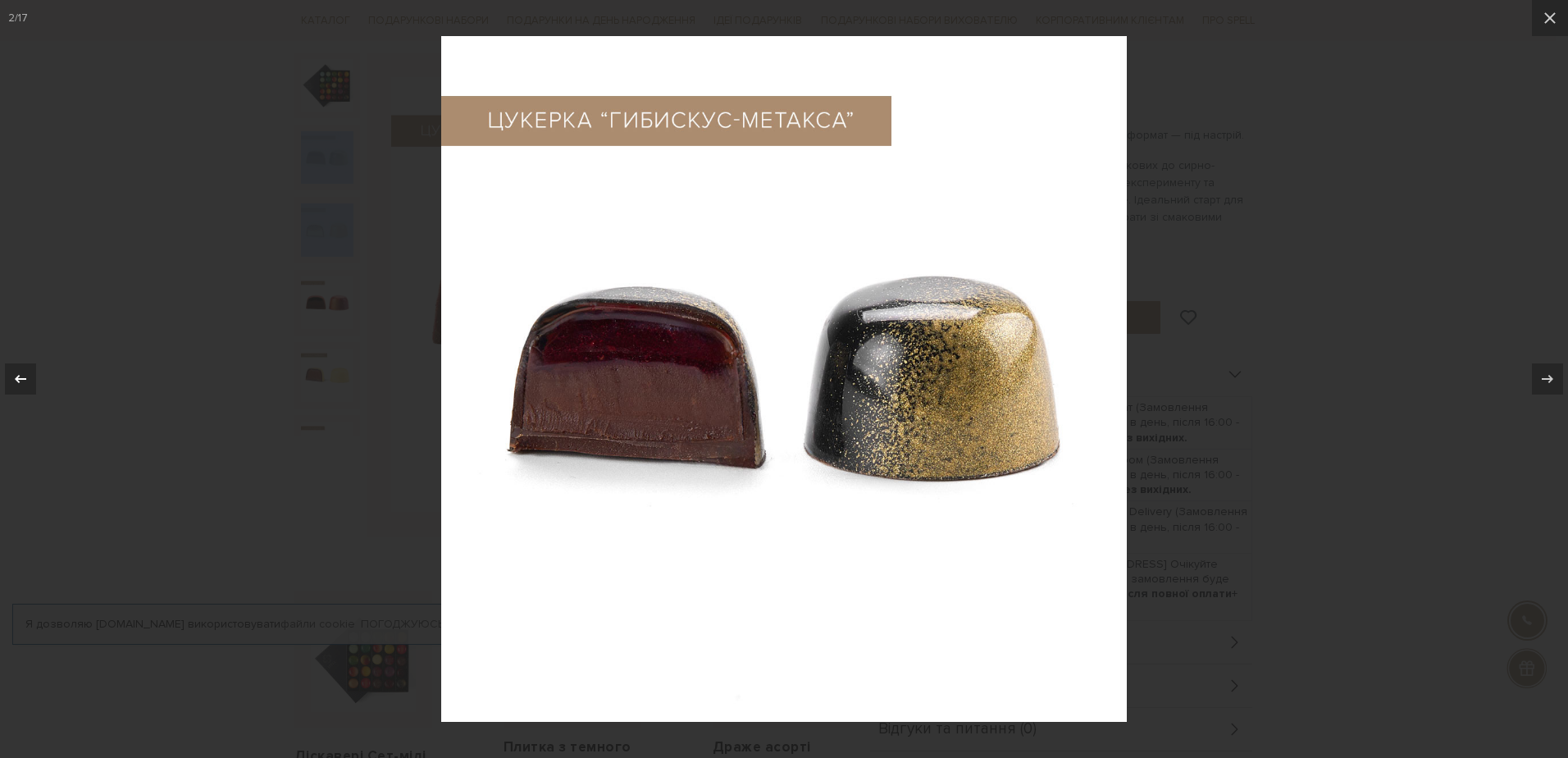
click at [20, 376] on icon at bounding box center [20, 379] width 20 height 20
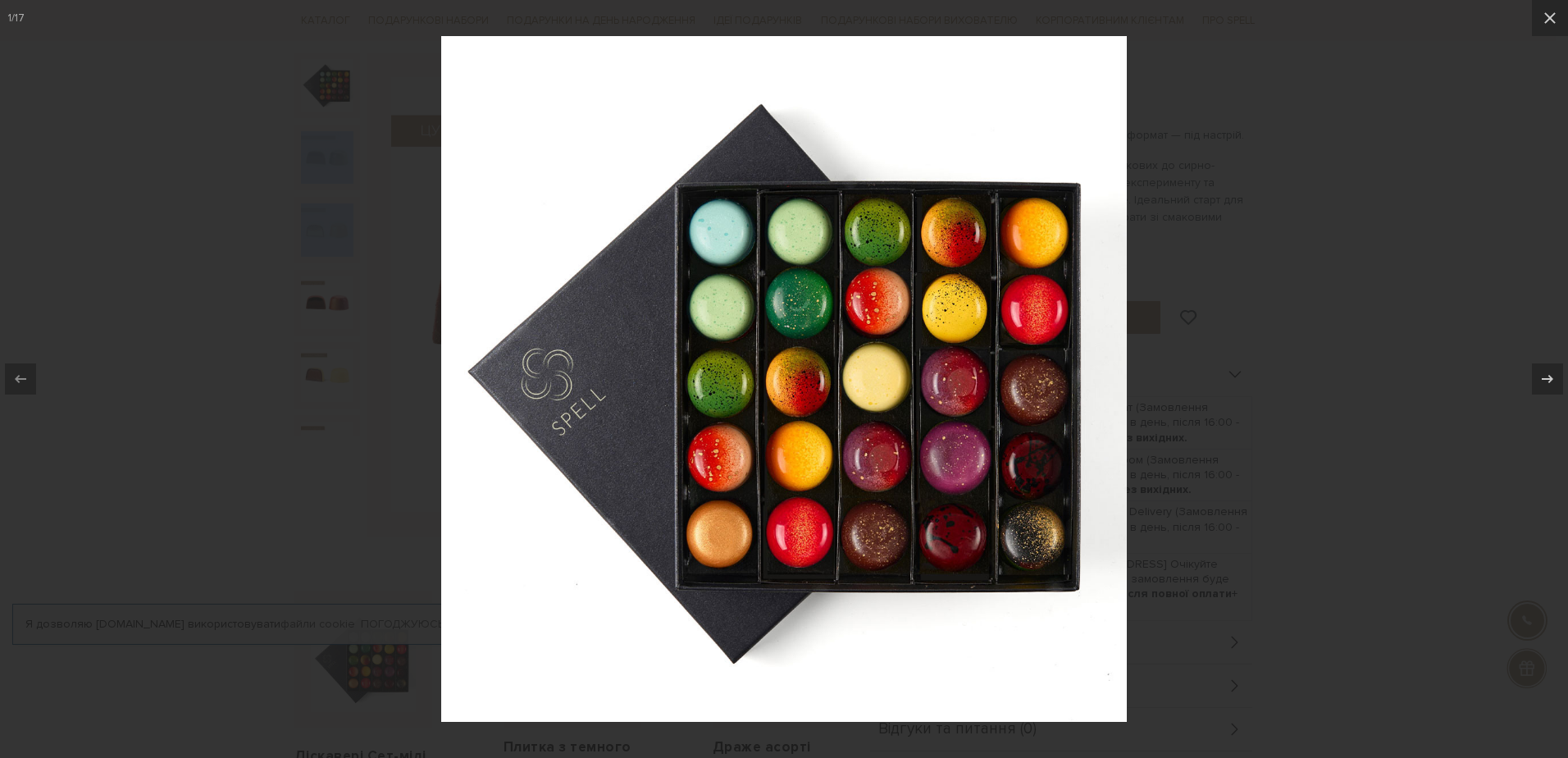
click at [809, 387] on img at bounding box center [784, 379] width 685 height 686
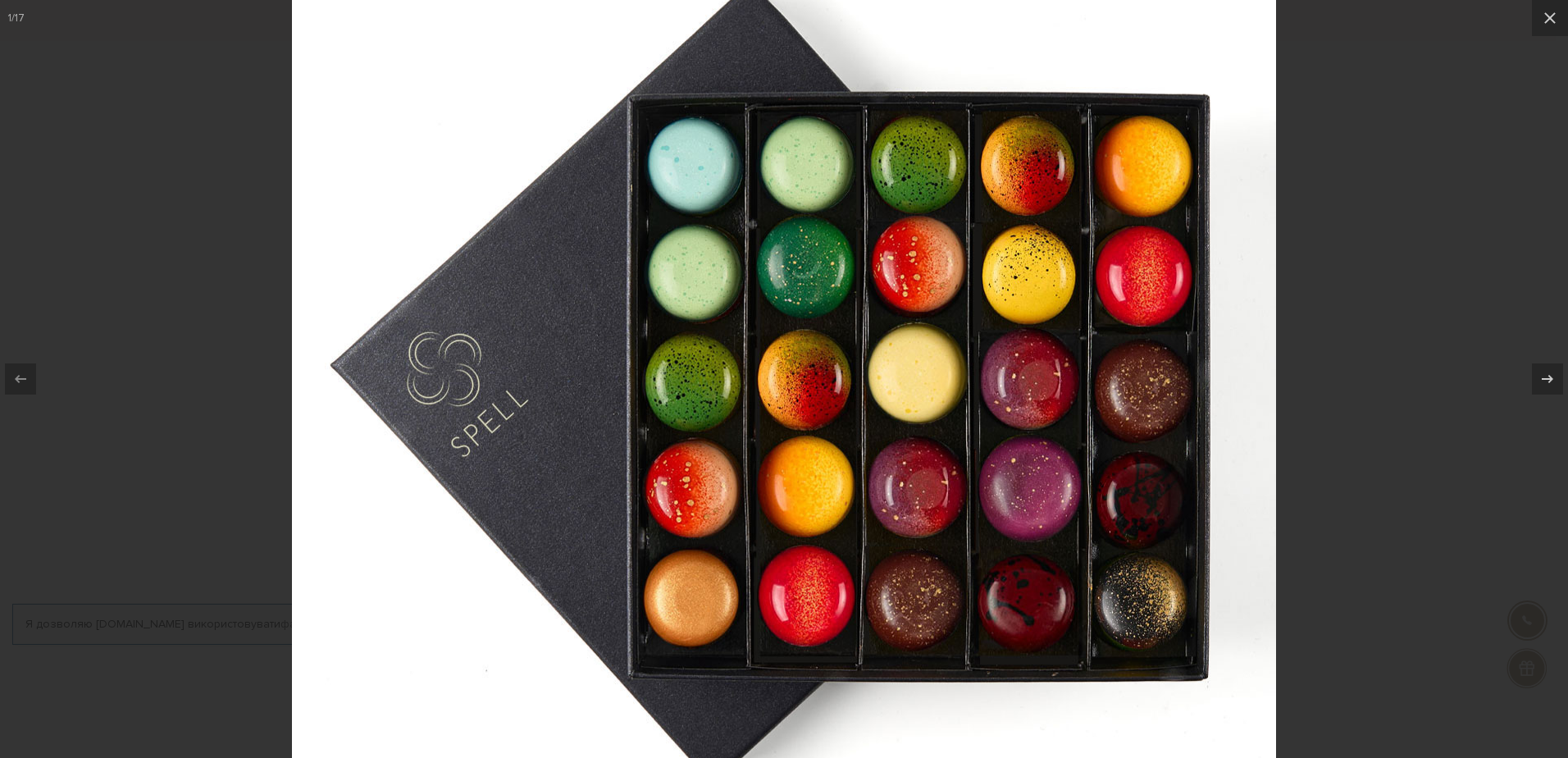
click at [809, 387] on img at bounding box center [784, 376] width 984 height 985
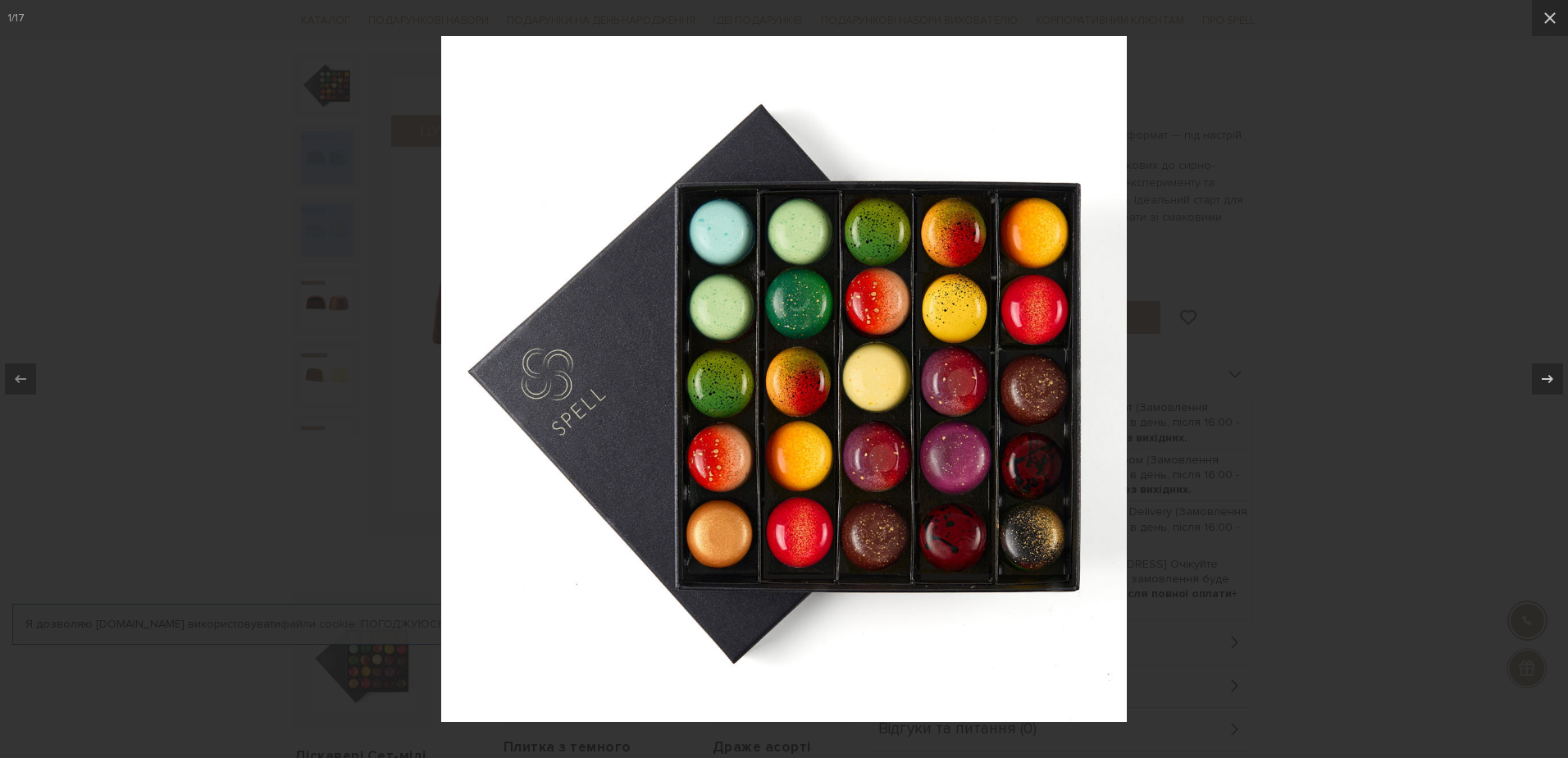
click at [809, 387] on img at bounding box center [784, 379] width 685 height 686
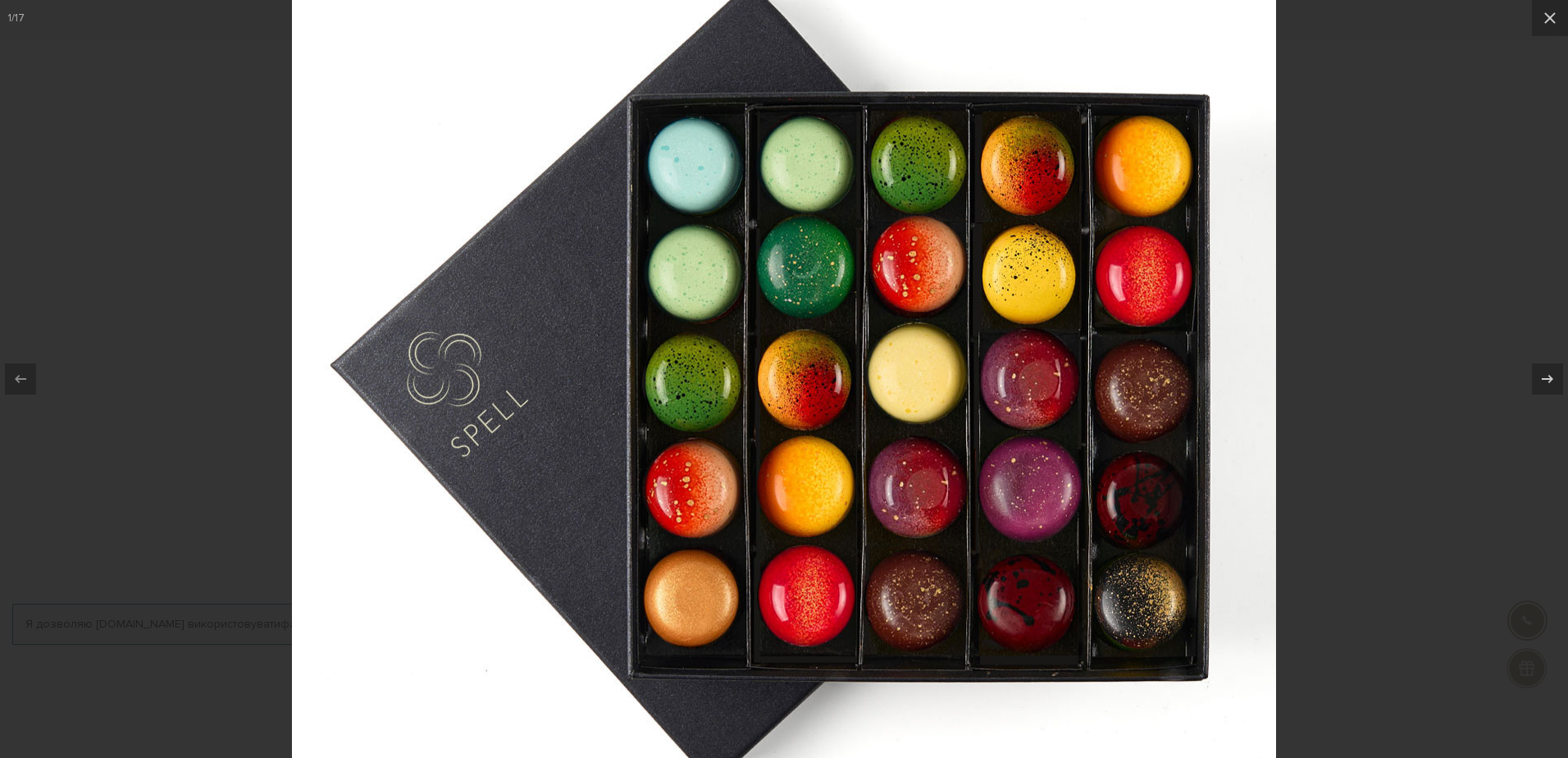
click at [809, 387] on img at bounding box center [784, 376] width 984 height 985
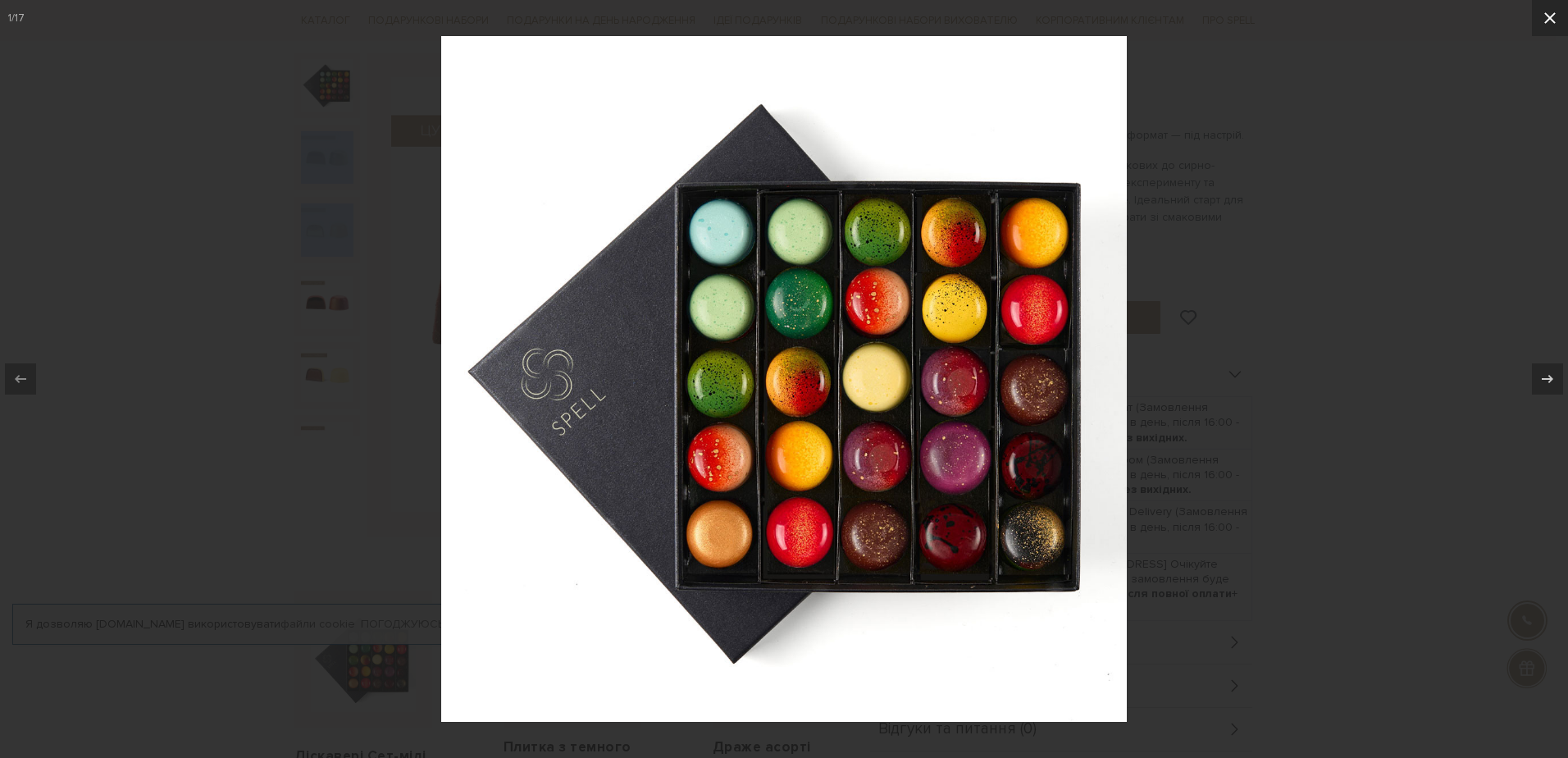
drag, startPoint x: 1544, startPoint y: 19, endPoint x: 1540, endPoint y: 50, distance: 31.3
click at [1545, 19] on icon at bounding box center [1550, 18] width 20 height 20
